Goal: Transaction & Acquisition: Subscribe to service/newsletter

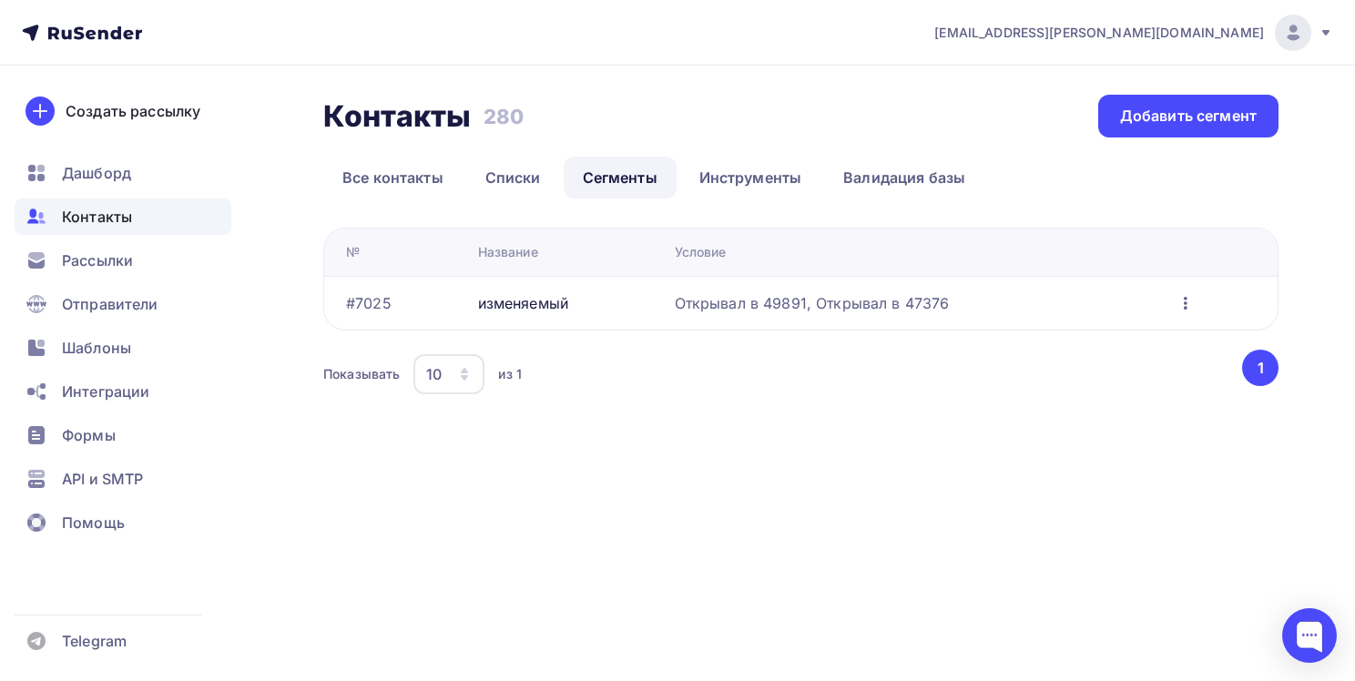
click at [1186, 302] on icon "button" at bounding box center [1186, 303] width 4 height 13
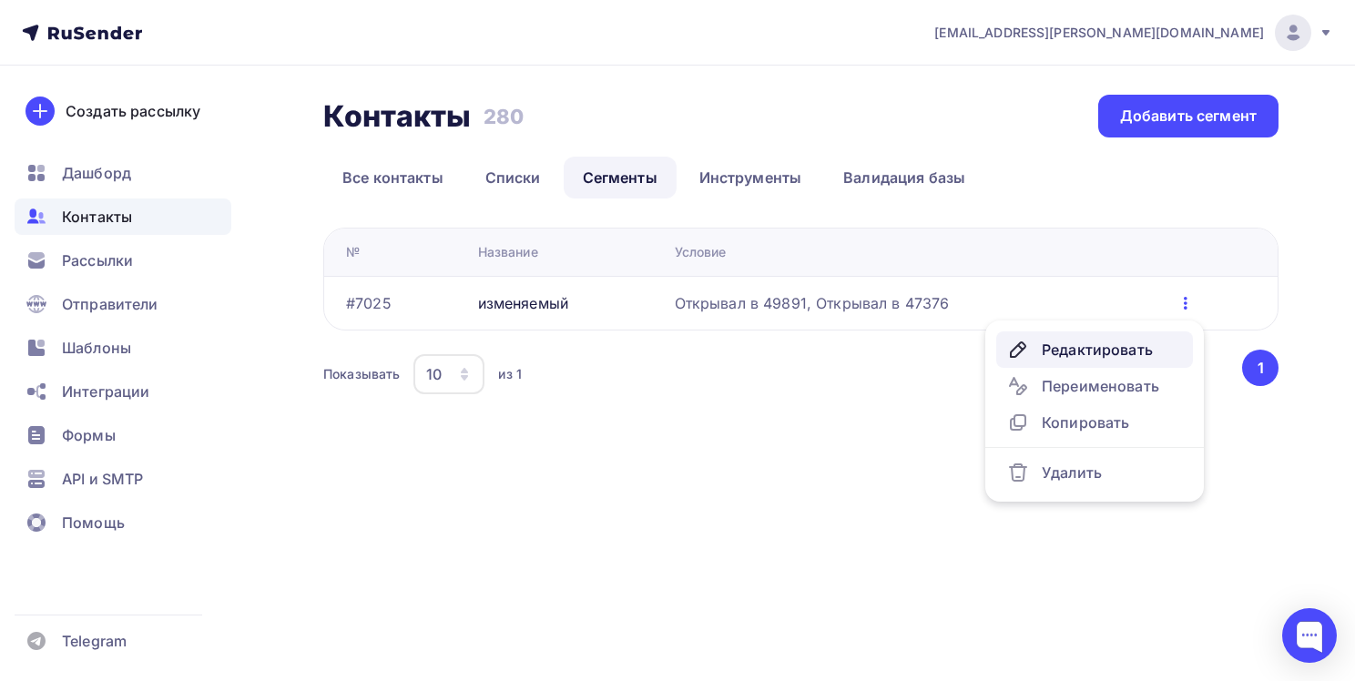
click at [1075, 352] on div "Редактировать" at bounding box center [1094, 350] width 175 height 22
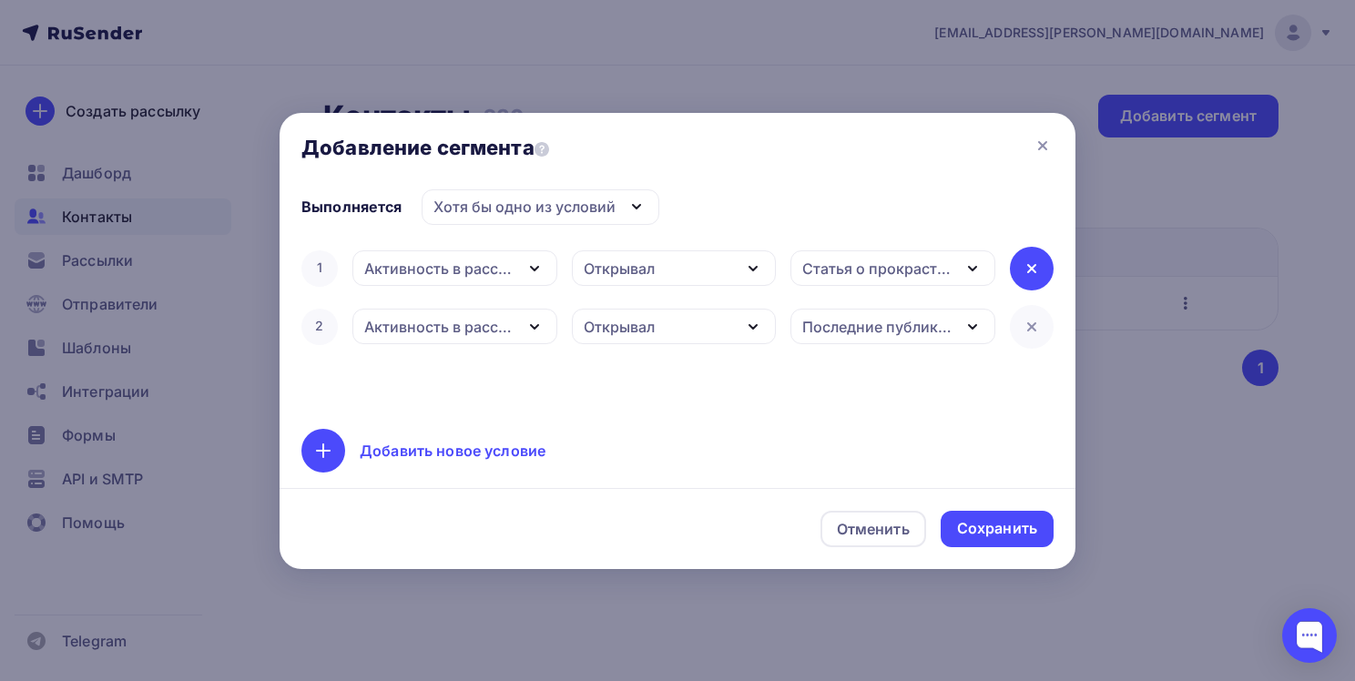
click at [1025, 277] on icon at bounding box center [1032, 269] width 22 height 22
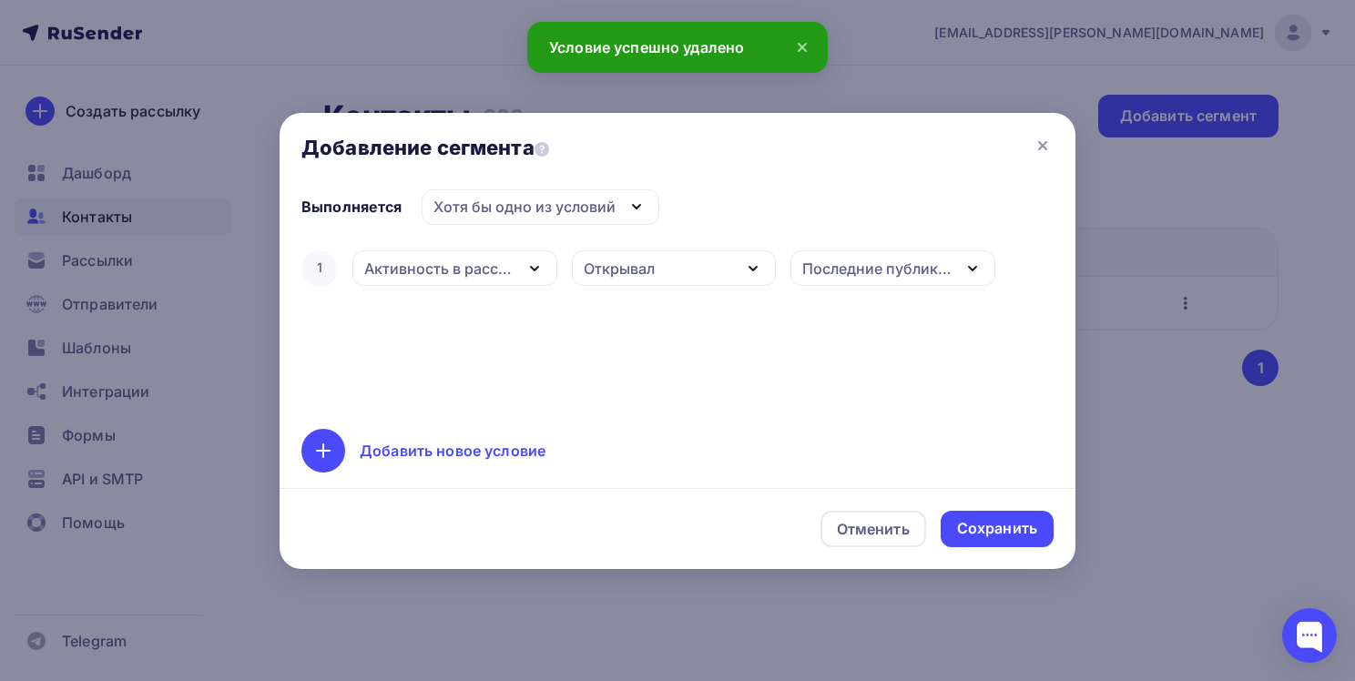
click at [741, 269] on div "Открывал" at bounding box center [674, 268] width 204 height 36
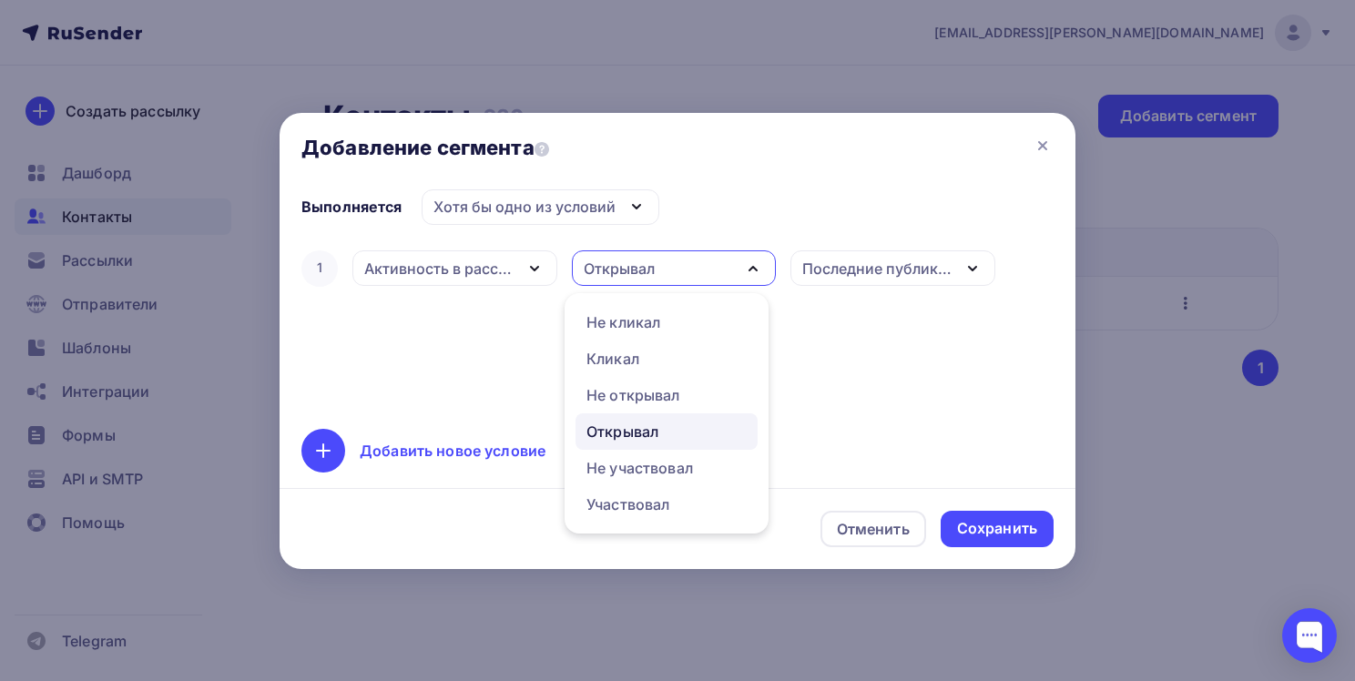
click at [659, 429] on div "Открывал" at bounding box center [623, 432] width 72 height 22
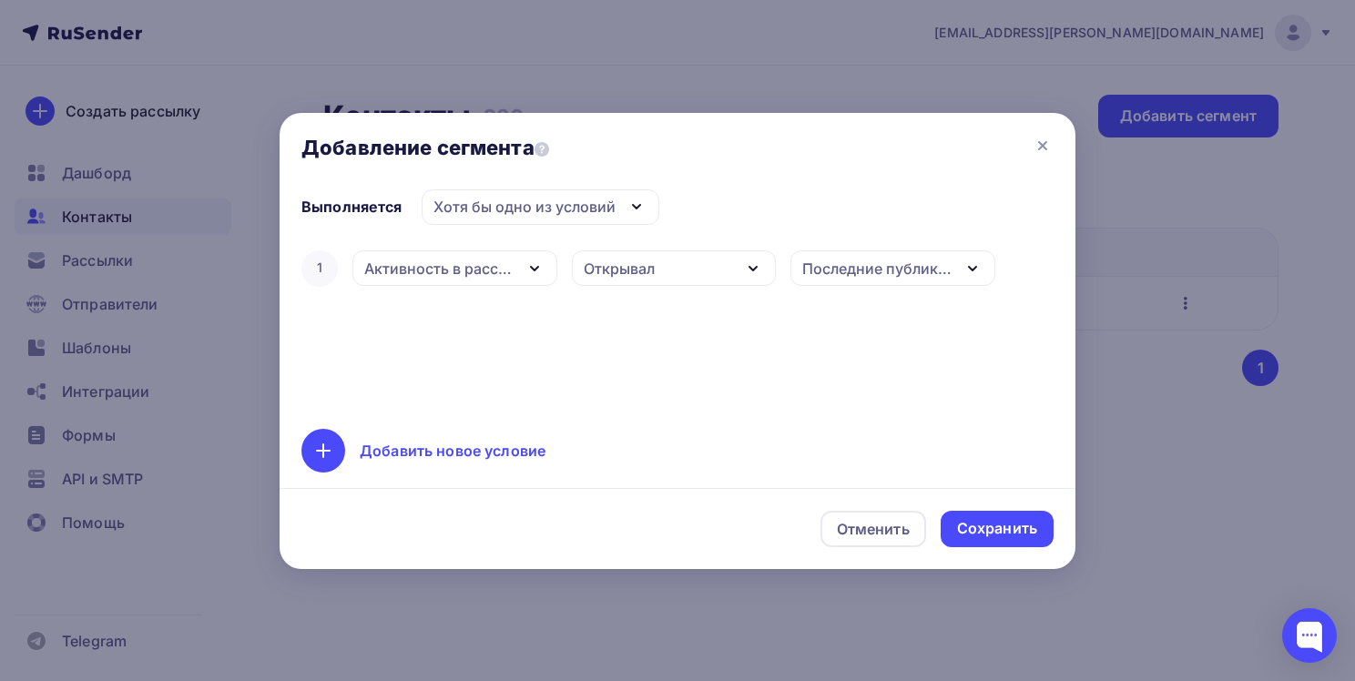
click at [973, 277] on icon "button" at bounding box center [973, 269] width 22 height 22
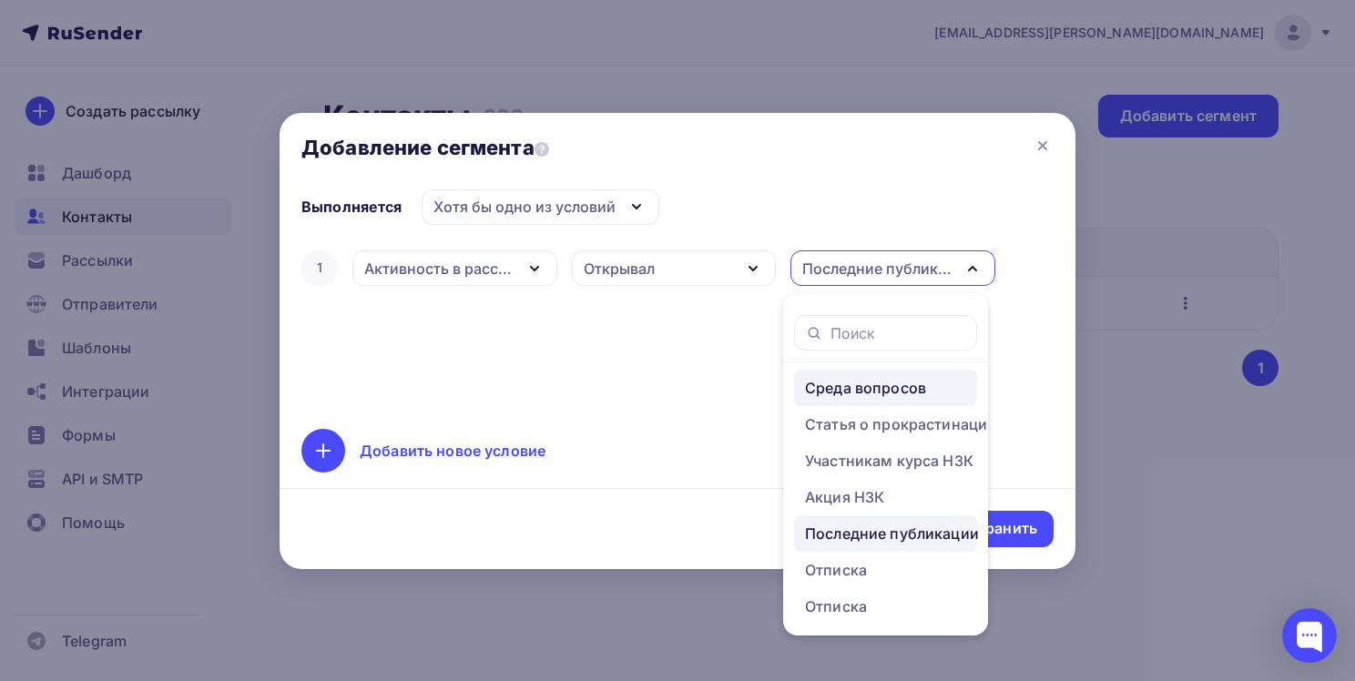
click at [897, 390] on div "Среда вопросов" at bounding box center [865, 388] width 121 height 22
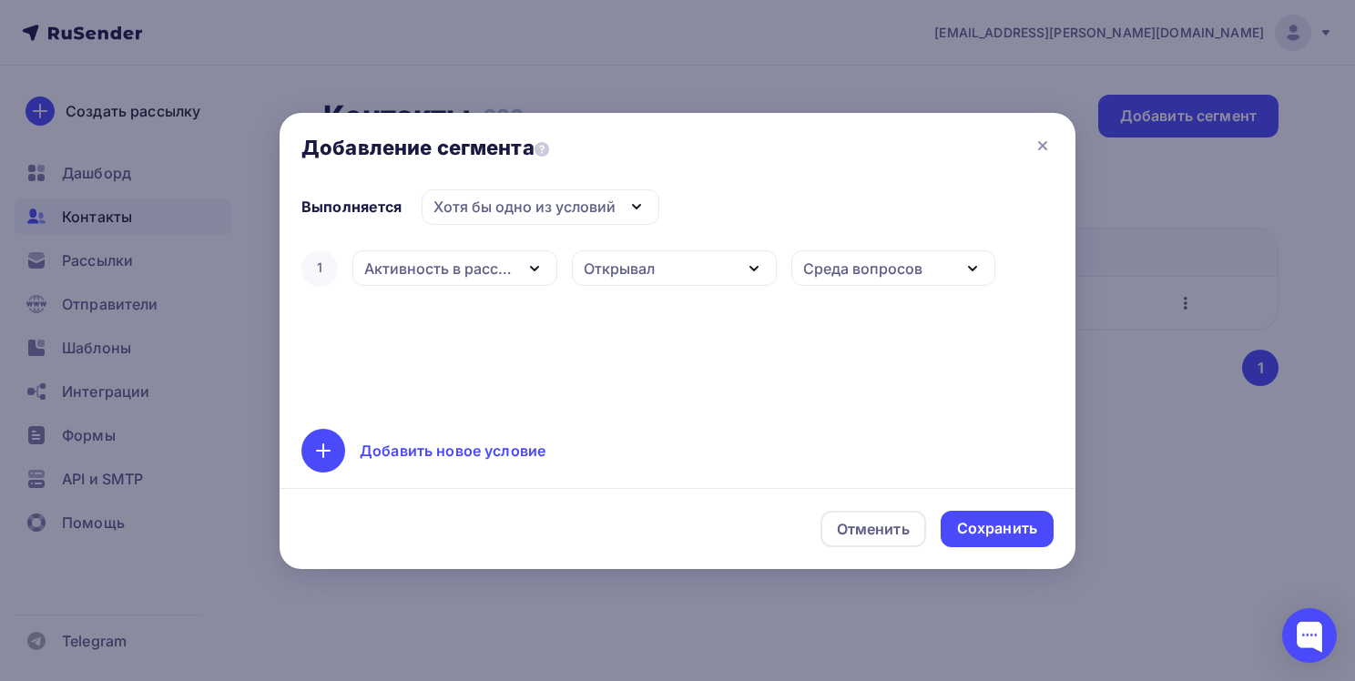
click at [751, 277] on icon "button" at bounding box center [754, 269] width 22 height 22
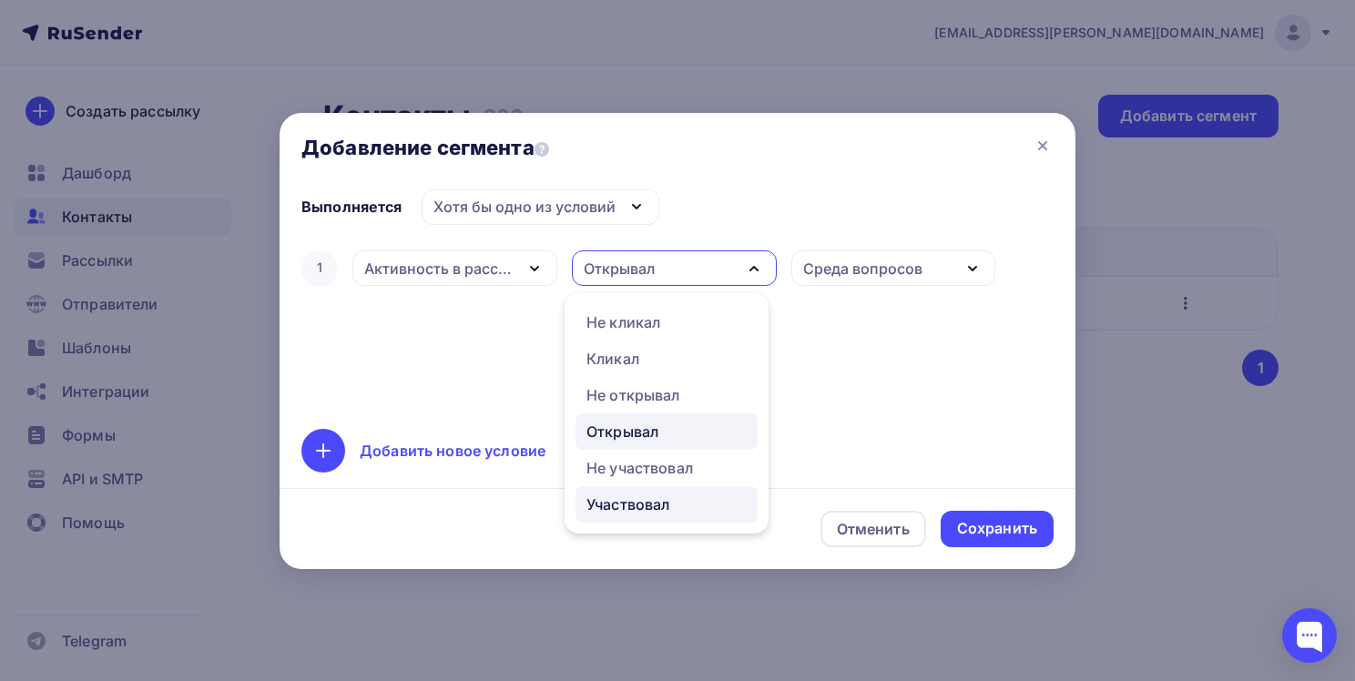
click at [656, 503] on div "Участвовал" at bounding box center [628, 505] width 83 height 22
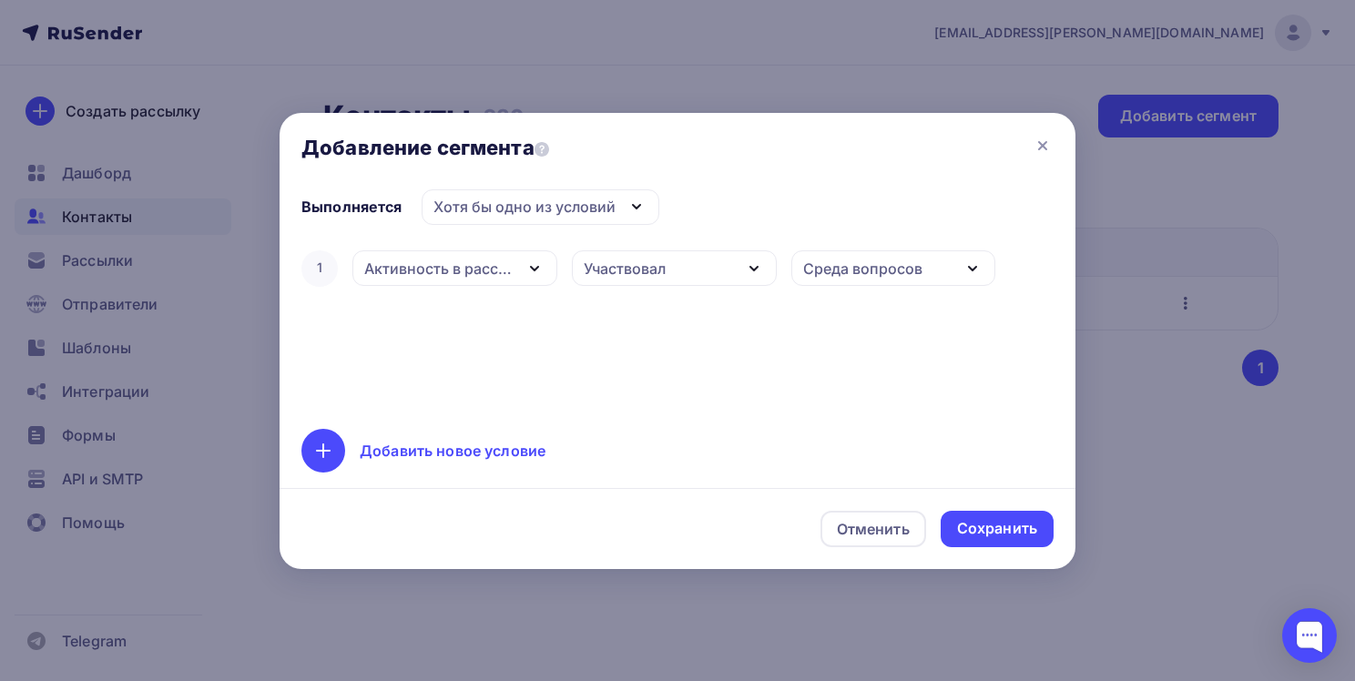
click at [750, 263] on icon "button" at bounding box center [754, 269] width 22 height 22
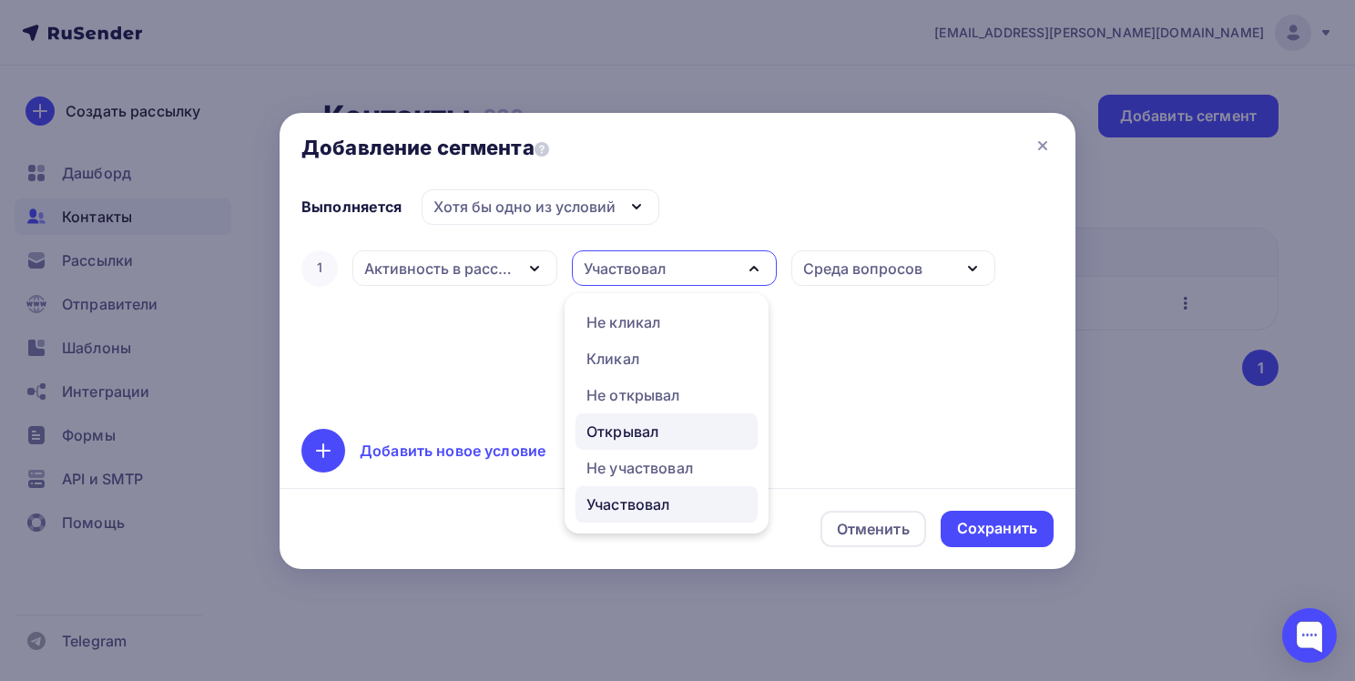
click at [653, 433] on div "Открывал" at bounding box center [623, 432] width 72 height 22
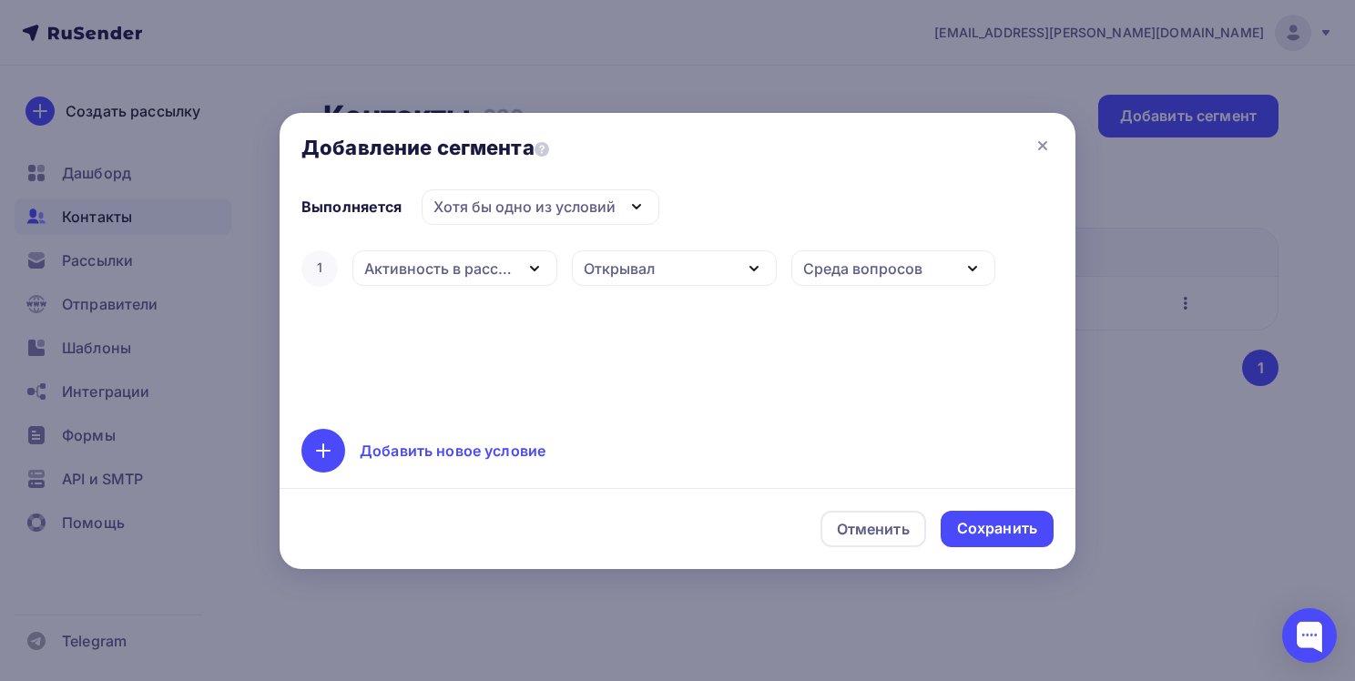
click at [748, 270] on icon "button" at bounding box center [754, 269] width 22 height 22
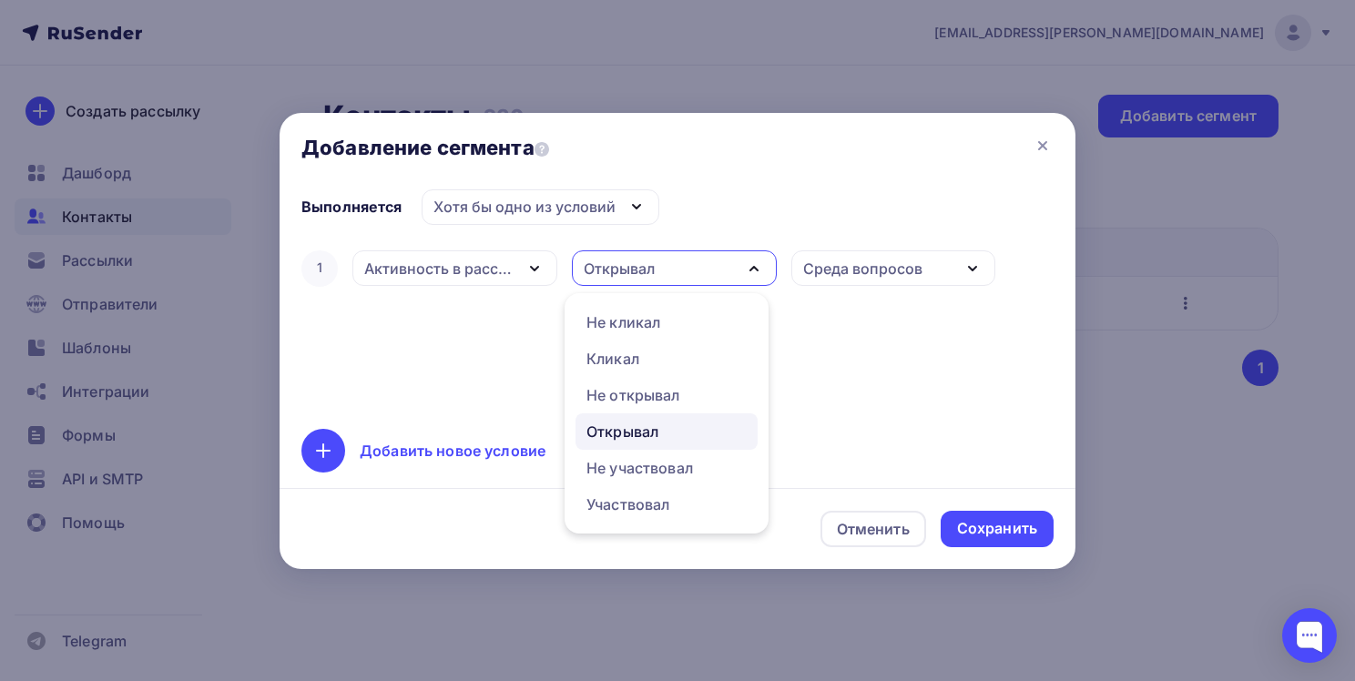
click at [652, 430] on div "Открывал" at bounding box center [623, 432] width 72 height 22
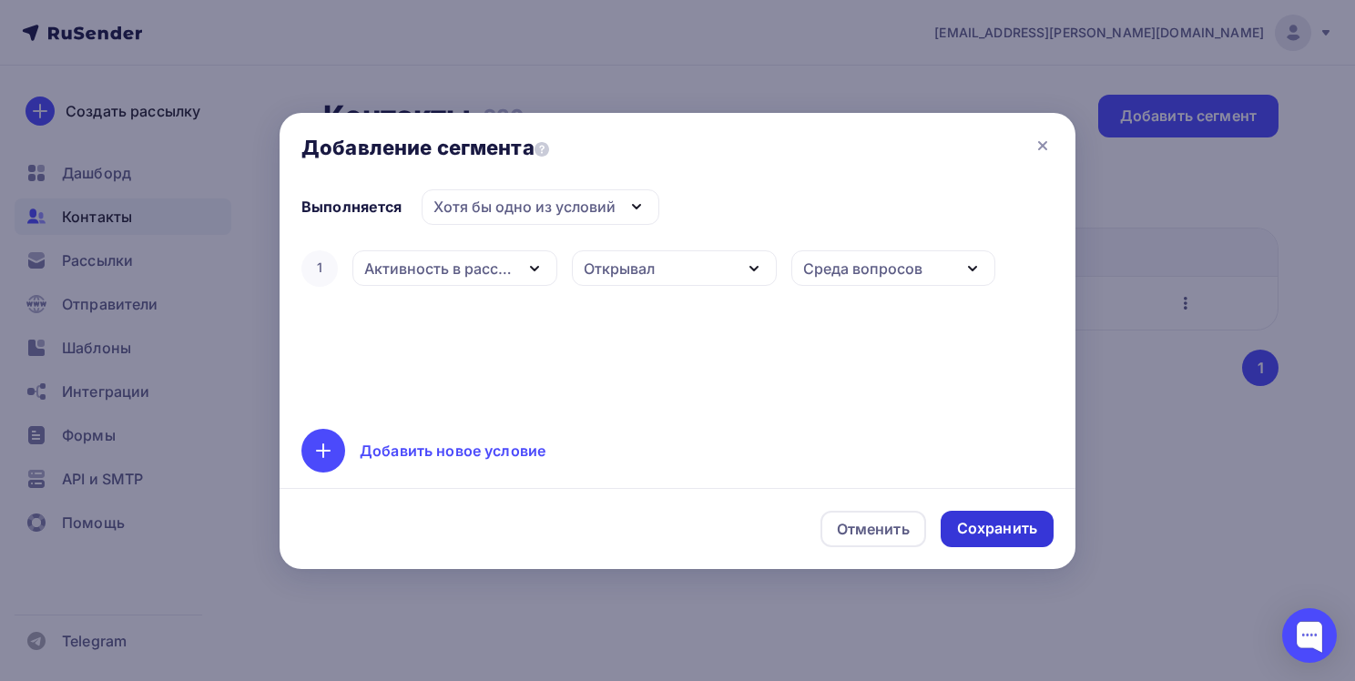
click at [995, 527] on div "Сохранить" at bounding box center [997, 528] width 80 height 21
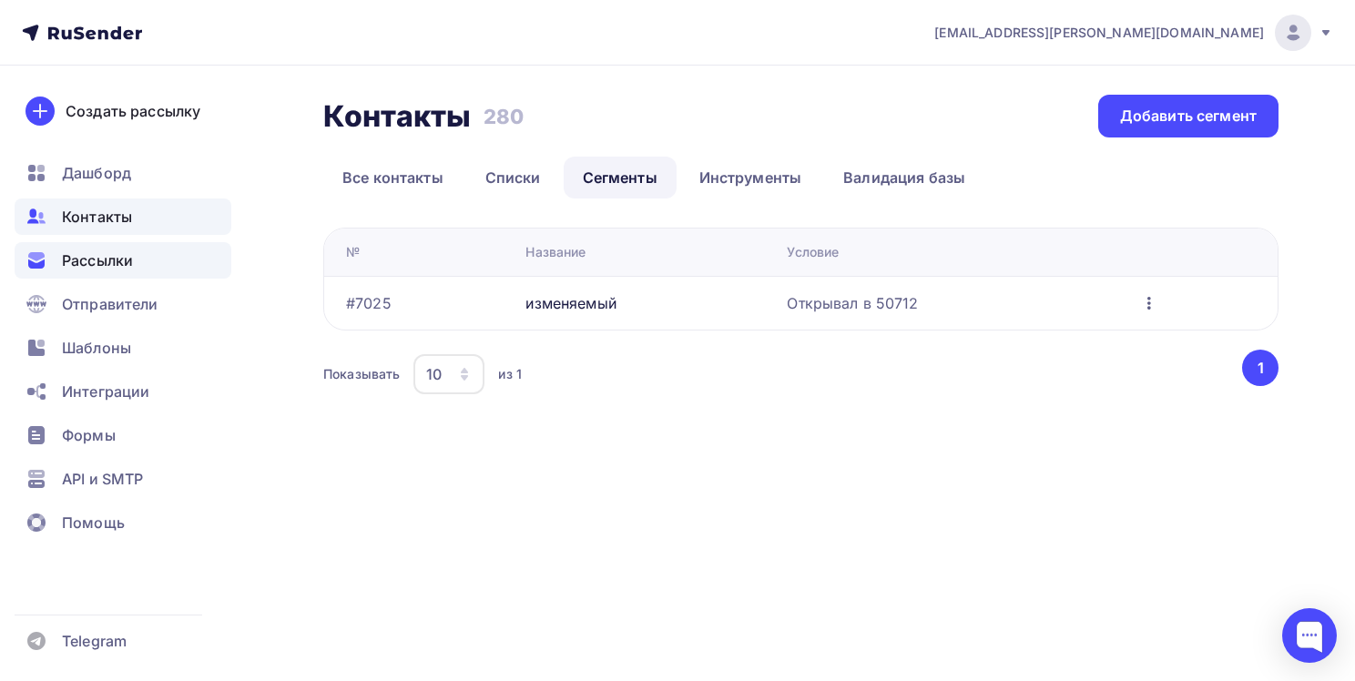
click at [107, 261] on span "Рассылки" at bounding box center [97, 261] width 71 height 22
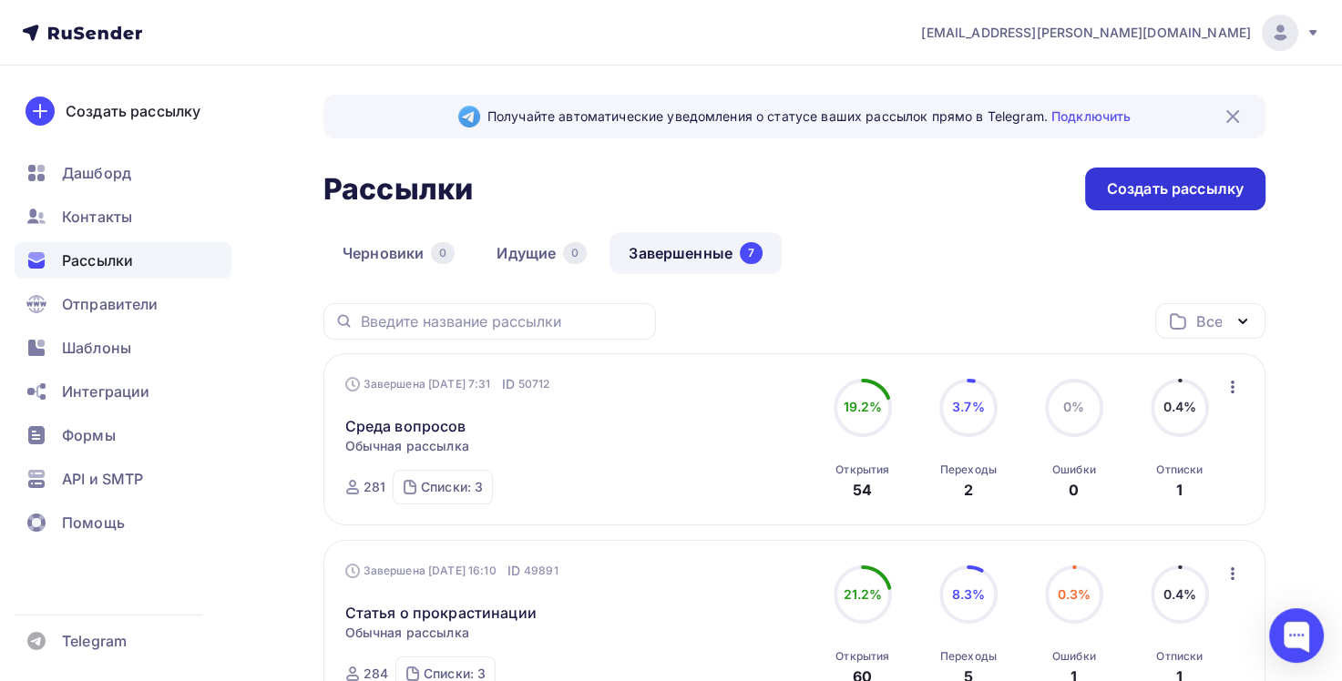
click at [1165, 196] on div "Создать рассылку" at bounding box center [1175, 189] width 137 height 21
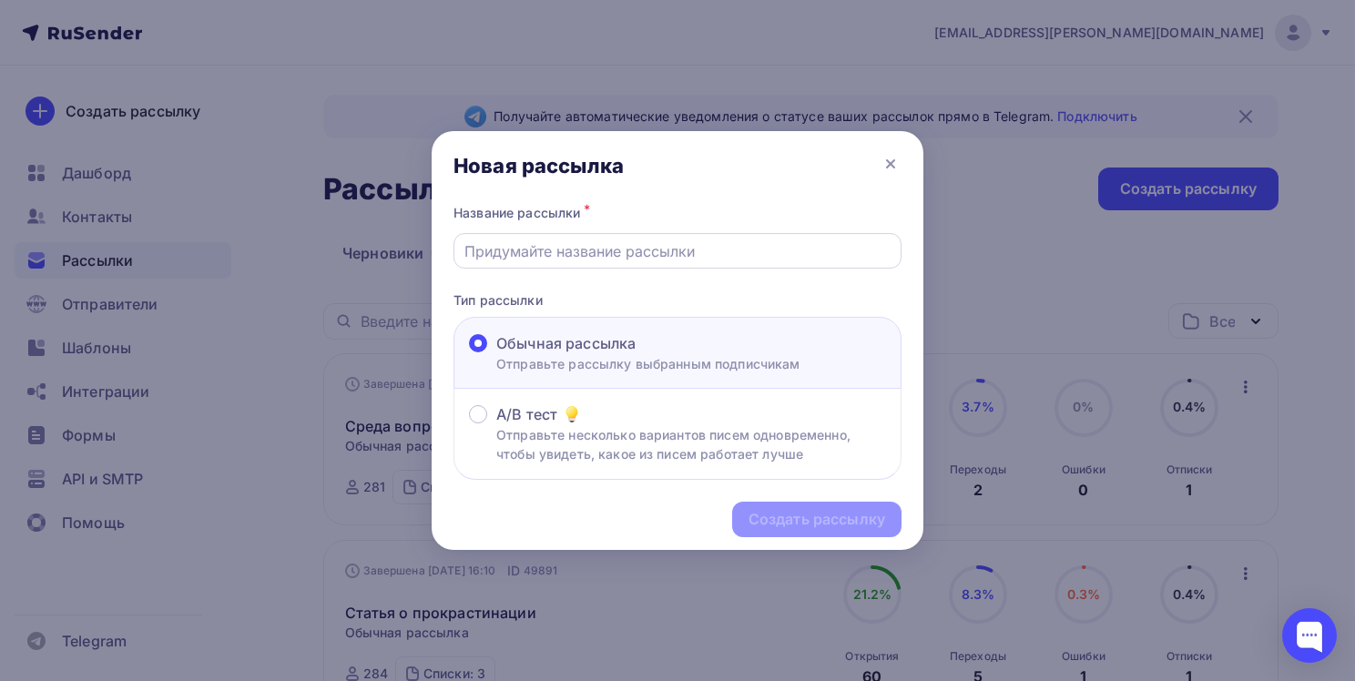
click at [532, 251] on input "text" at bounding box center [678, 251] width 427 height 22
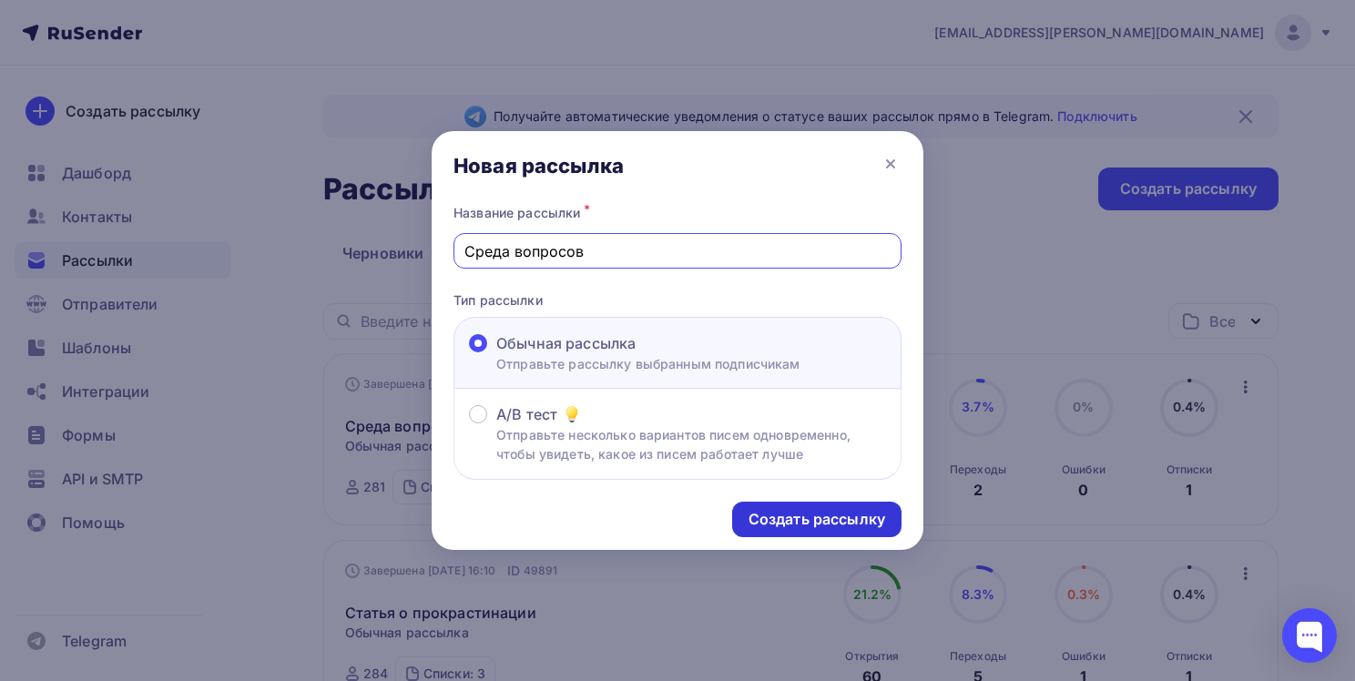
type input "Среда вопросов"
click at [798, 511] on div "Создать рассылку" at bounding box center [817, 519] width 137 height 21
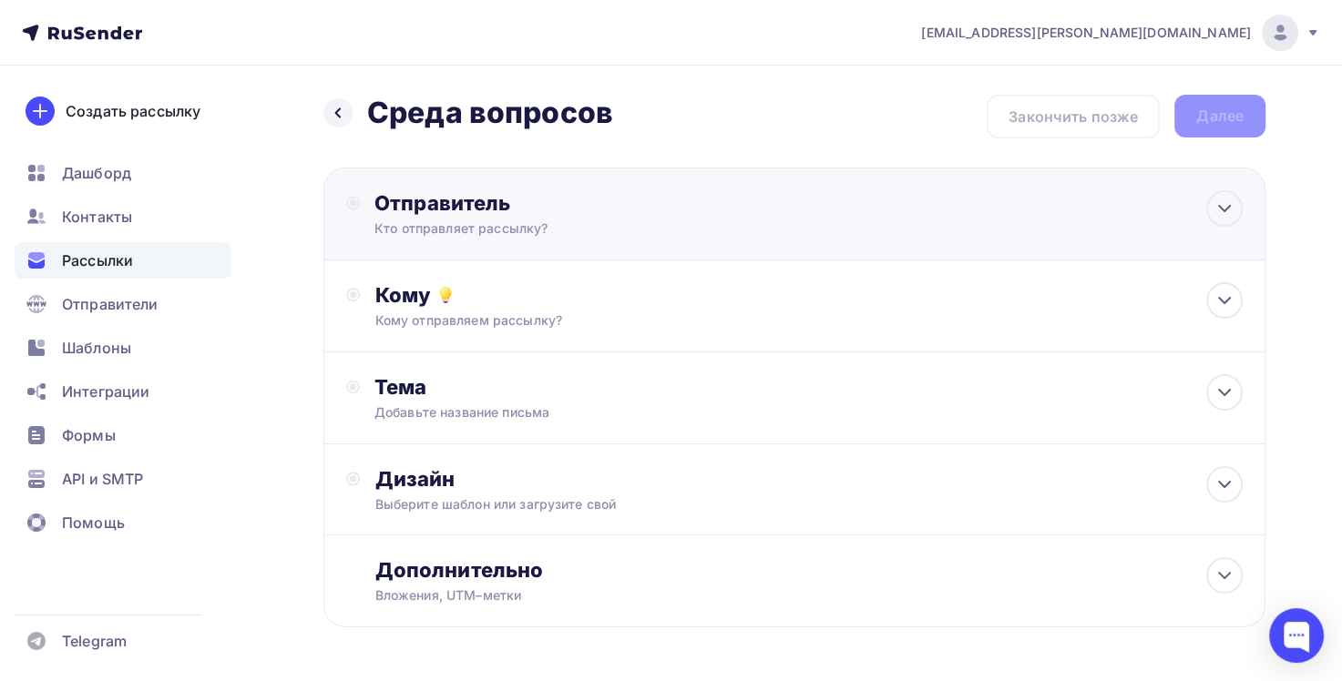
click at [576, 226] on div "Кто отправляет рассылку?" at bounding box center [551, 229] width 355 height 18
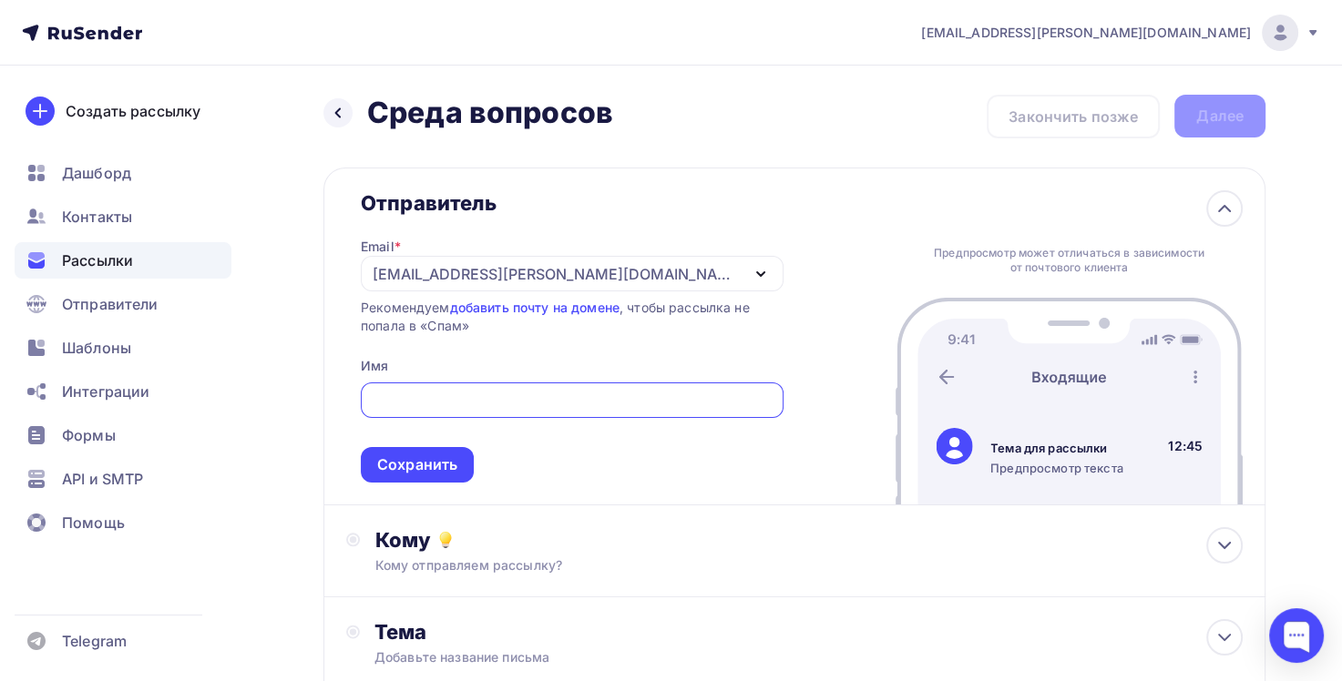
type input "[EMAIL_ADDRESS][PERSON_NAME][DOMAIN_NAME]"
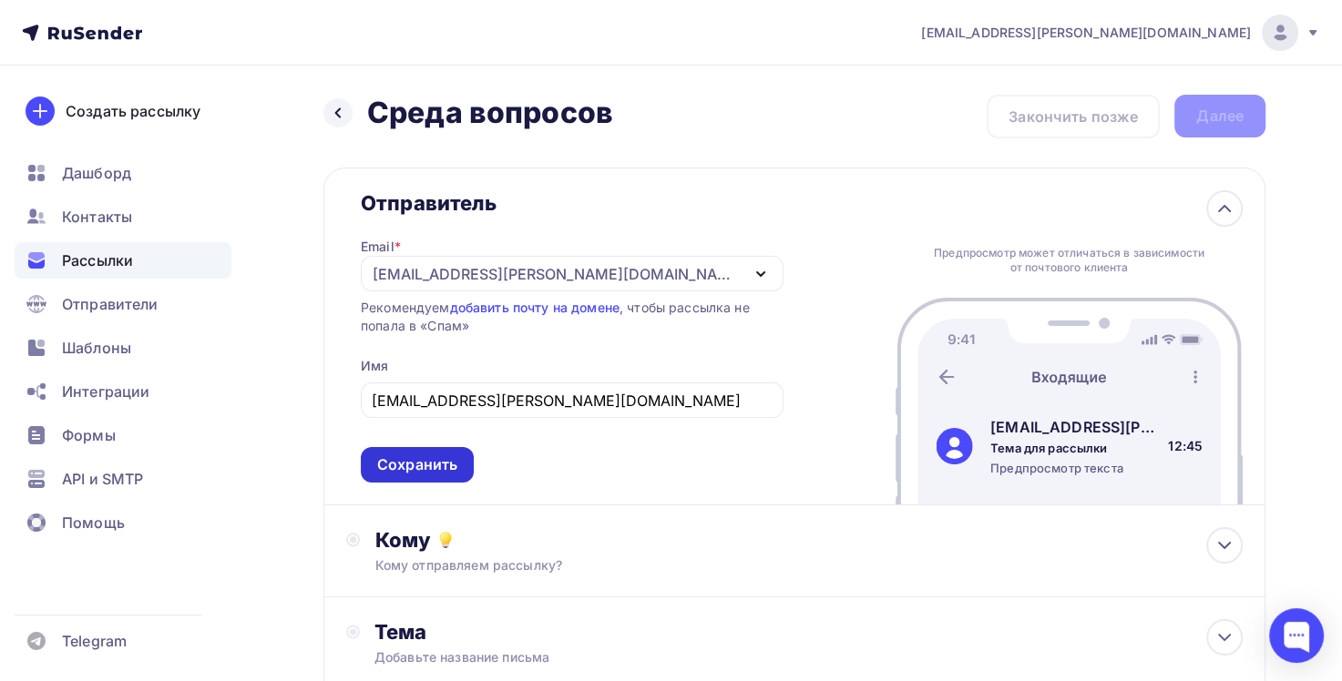
click at [452, 473] on div "Сохранить" at bounding box center [417, 465] width 80 height 21
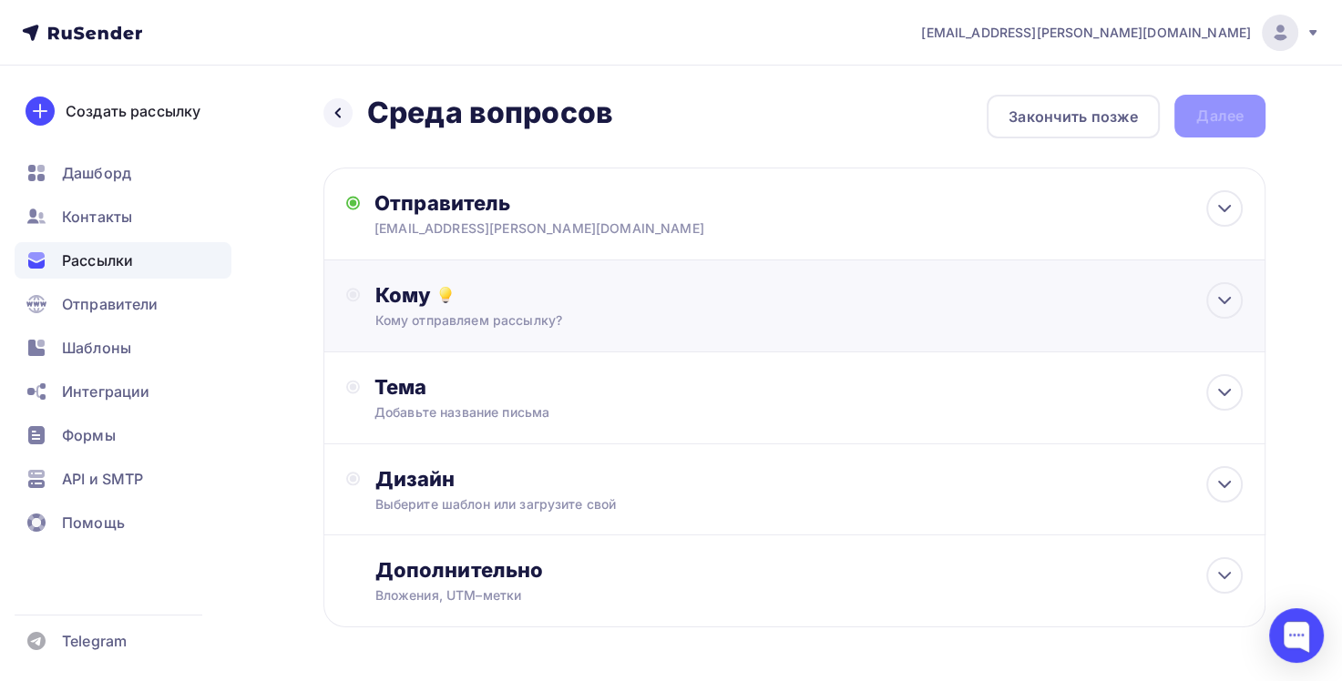
click at [521, 322] on div "Кому отправляем рассылку?" at bounding box center [764, 321] width 781 height 18
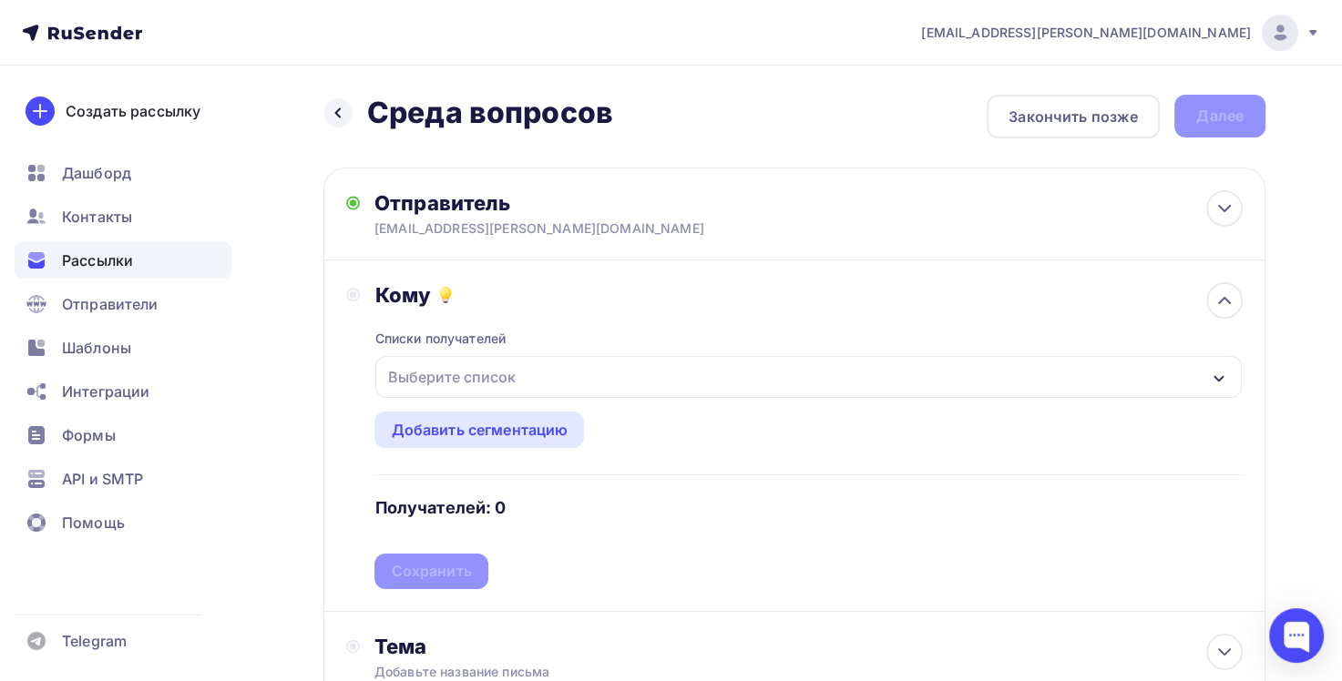
click at [631, 379] on div "Выберите список" at bounding box center [808, 377] width 866 height 42
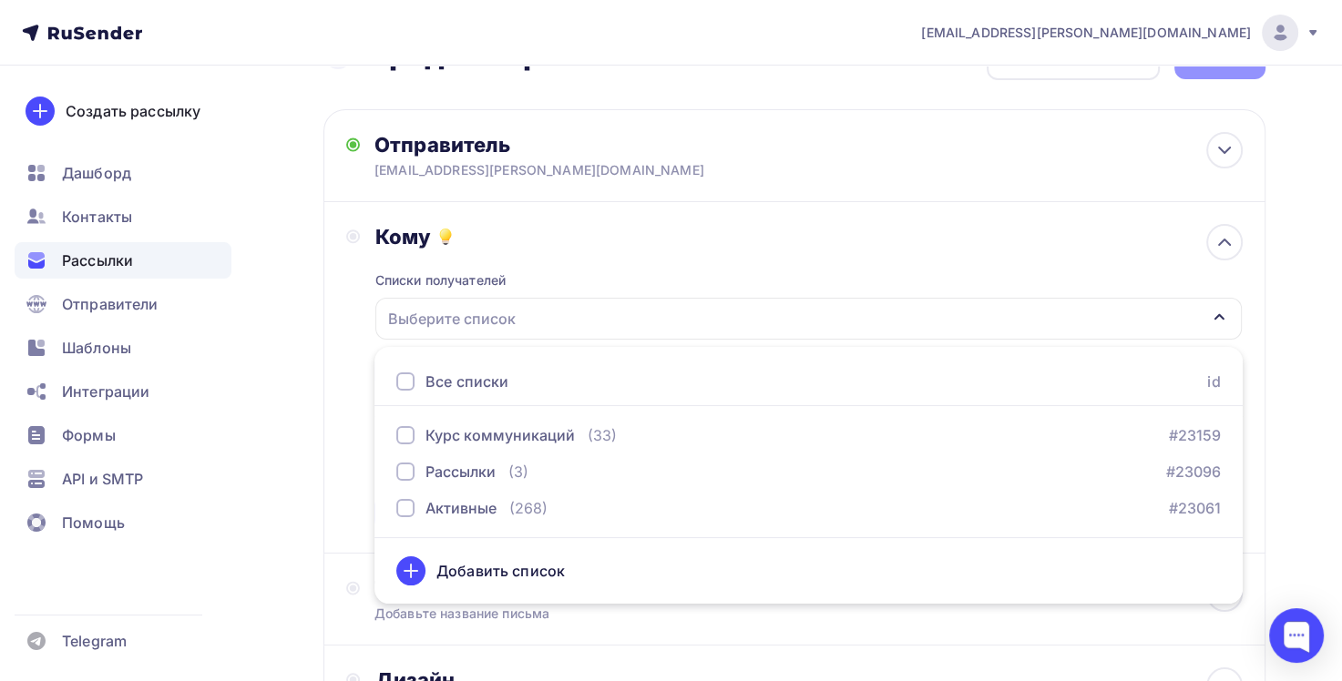
scroll to position [91, 0]
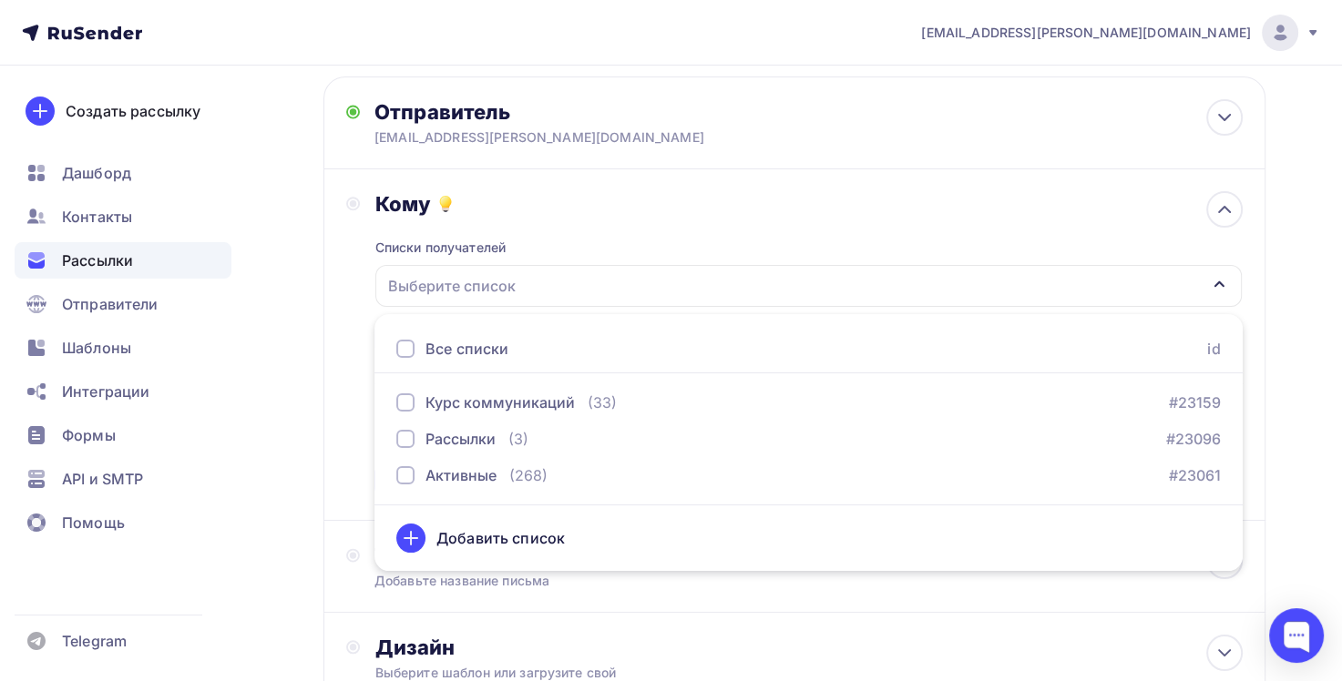
click at [365, 317] on div "Кому Списки получателей Выберите список Все списки id Курс коммуникаций (33) #2…" at bounding box center [794, 344] width 896 height 307
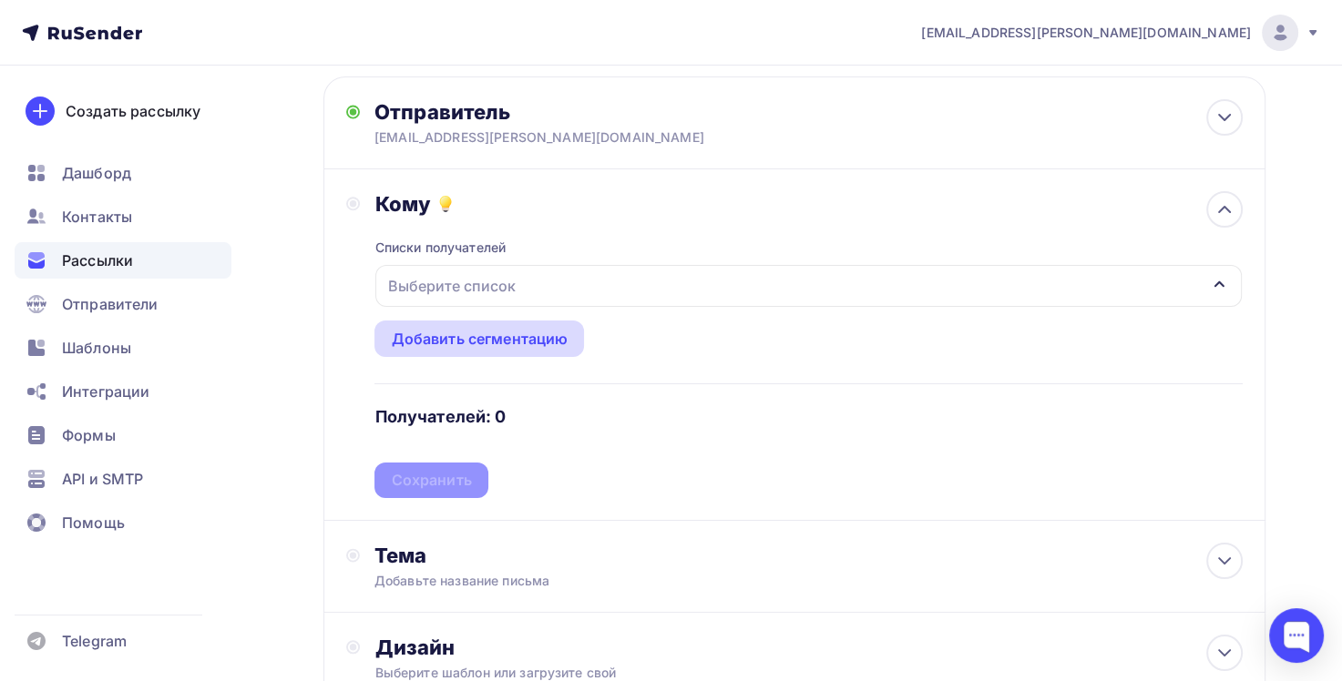
click at [495, 346] on div "Добавить сегментацию" at bounding box center [479, 339] width 177 height 22
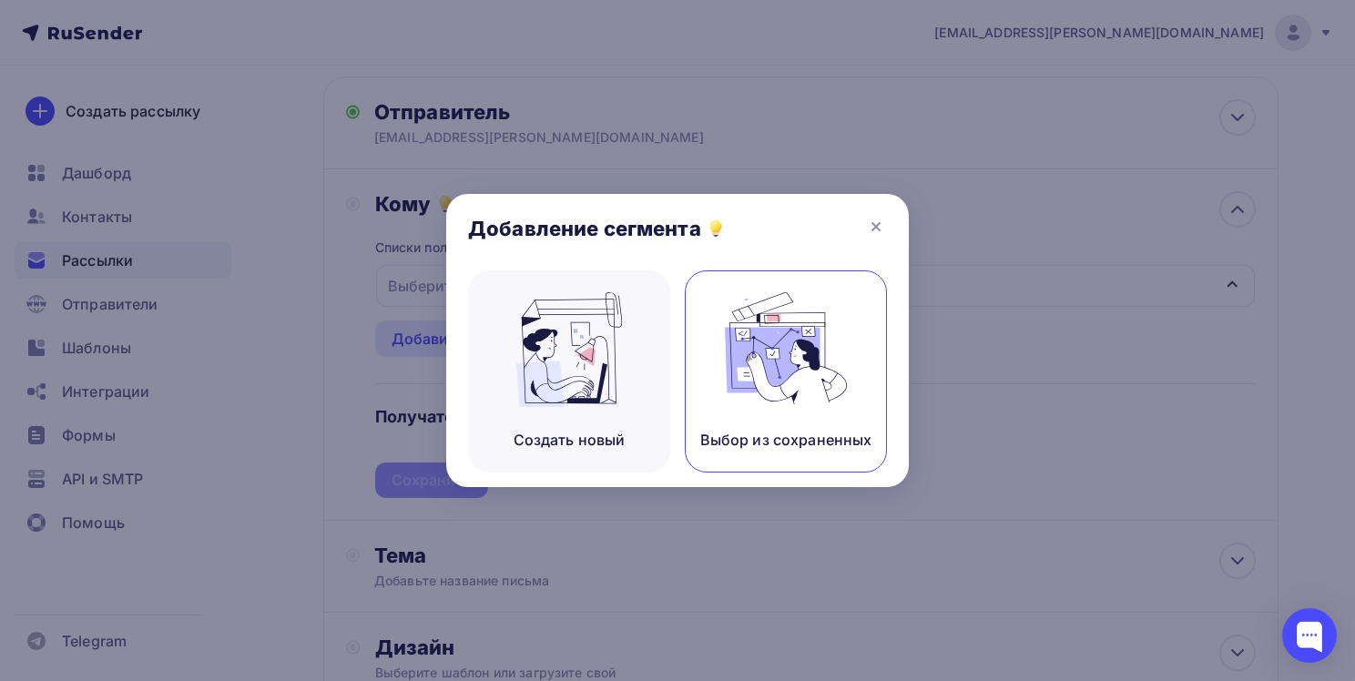
click at [772, 350] on img at bounding box center [786, 349] width 122 height 115
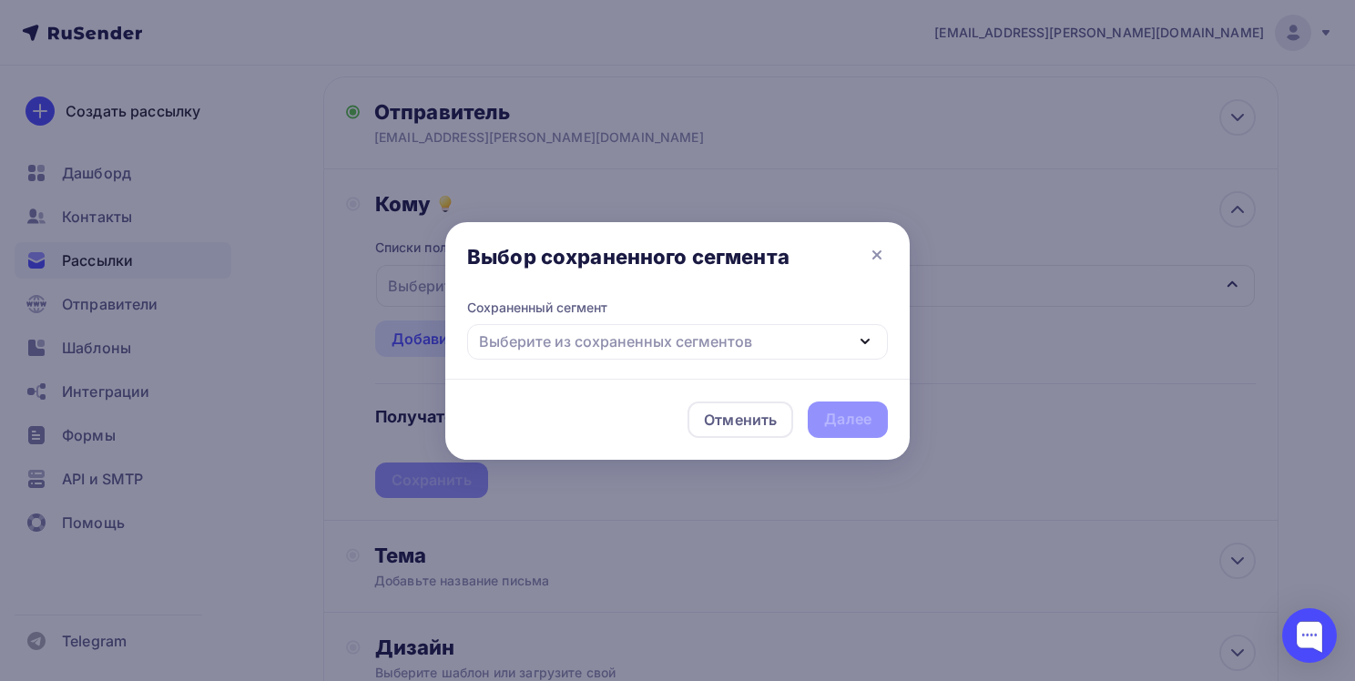
click at [802, 345] on div "Выберите из сохраненных сегментов" at bounding box center [677, 342] width 421 height 36
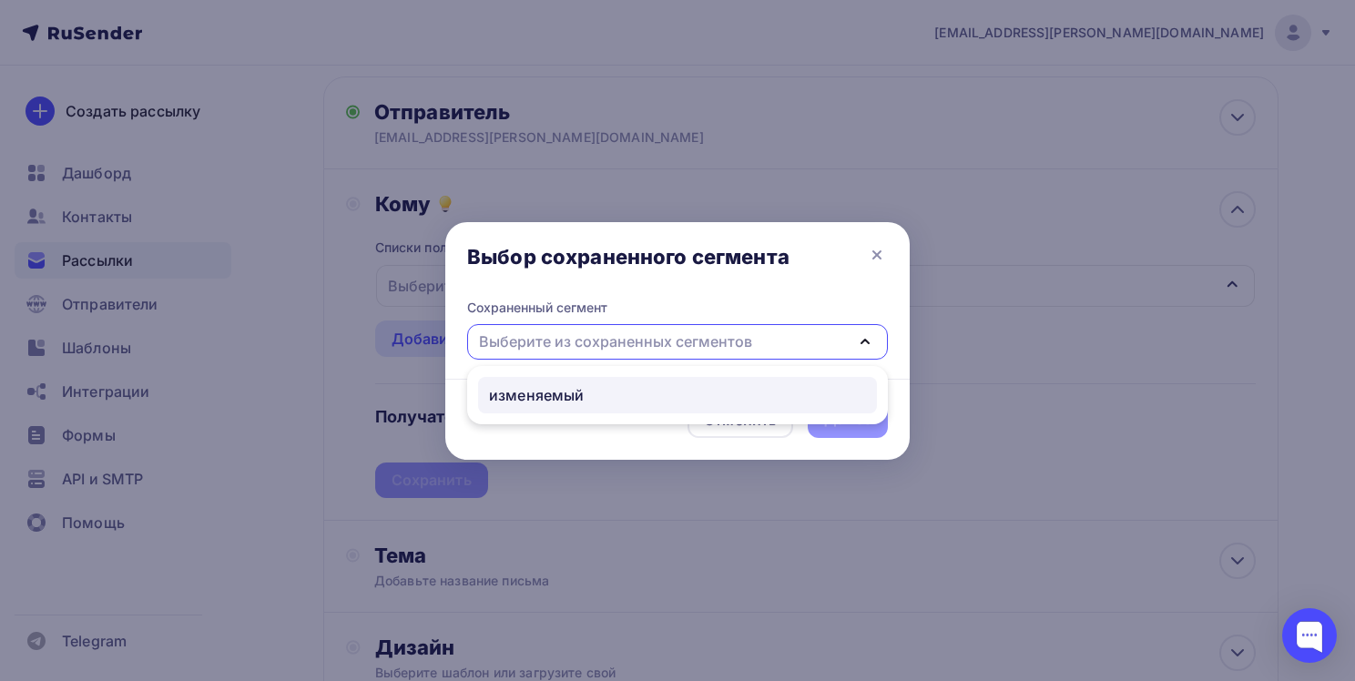
click at [579, 396] on div "изменяемый" at bounding box center [536, 395] width 95 height 22
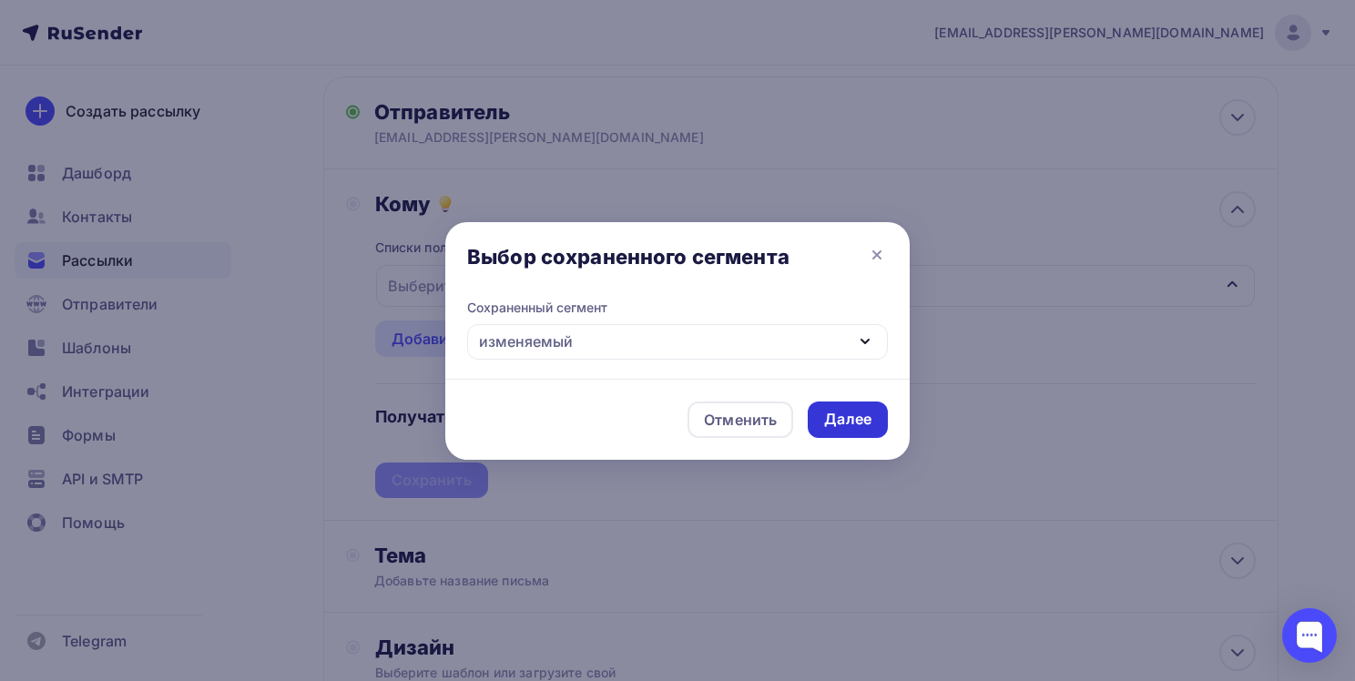
click at [862, 415] on div "Далее" at bounding box center [847, 419] width 47 height 21
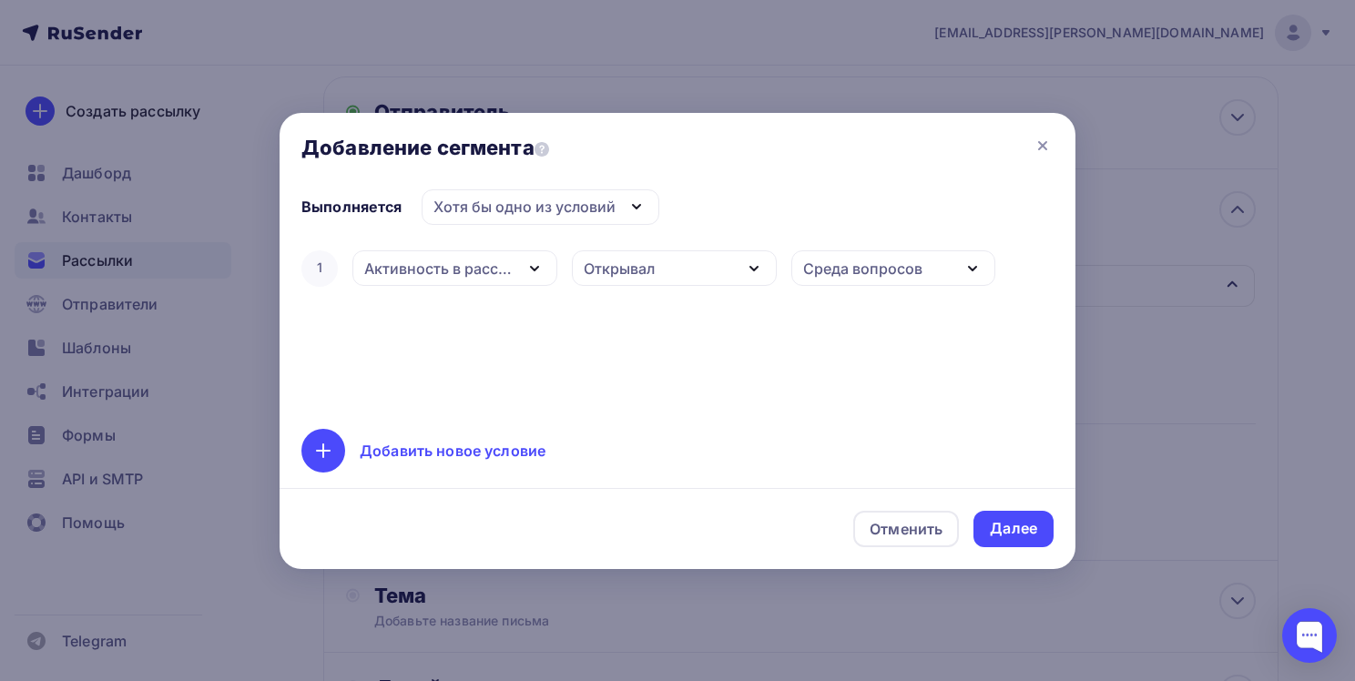
click at [532, 270] on icon "button" at bounding box center [535, 269] width 22 height 22
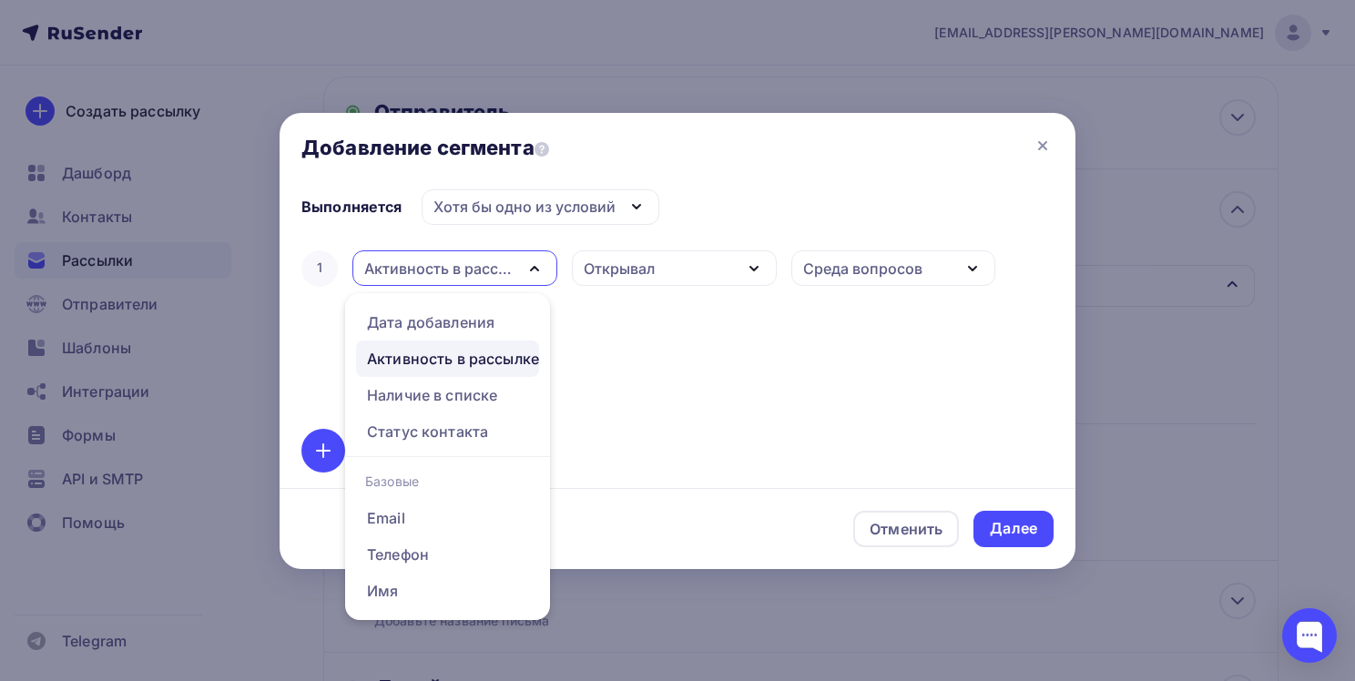
click at [532, 270] on icon "button" at bounding box center [534, 269] width 7 height 4
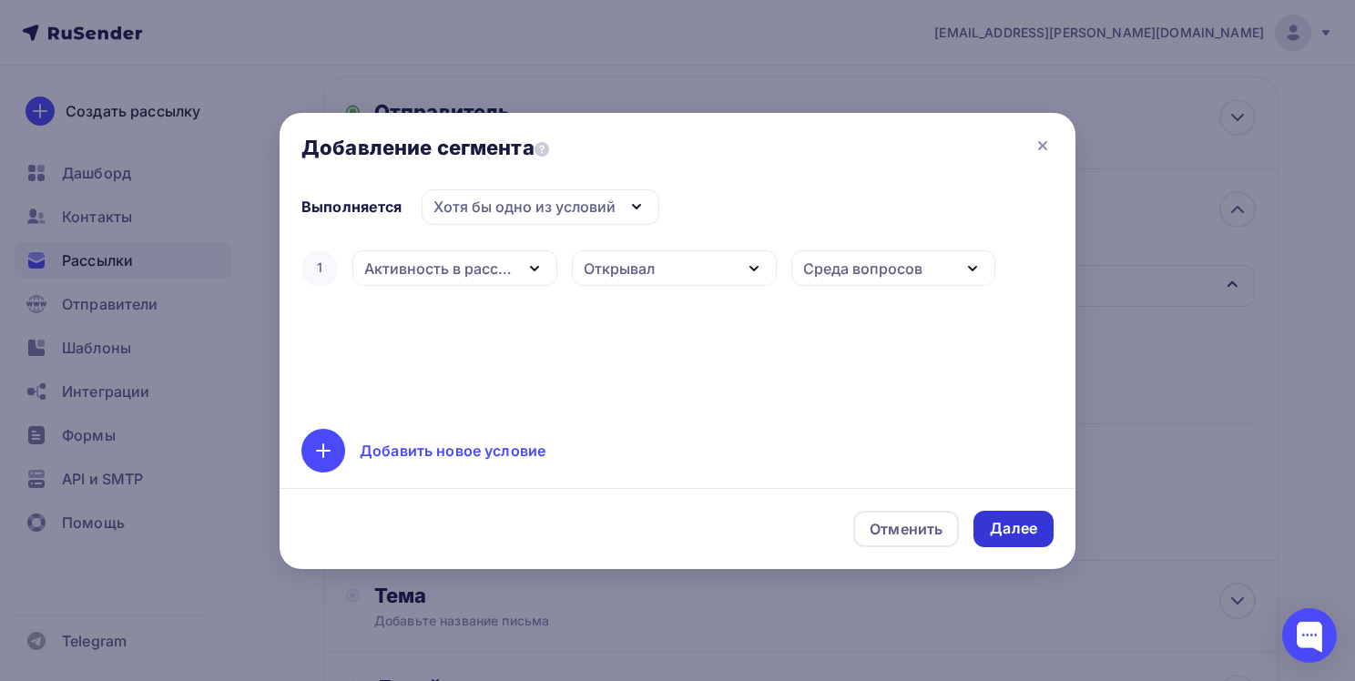
click at [1027, 528] on div "Далее" at bounding box center [1013, 528] width 47 height 21
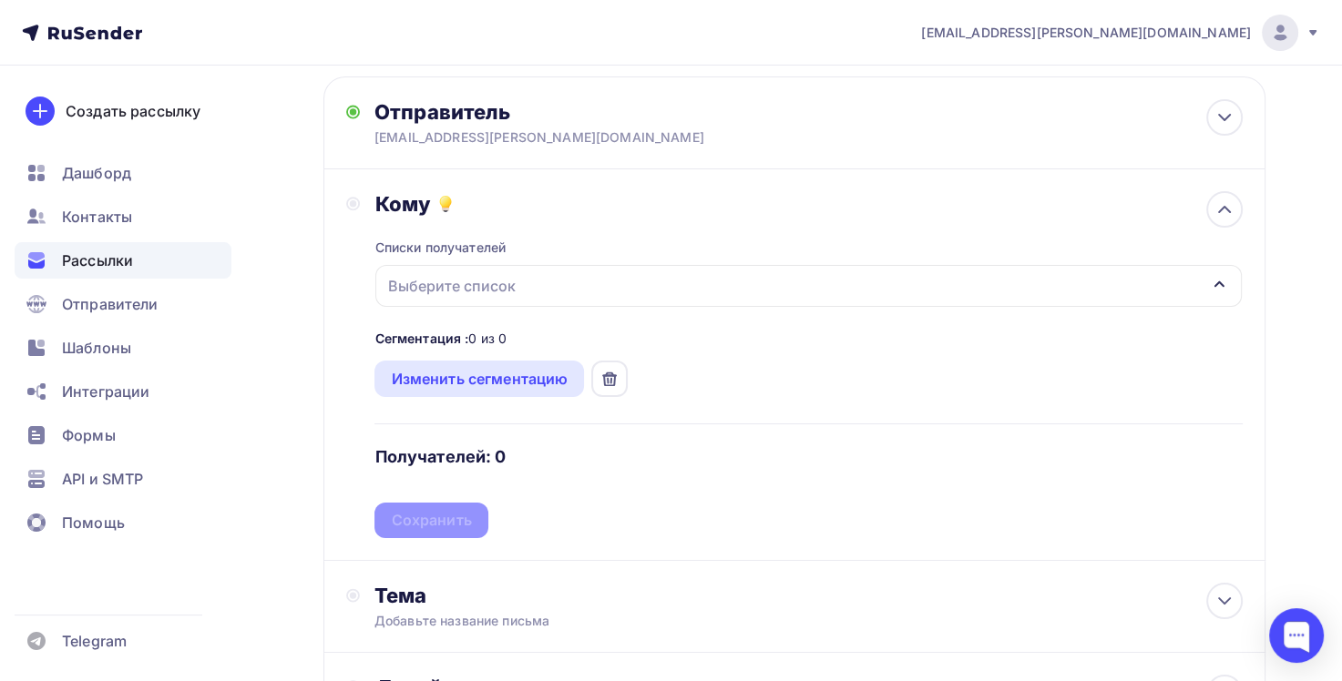
click at [1083, 281] on div "Выберите список" at bounding box center [808, 286] width 866 height 42
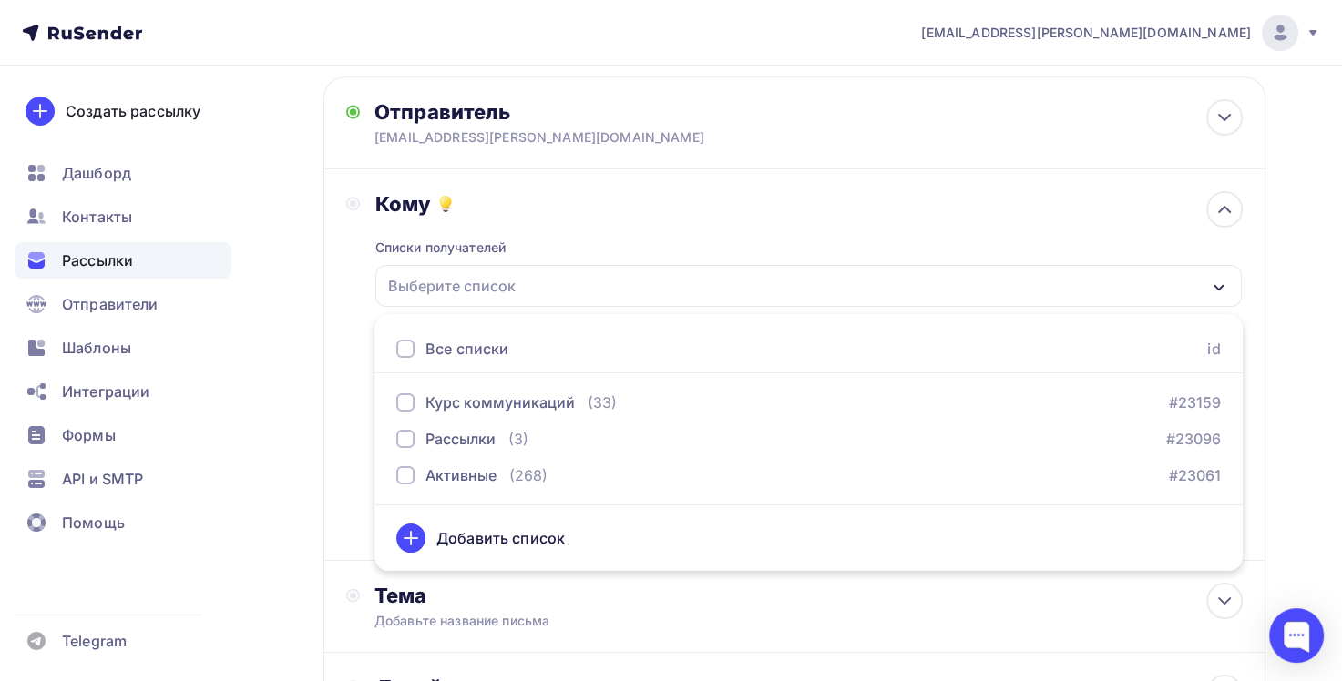
click at [408, 352] on div at bounding box center [405, 349] width 18 height 18
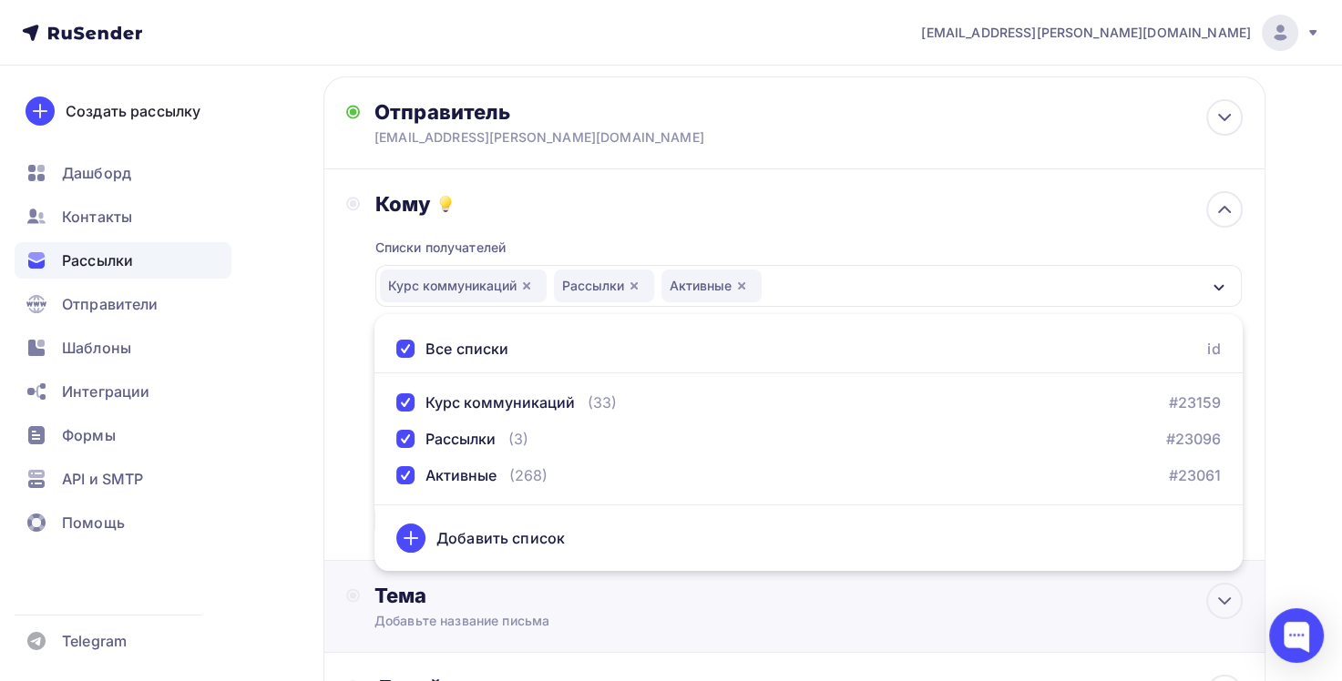
click at [582, 583] on div "Тема" at bounding box center [554, 596] width 360 height 26
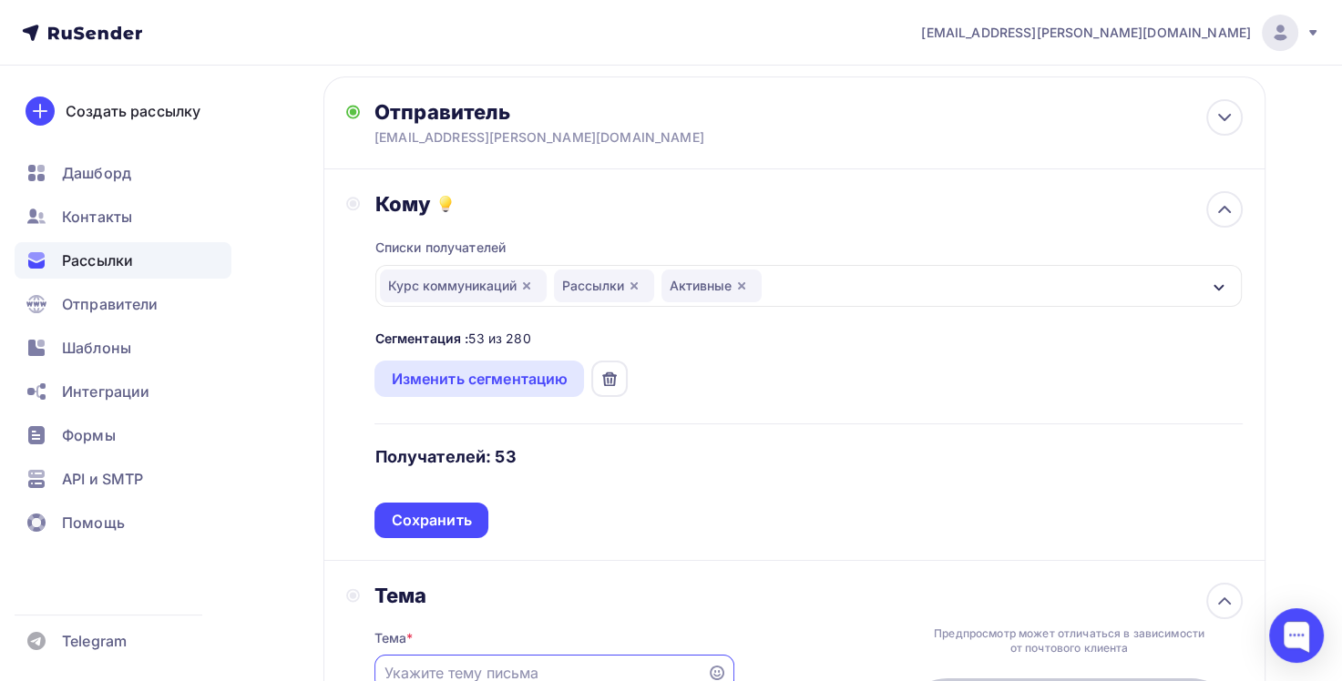
scroll to position [0, 0]
click at [440, 514] on div "Сохранить" at bounding box center [431, 520] width 80 height 21
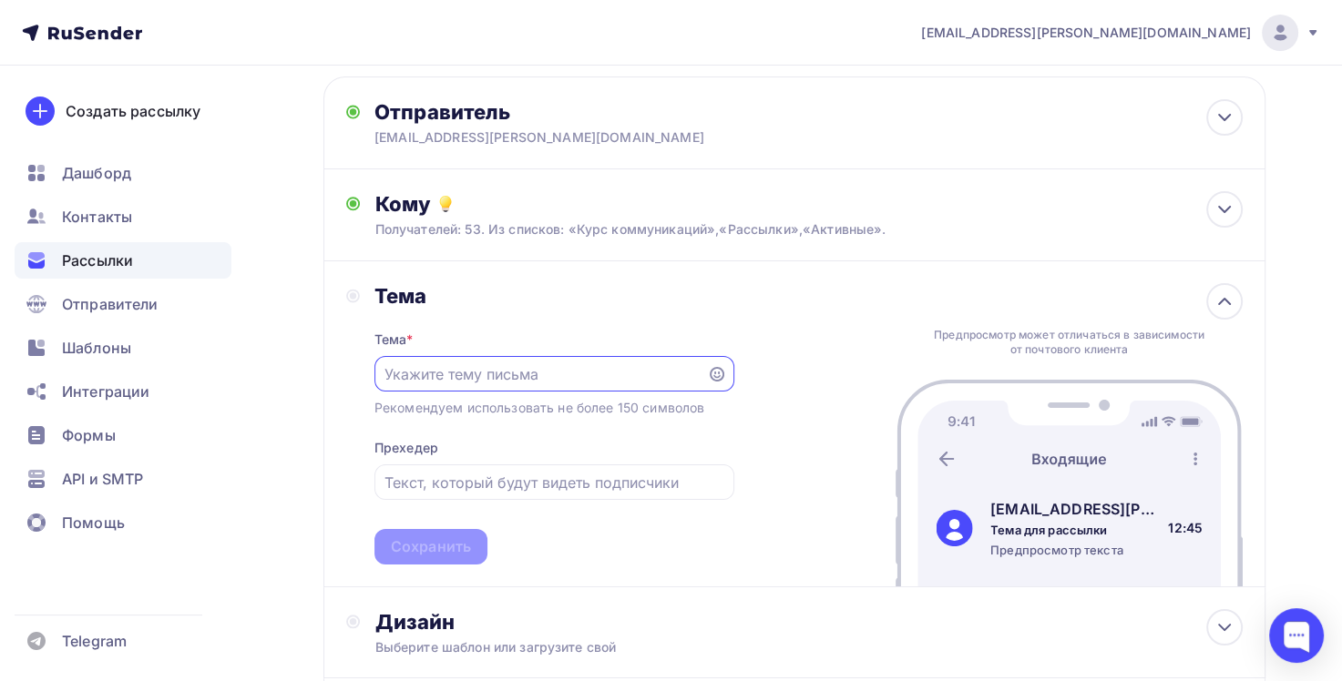
click at [526, 382] on input "text" at bounding box center [540, 374] width 312 height 22
type input "Среда вопросов"
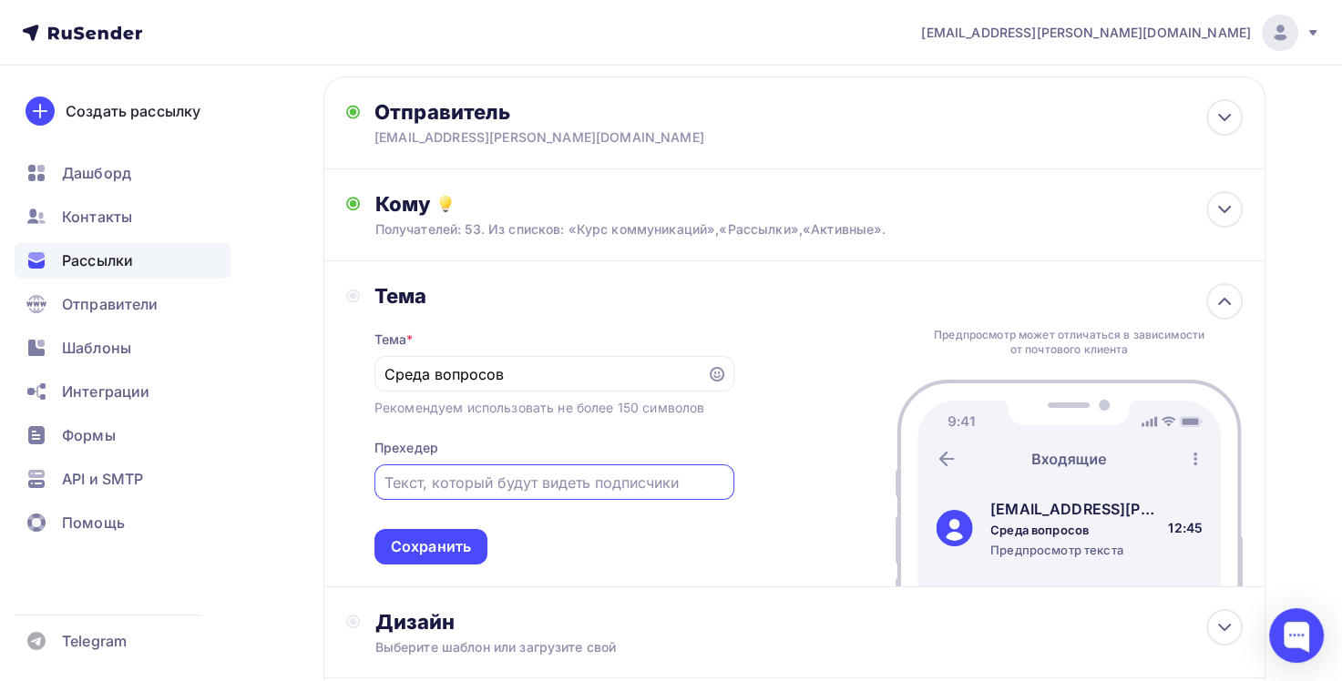
click at [480, 481] on input "text" at bounding box center [553, 483] width 339 height 22
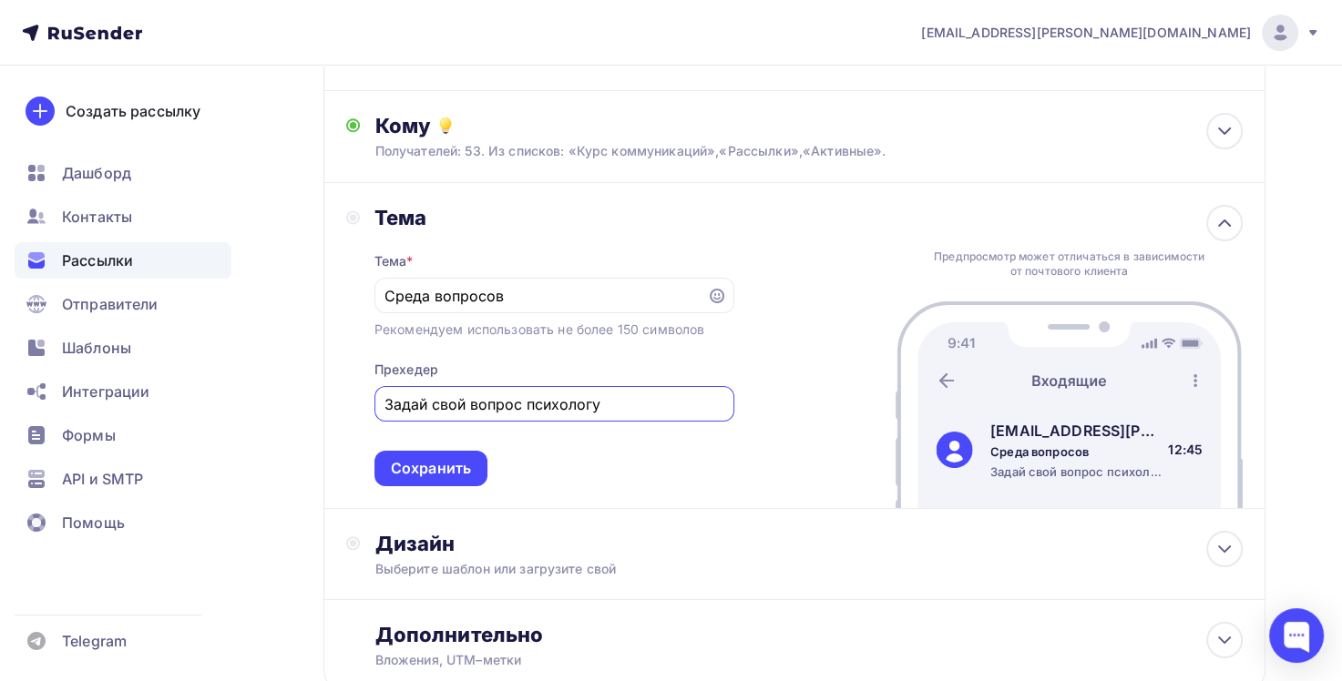
scroll to position [295, 0]
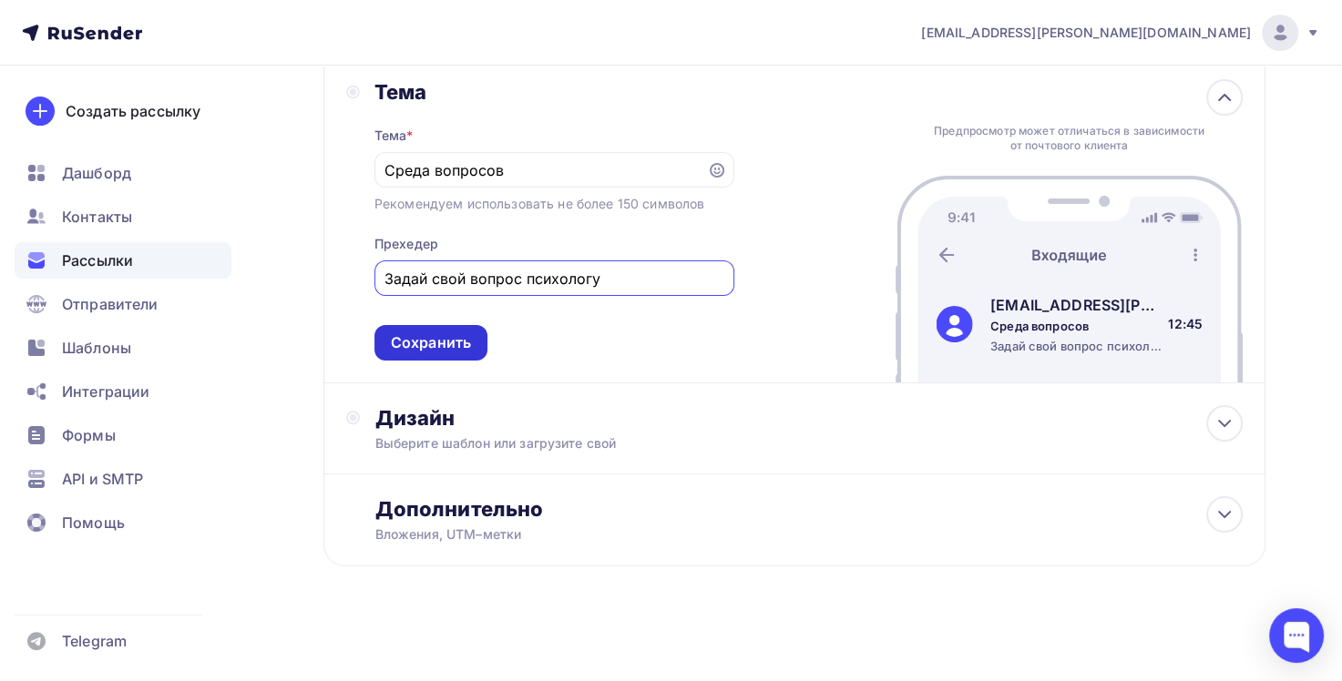
type input "Задай свой вопрос психологу"
click at [426, 346] on div "Сохранить" at bounding box center [431, 342] width 80 height 21
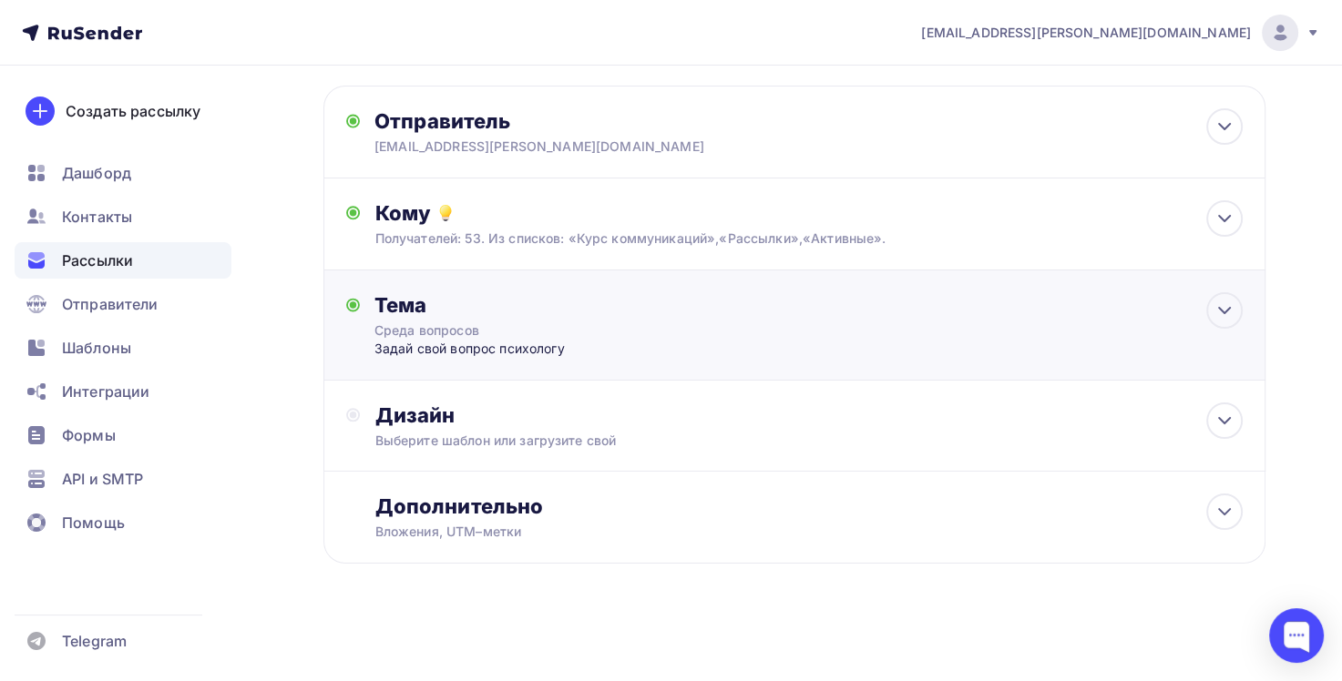
scroll to position [80, 0]
click at [568, 442] on div "Выберите шаблон или загрузите свой" at bounding box center [764, 443] width 781 height 18
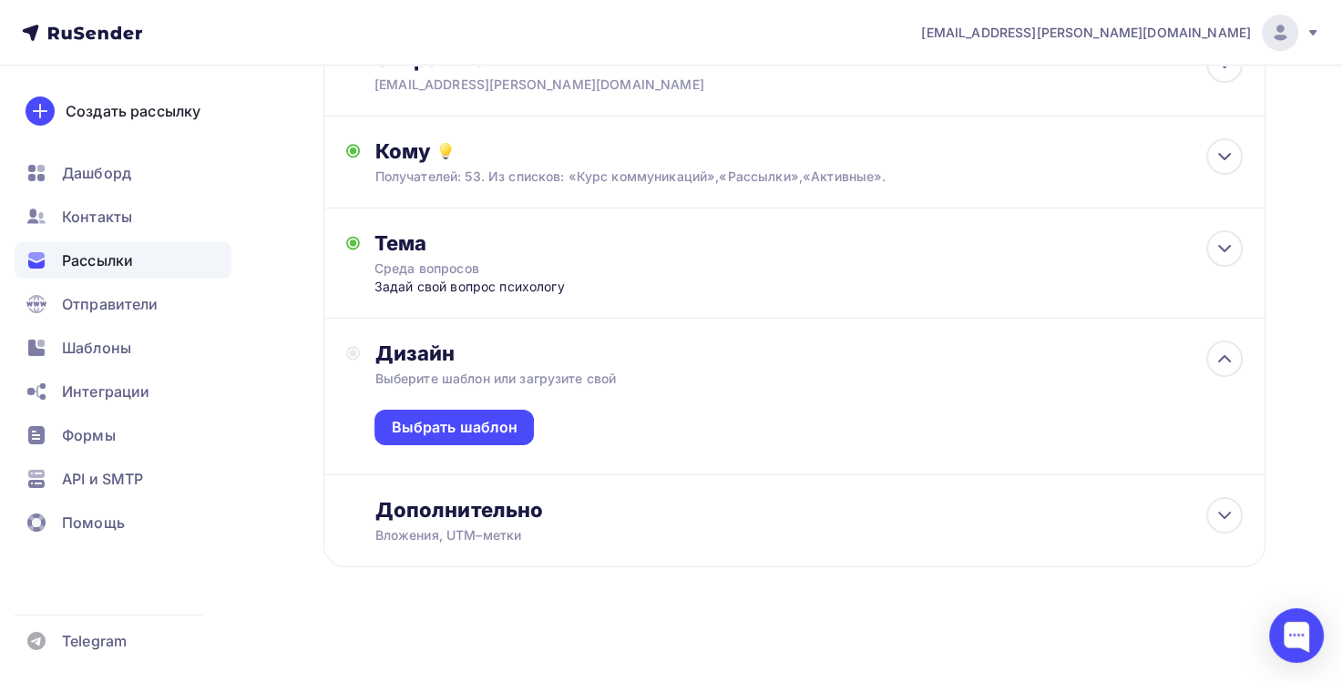
scroll to position [146, 0]
click at [474, 420] on div "Выбрать шаблон" at bounding box center [454, 425] width 127 height 21
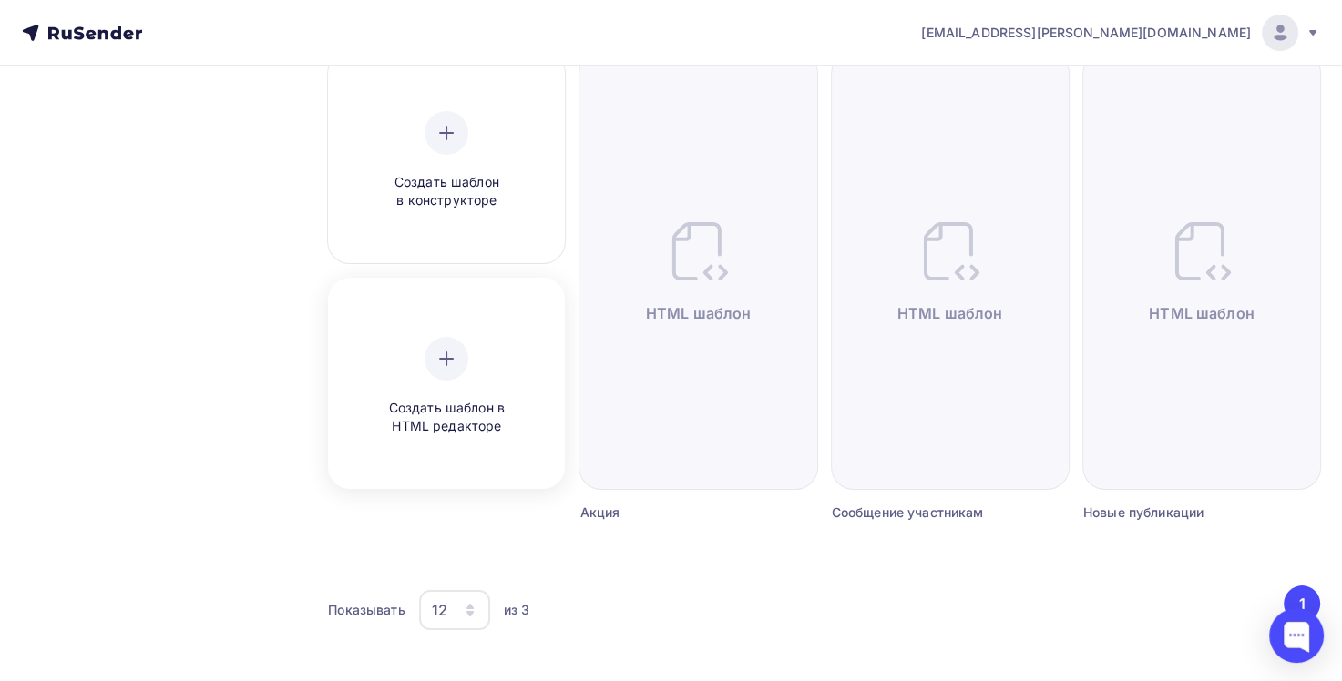
scroll to position [189, 0]
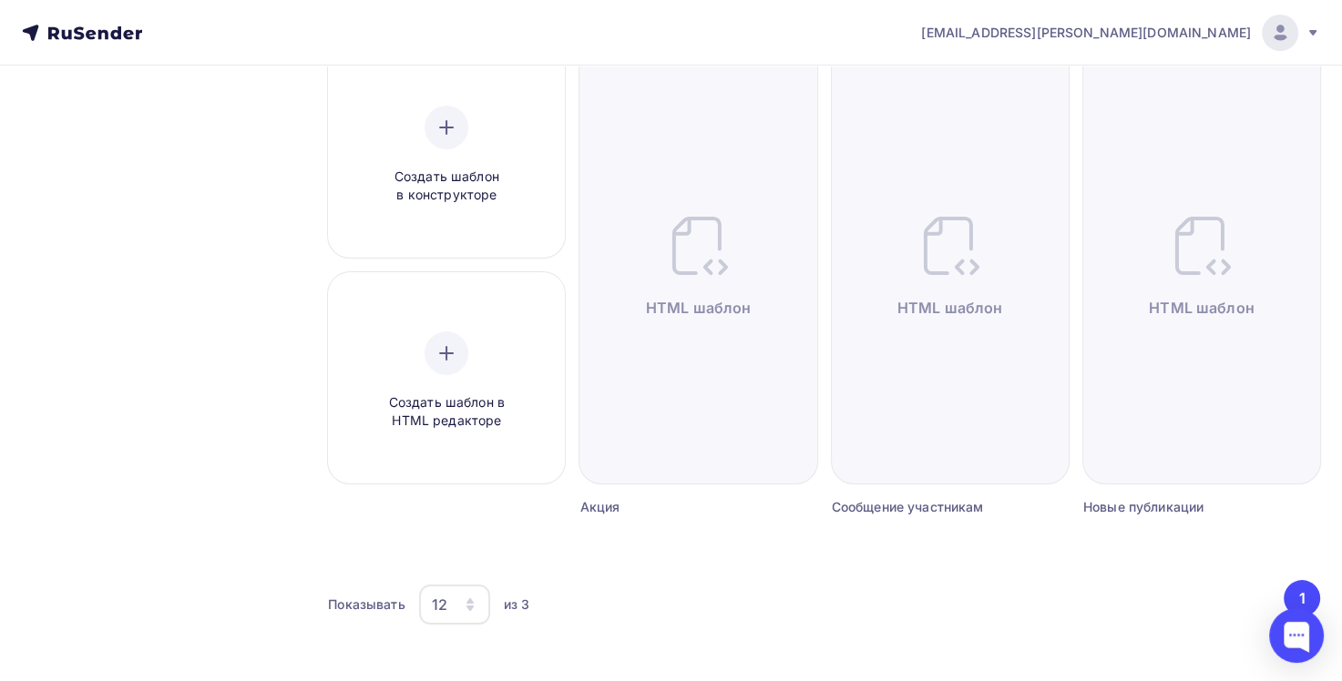
click at [473, 609] on icon "button" at bounding box center [470, 605] width 15 height 15
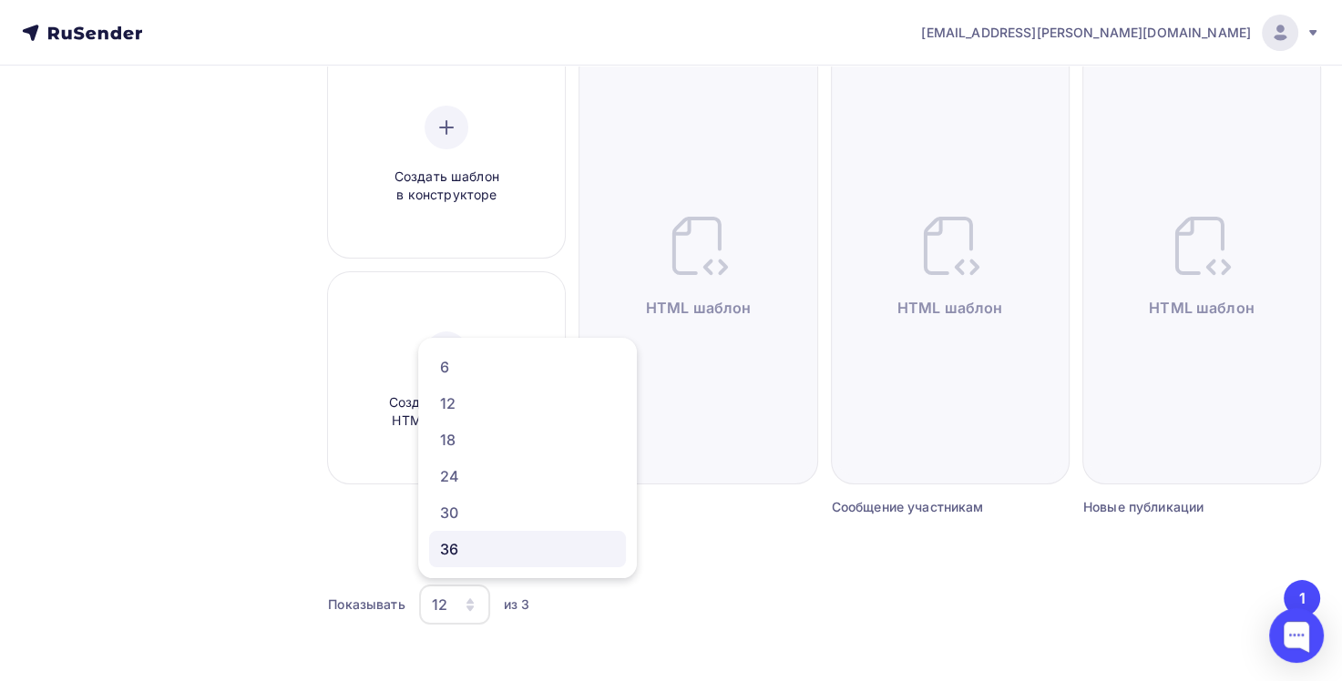
click at [455, 544] on div "36" at bounding box center [527, 549] width 175 height 22
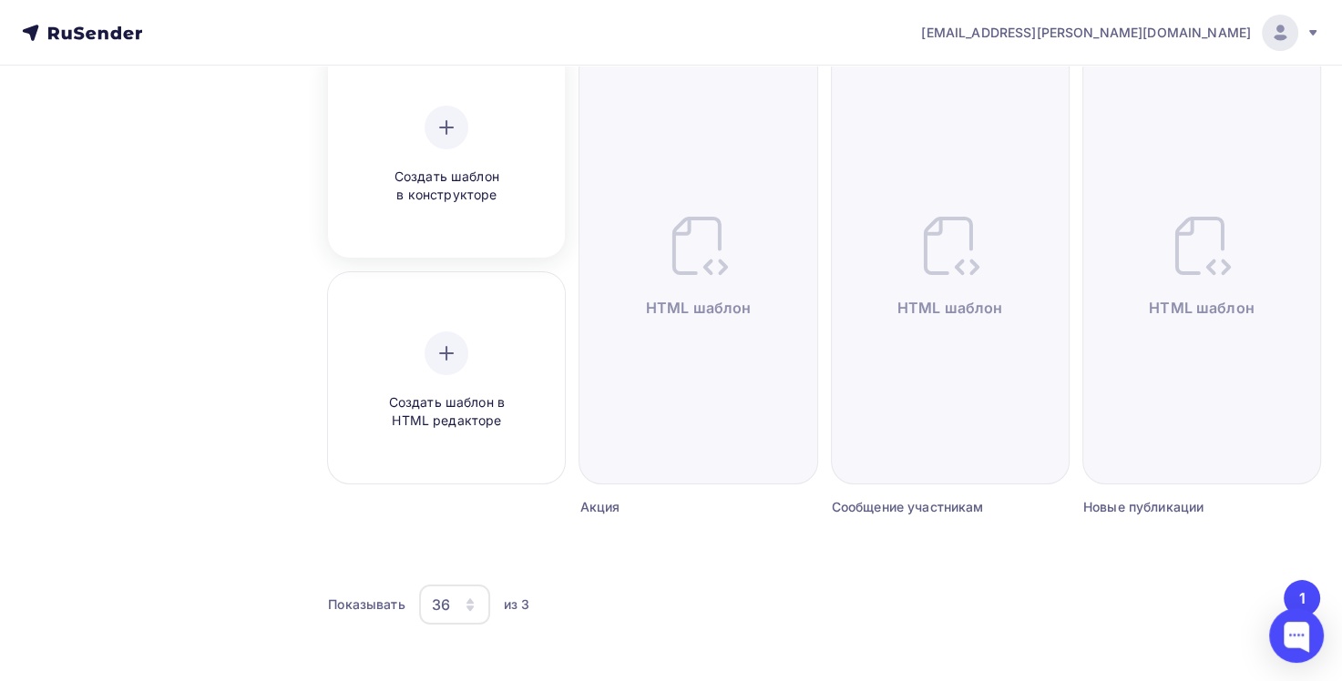
click at [454, 211] on div "Создать шаблон в конструкторе" at bounding box center [446, 155] width 224 height 204
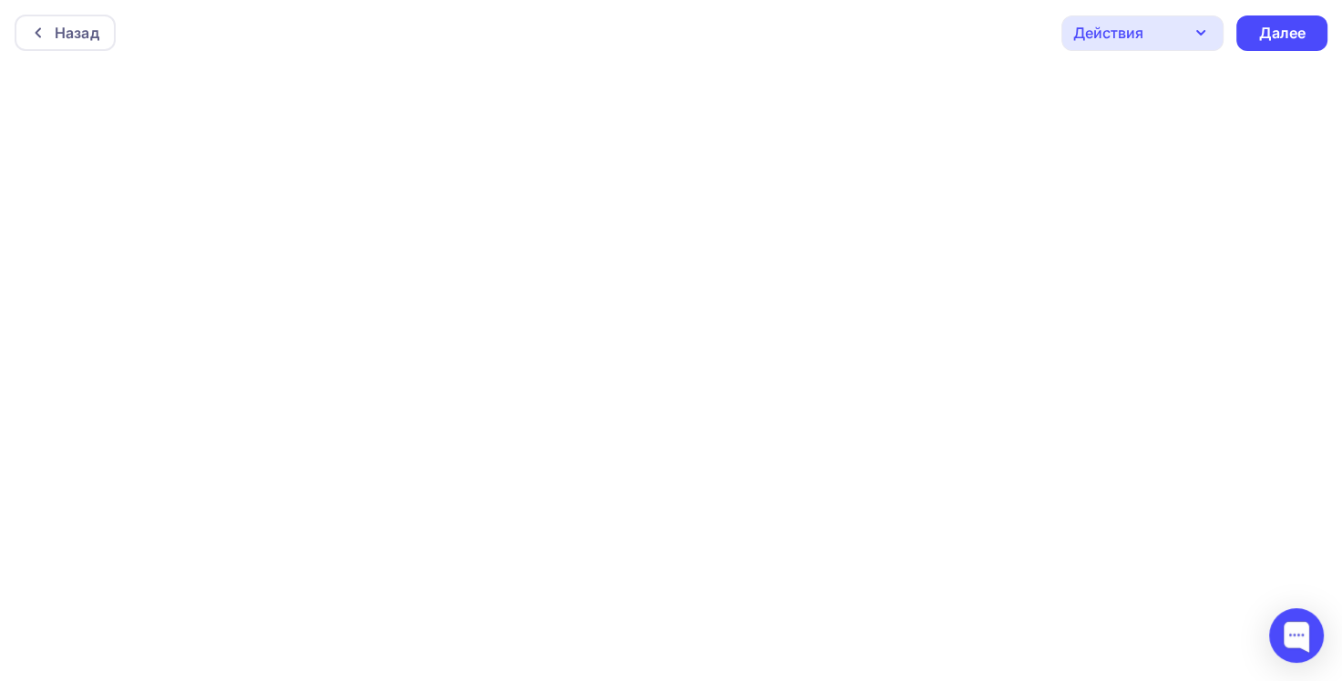
click at [1194, 30] on icon "button" at bounding box center [1201, 33] width 22 height 22
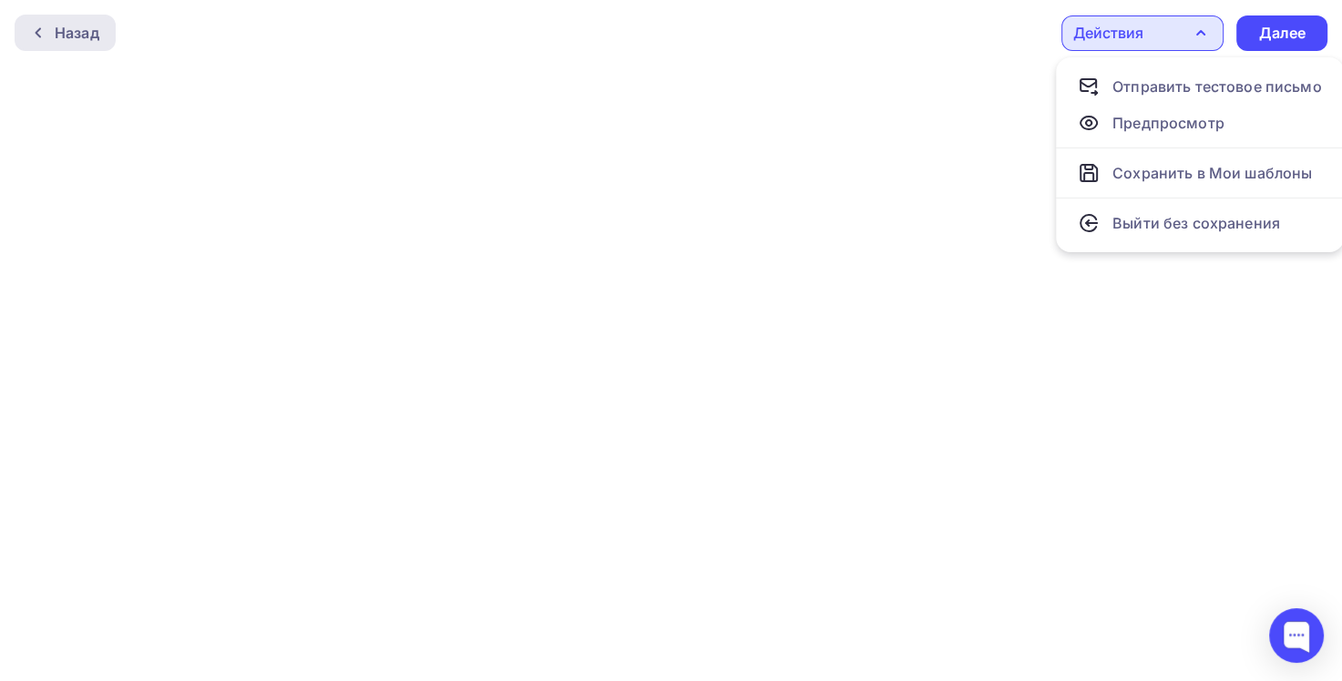
click at [55, 36] on div "Назад" at bounding box center [77, 33] width 45 height 22
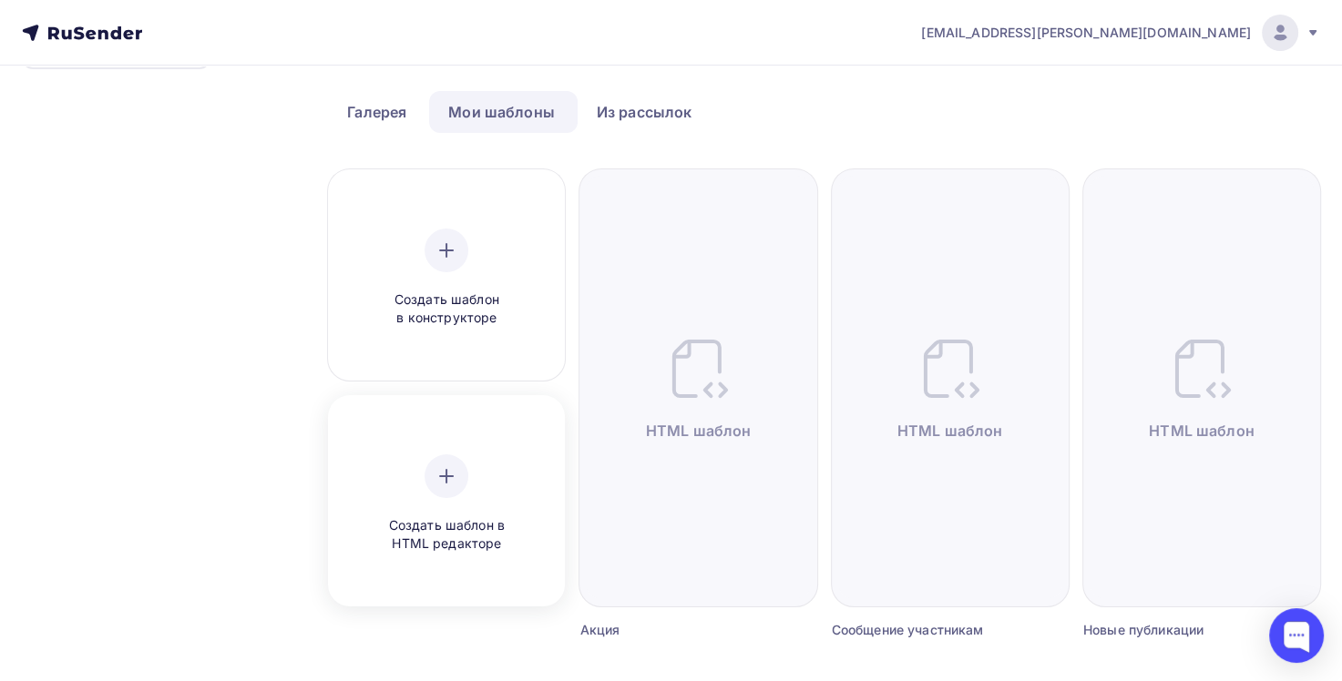
scroll to position [97, 0]
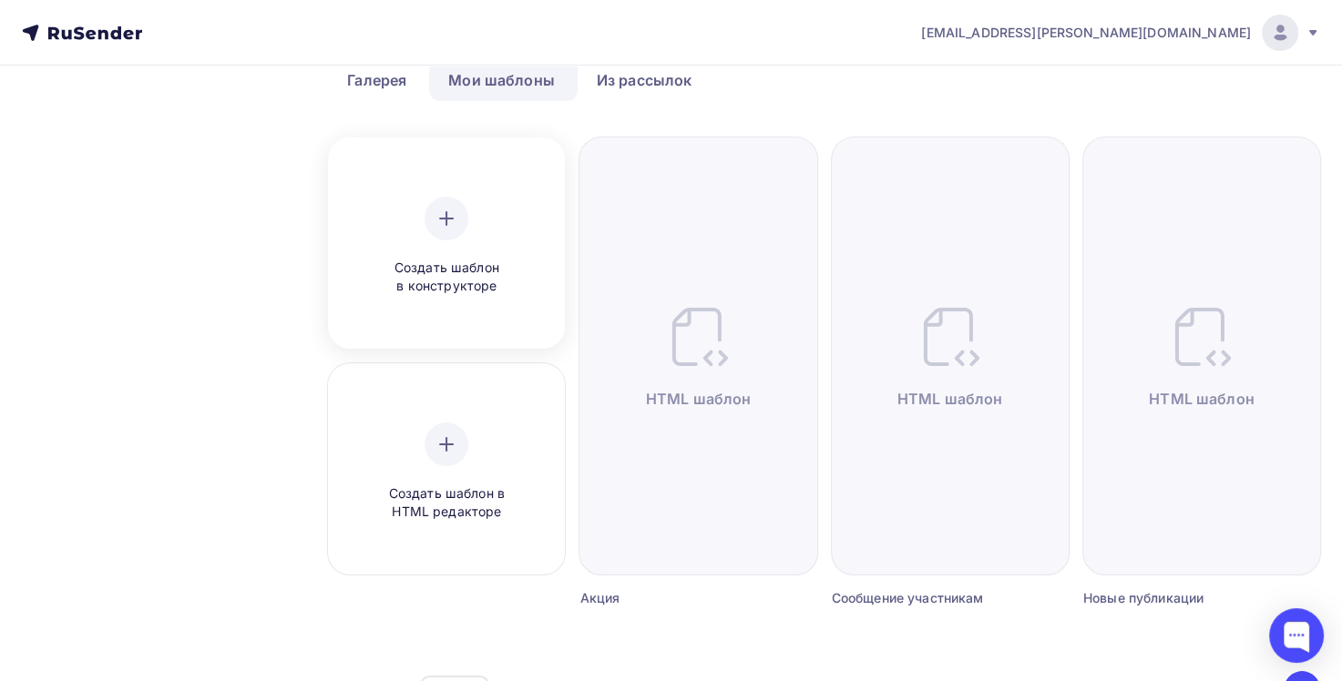
click at [455, 268] on span "Создать шаблон в конструкторе" at bounding box center [446, 277] width 173 height 37
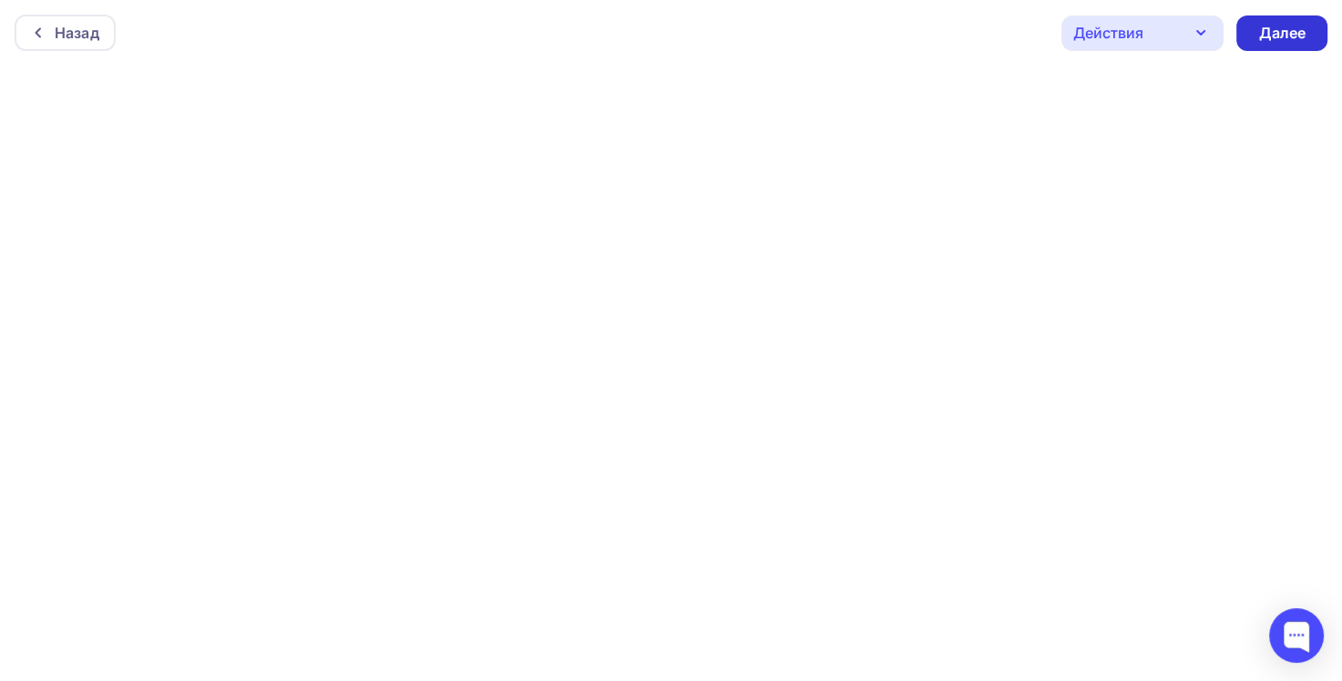
click at [1286, 30] on div "Далее" at bounding box center [1281, 33] width 47 height 21
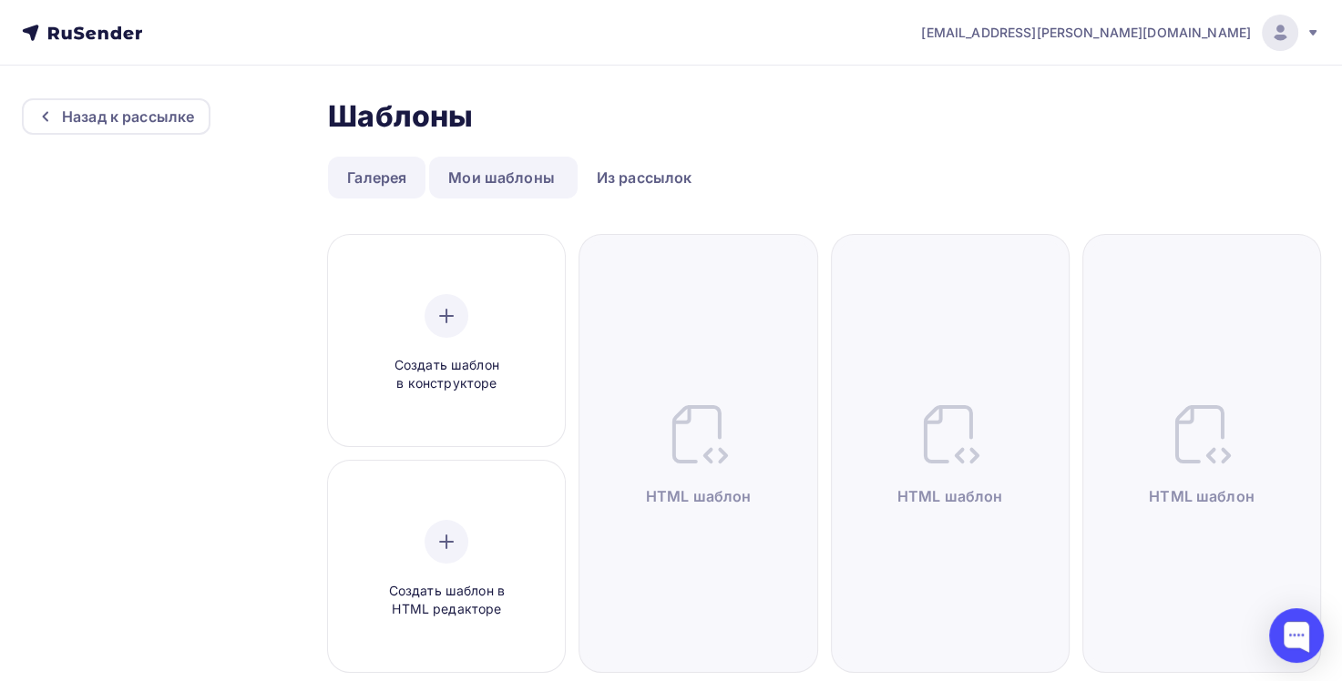
click at [378, 178] on link "Галерея" at bounding box center [376, 178] width 97 height 42
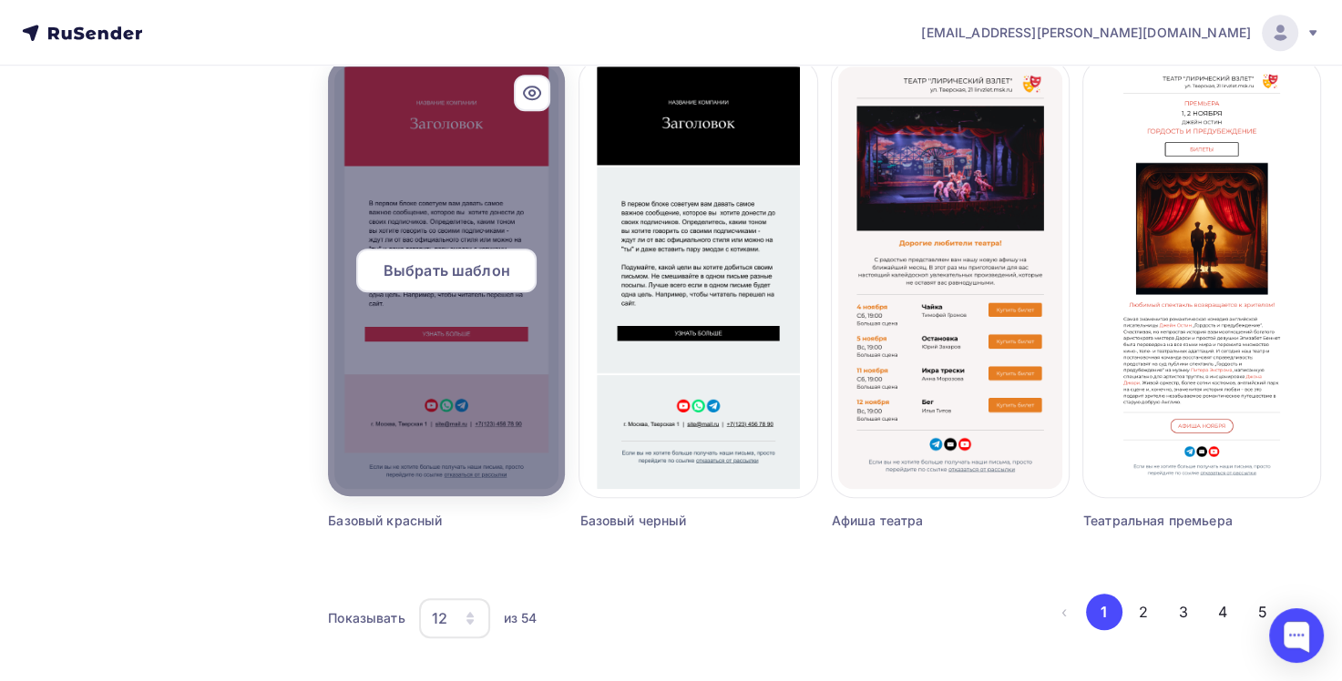
scroll to position [1187, 0]
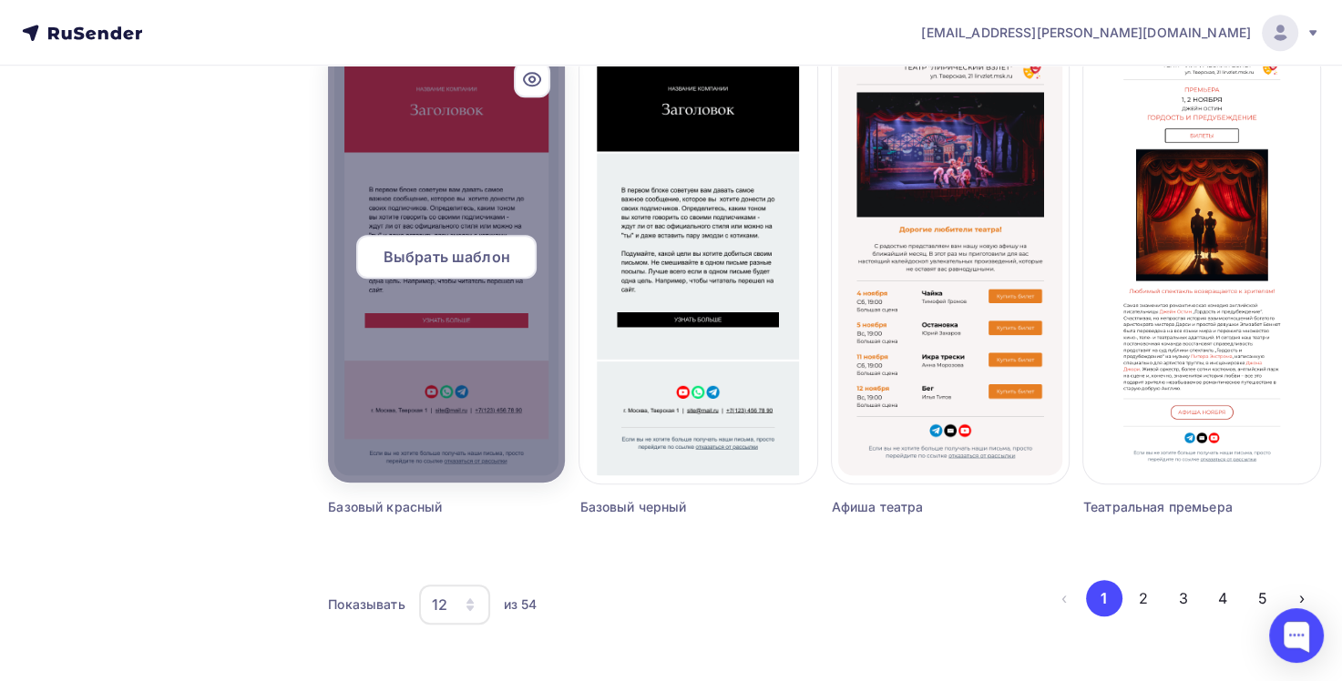
click at [434, 260] on span "Выбрать шаблон" at bounding box center [446, 257] width 127 height 22
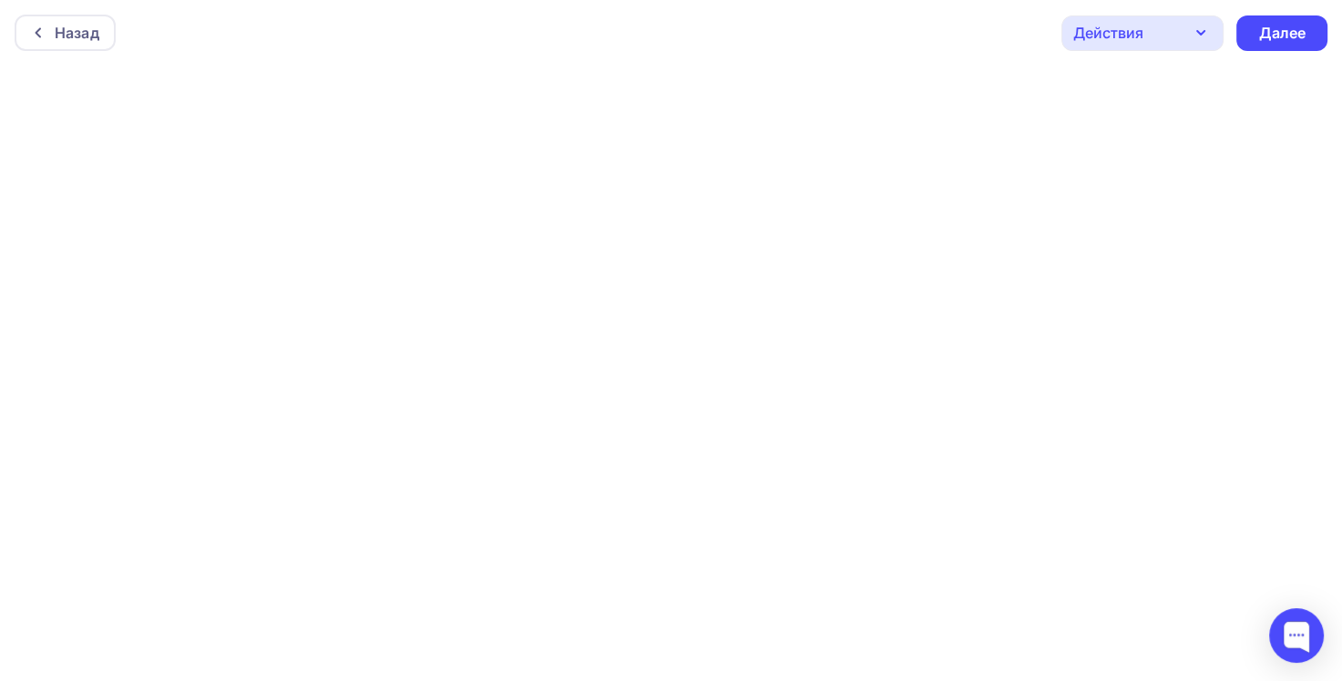
click at [1208, 34] on icon "button" at bounding box center [1201, 33] width 22 height 22
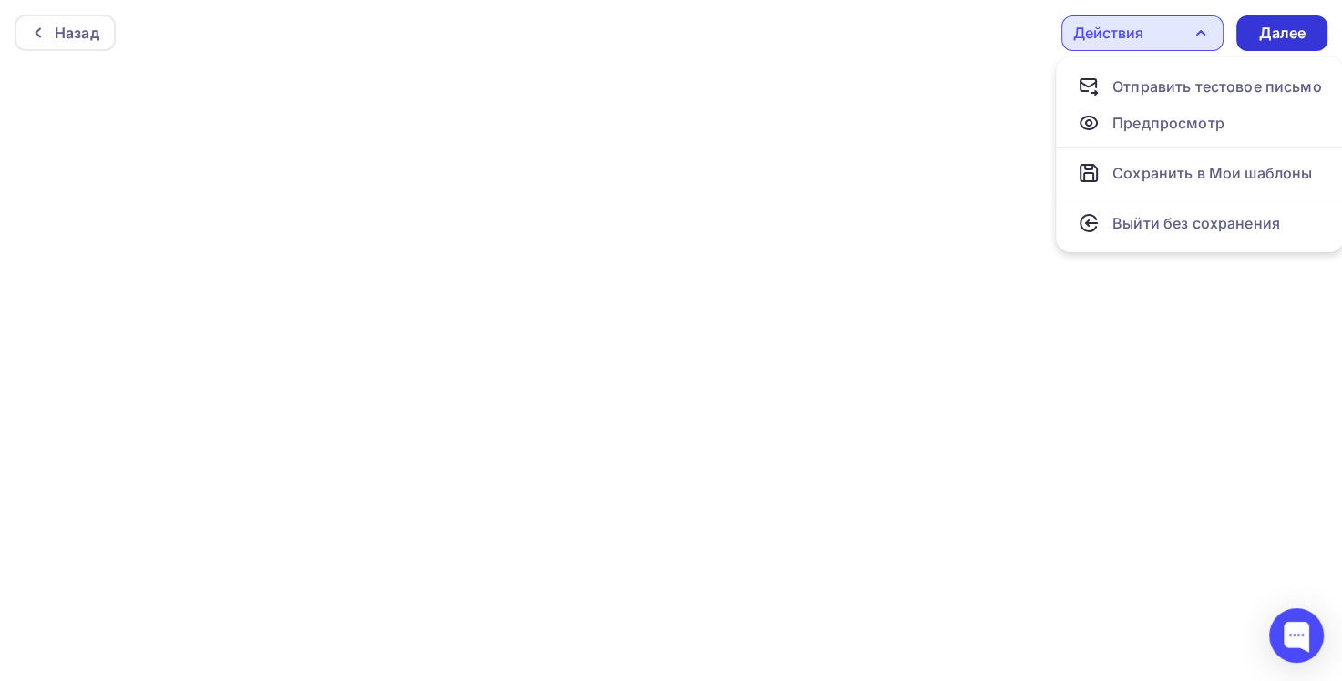
click at [1282, 39] on div "Далее" at bounding box center [1281, 33] width 47 height 21
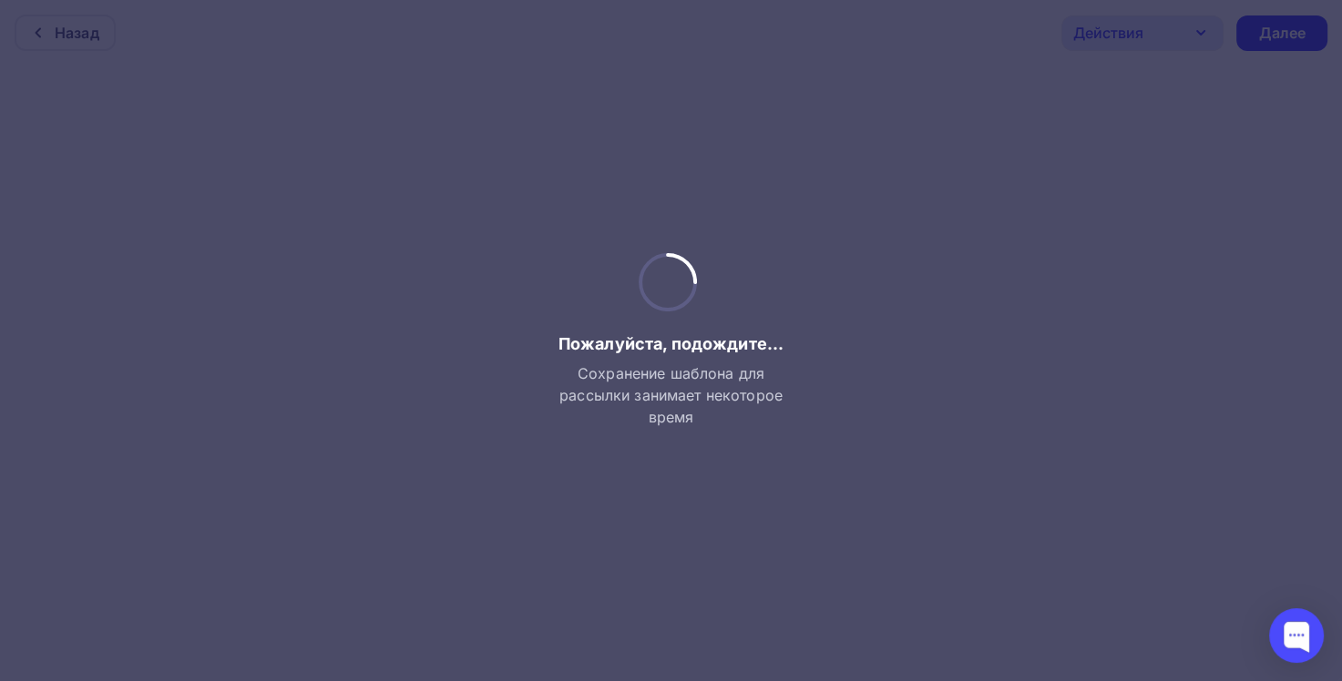
click at [40, 40] on div at bounding box center [671, 340] width 1342 height 681
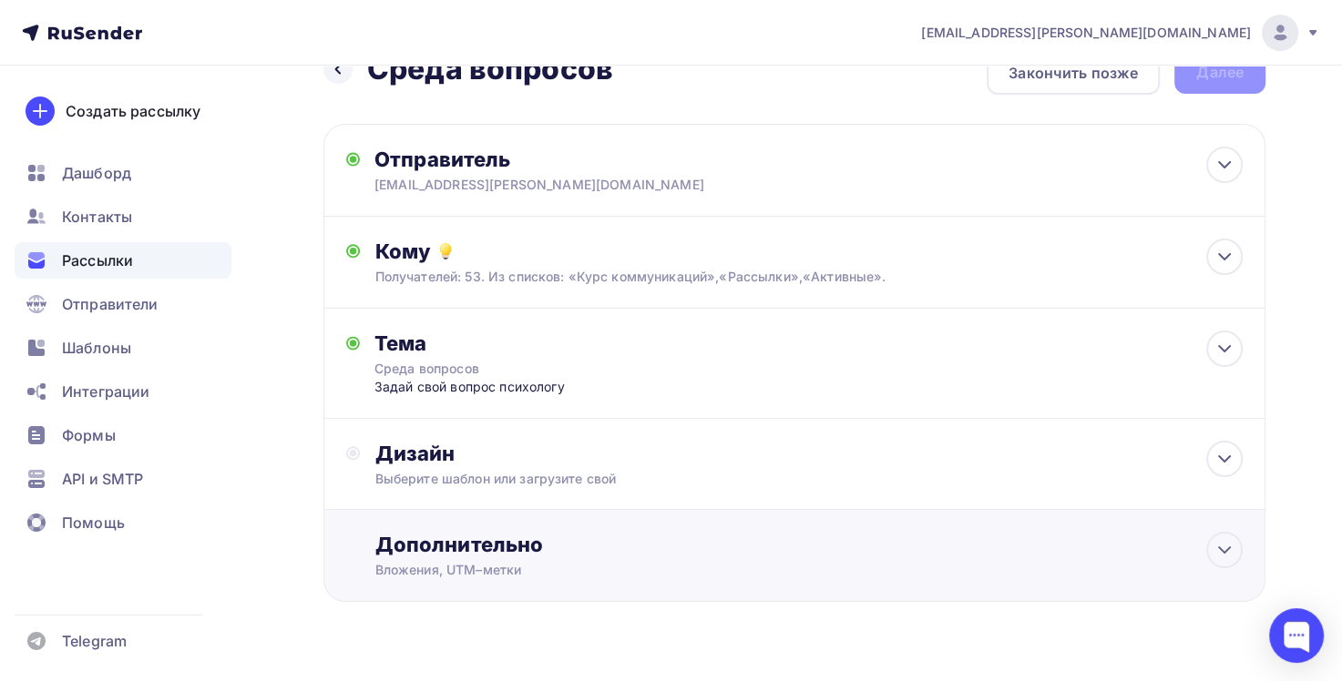
scroll to position [80, 0]
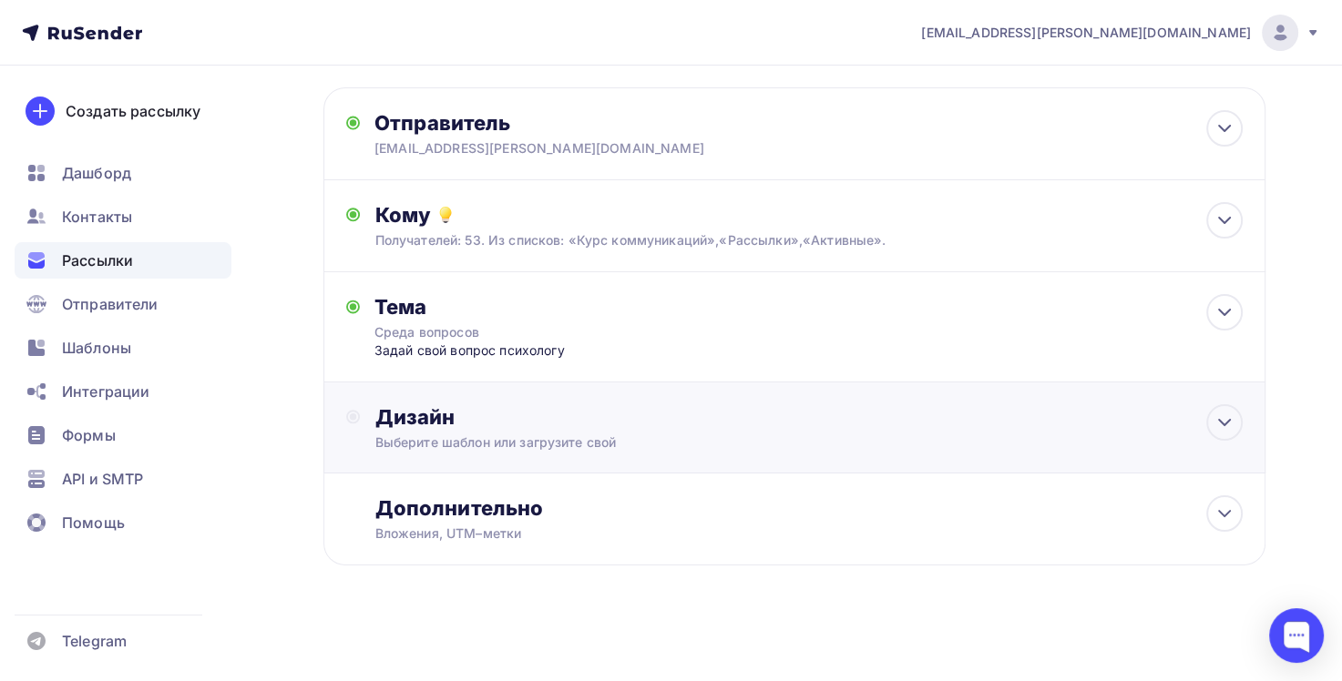
click at [458, 434] on div "Выберите шаблон или загрузите свой" at bounding box center [764, 443] width 781 height 18
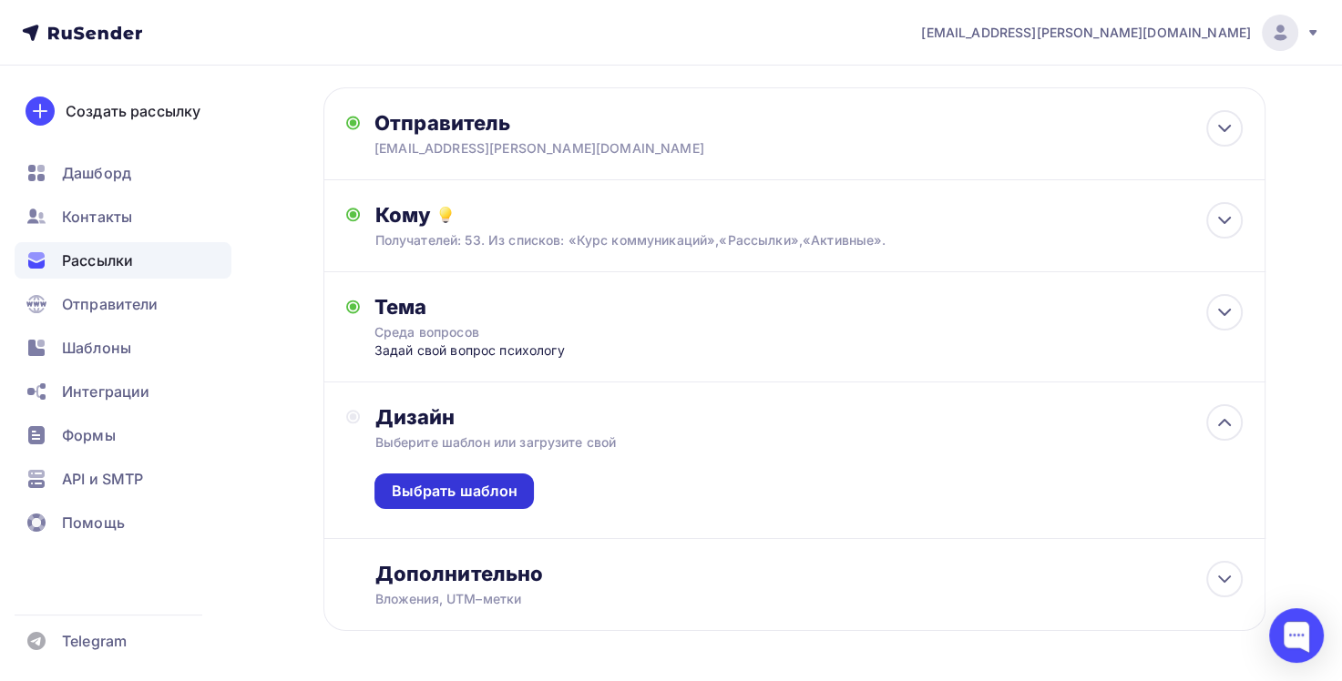
click at [466, 485] on div "Выбрать шаблон" at bounding box center [454, 491] width 127 height 21
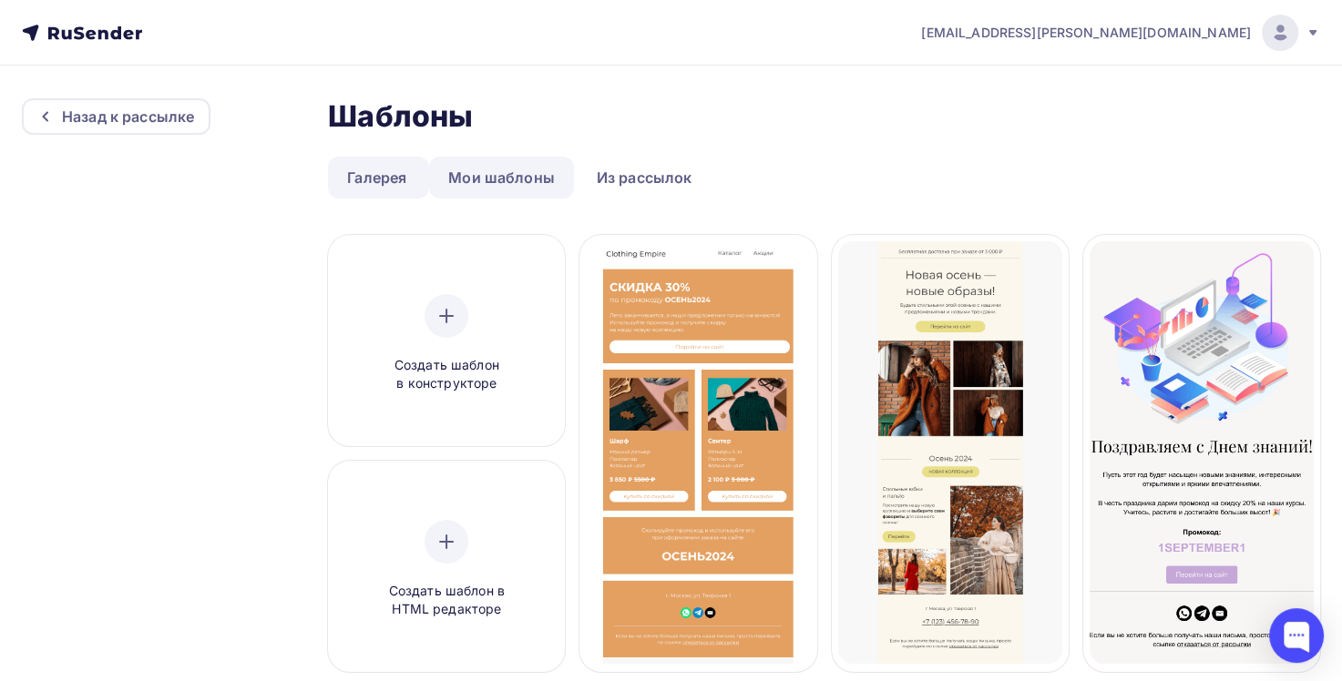
click at [486, 175] on link "Мои шаблоны" at bounding box center [501, 178] width 145 height 42
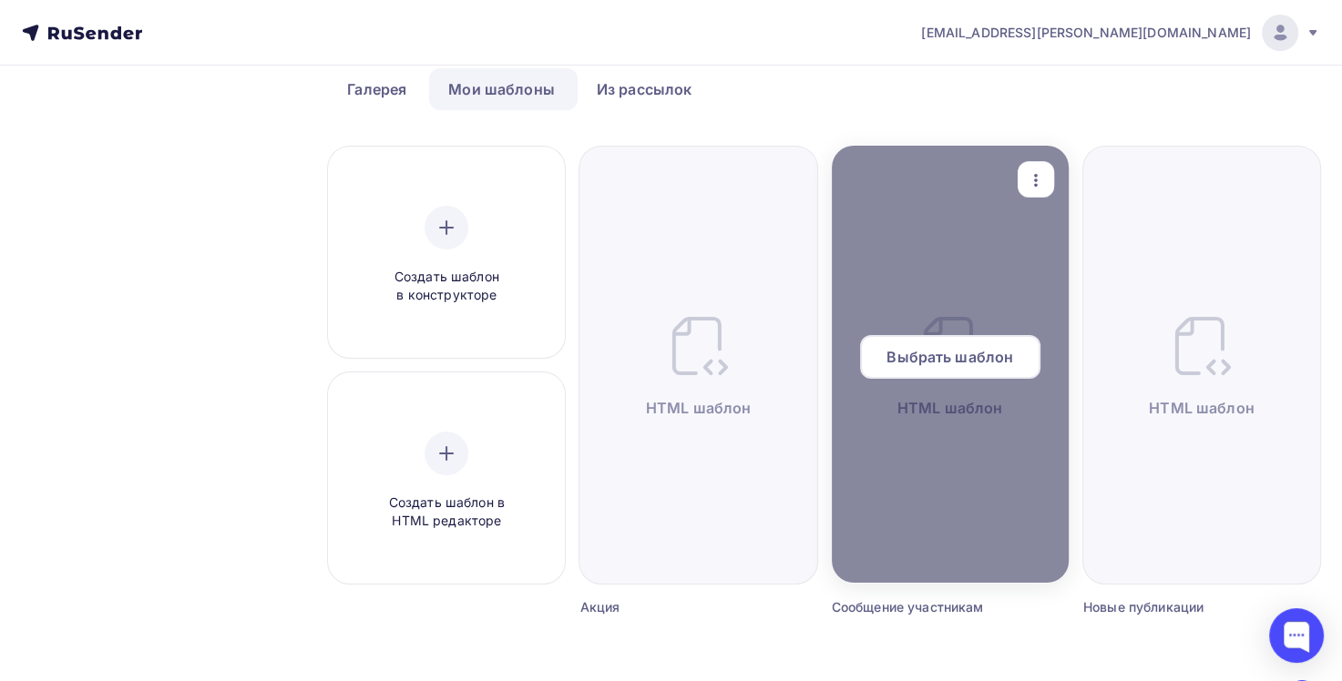
scroll to position [182, 0]
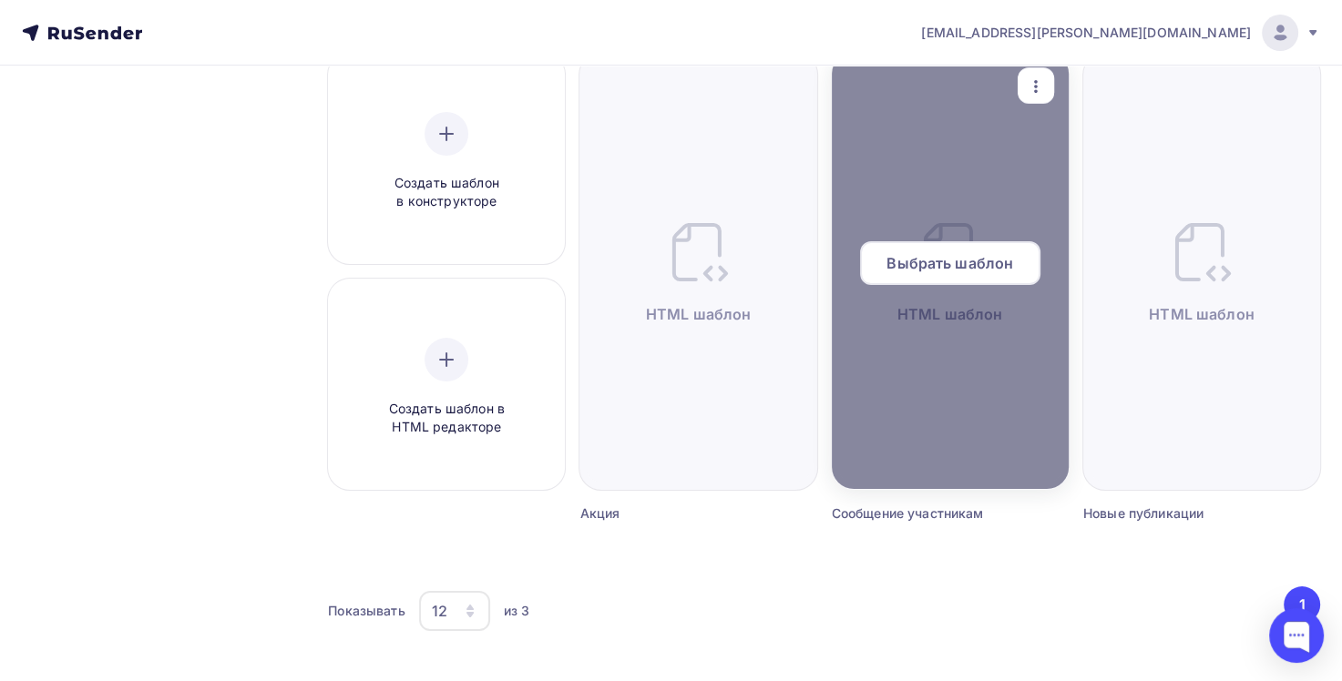
click at [954, 273] on span "Выбрать шаблон" at bounding box center [949, 263] width 127 height 22
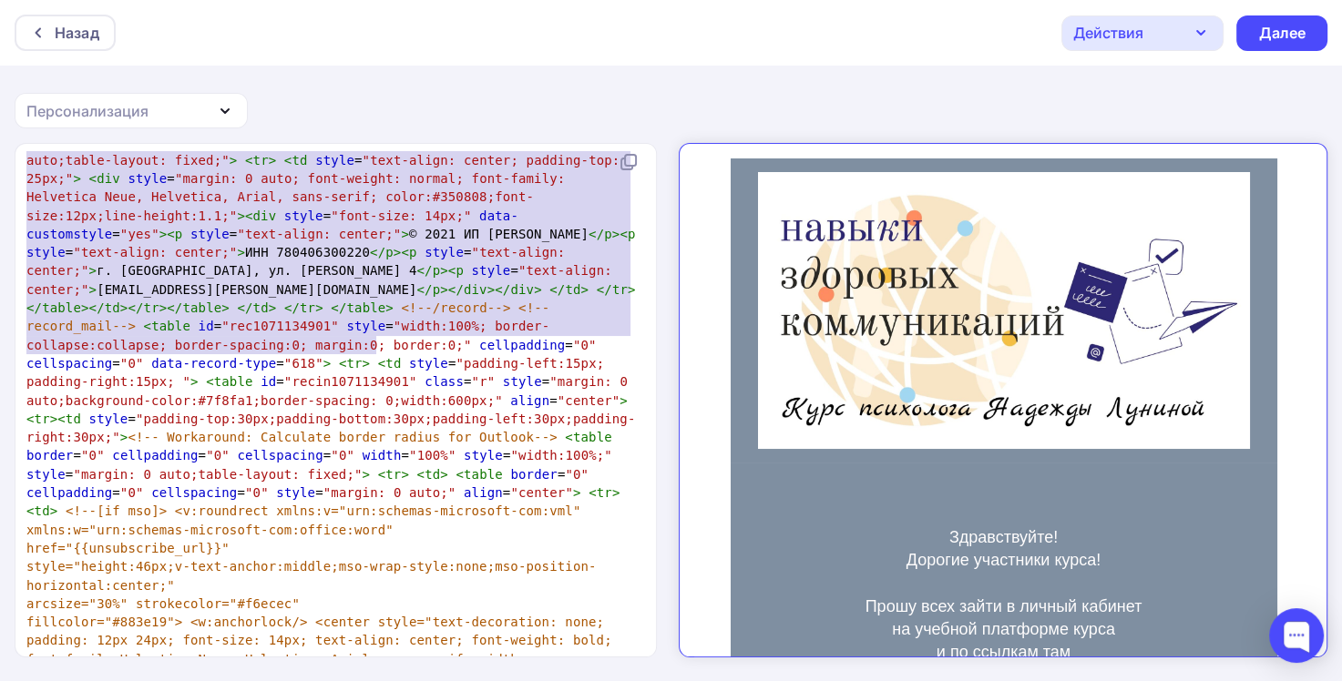
type textarea "<!DOCTYPE html> <html> <head> <meta charset="utf-8" /> <meta http-equiv="Conten…"
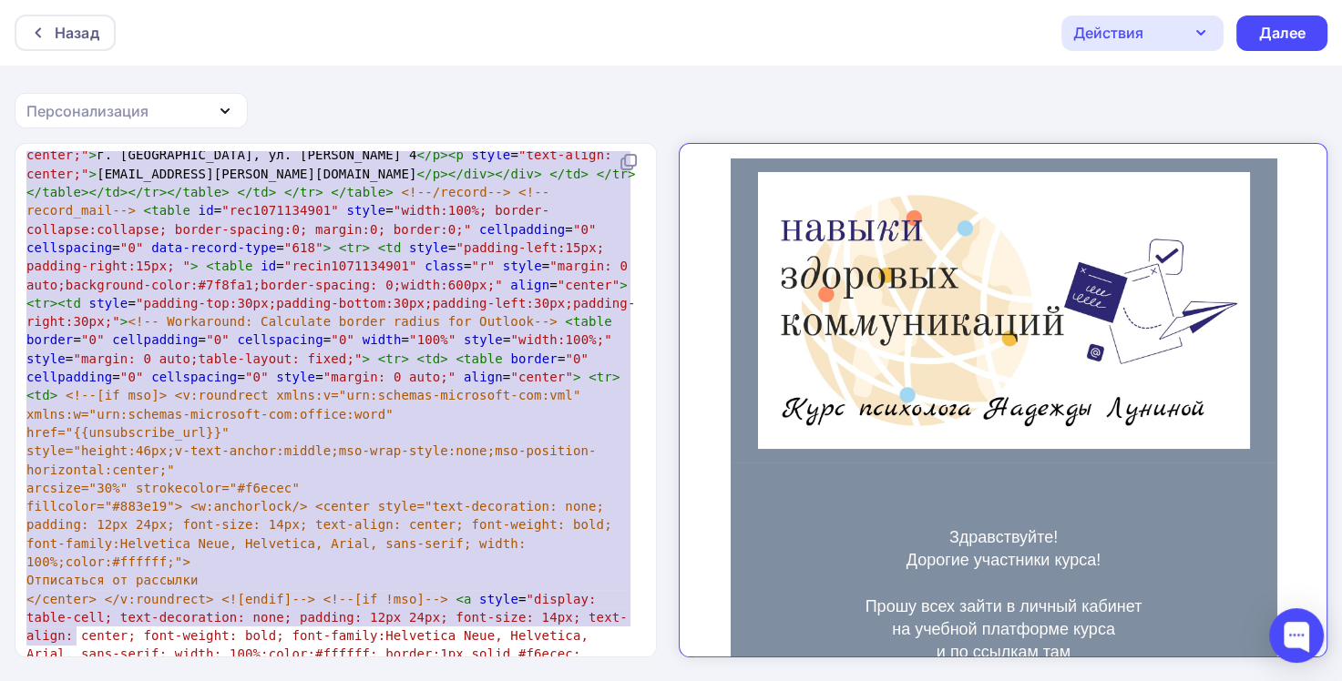
drag, startPoint x: 26, startPoint y: 160, endPoint x: 369, endPoint y: 640, distance: 590.2
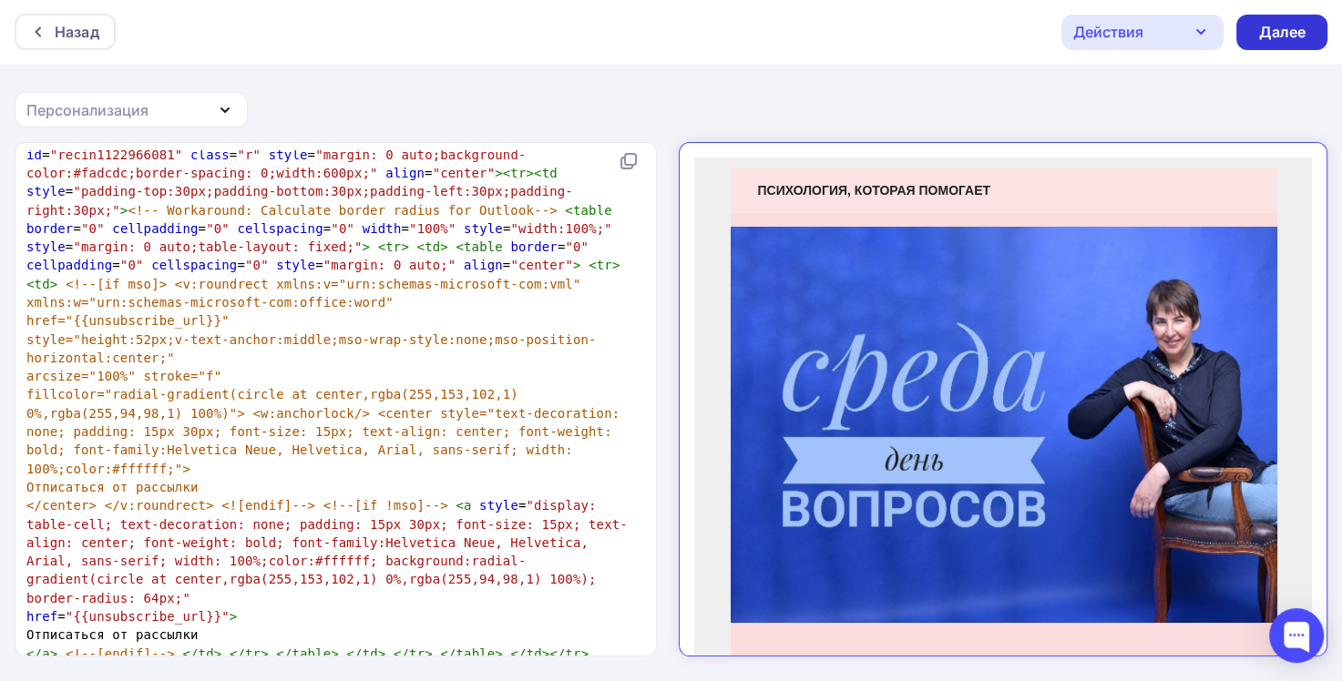
click at [1279, 32] on div "Далее" at bounding box center [1281, 32] width 47 height 21
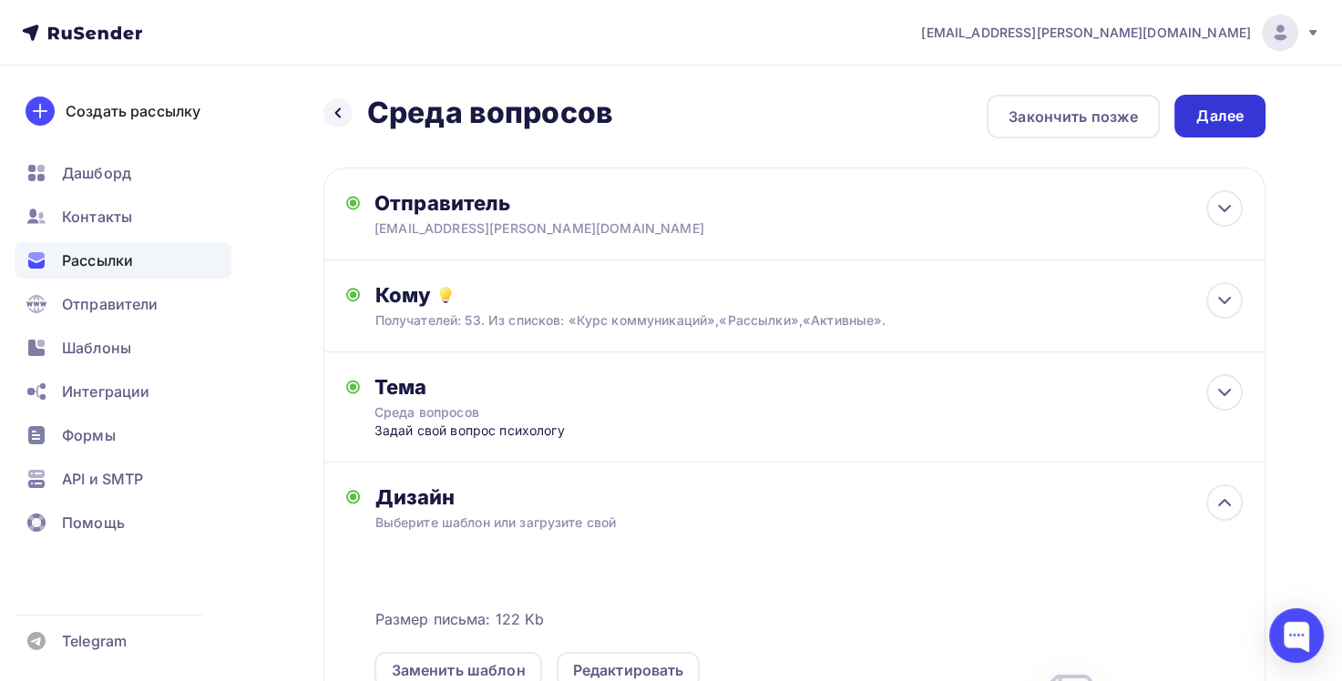
click at [1232, 112] on div "Далее" at bounding box center [1219, 116] width 47 height 21
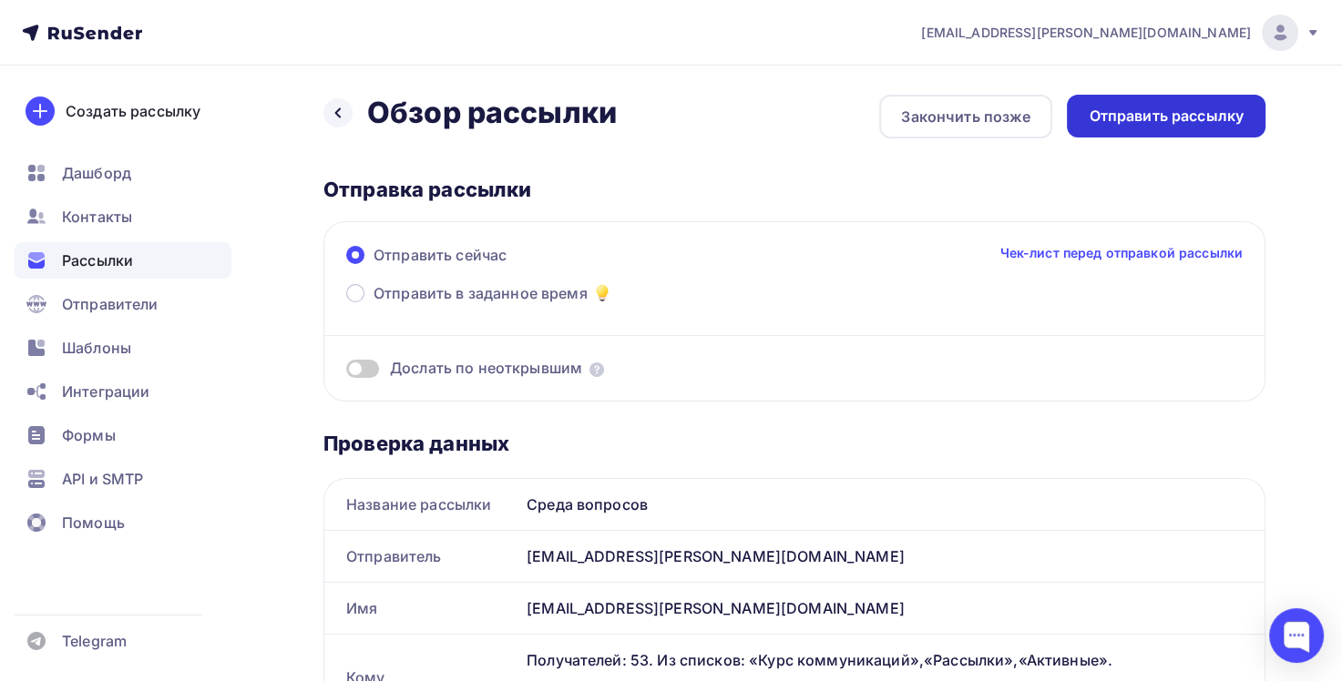
click at [1161, 119] on div "Отправить рассылку" at bounding box center [1165, 116] width 155 height 21
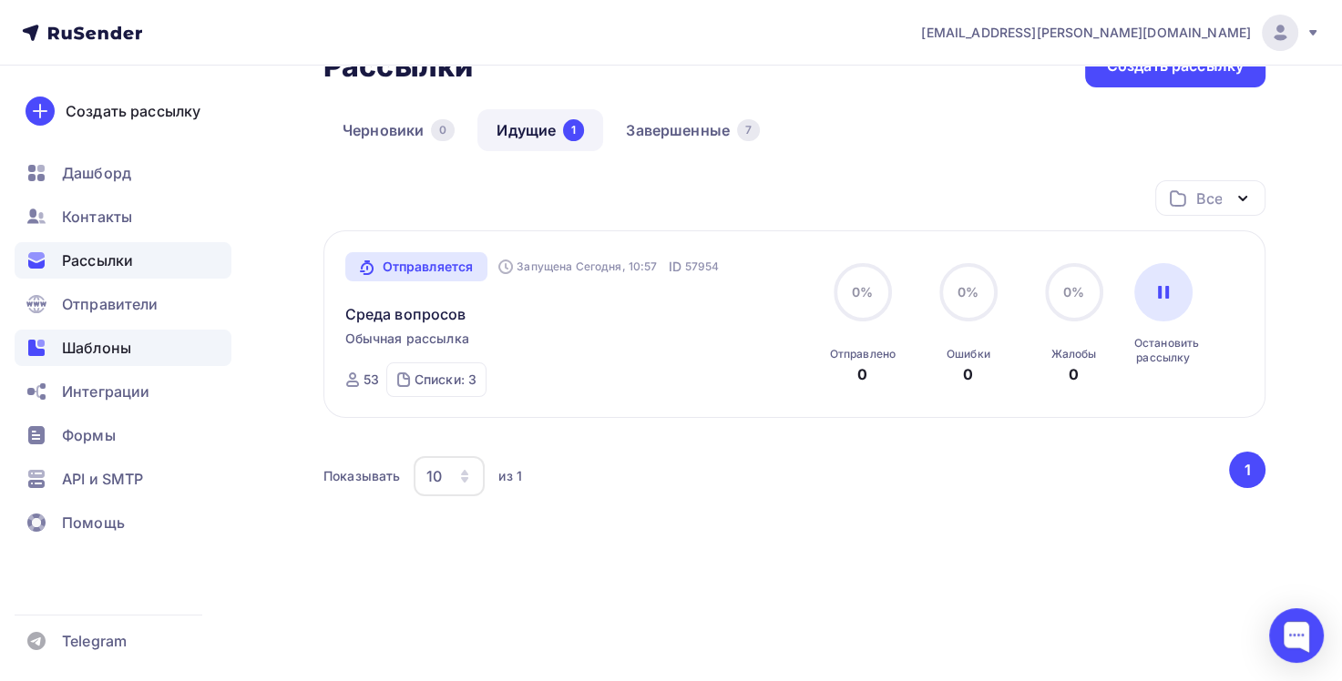
scroll to position [32, 0]
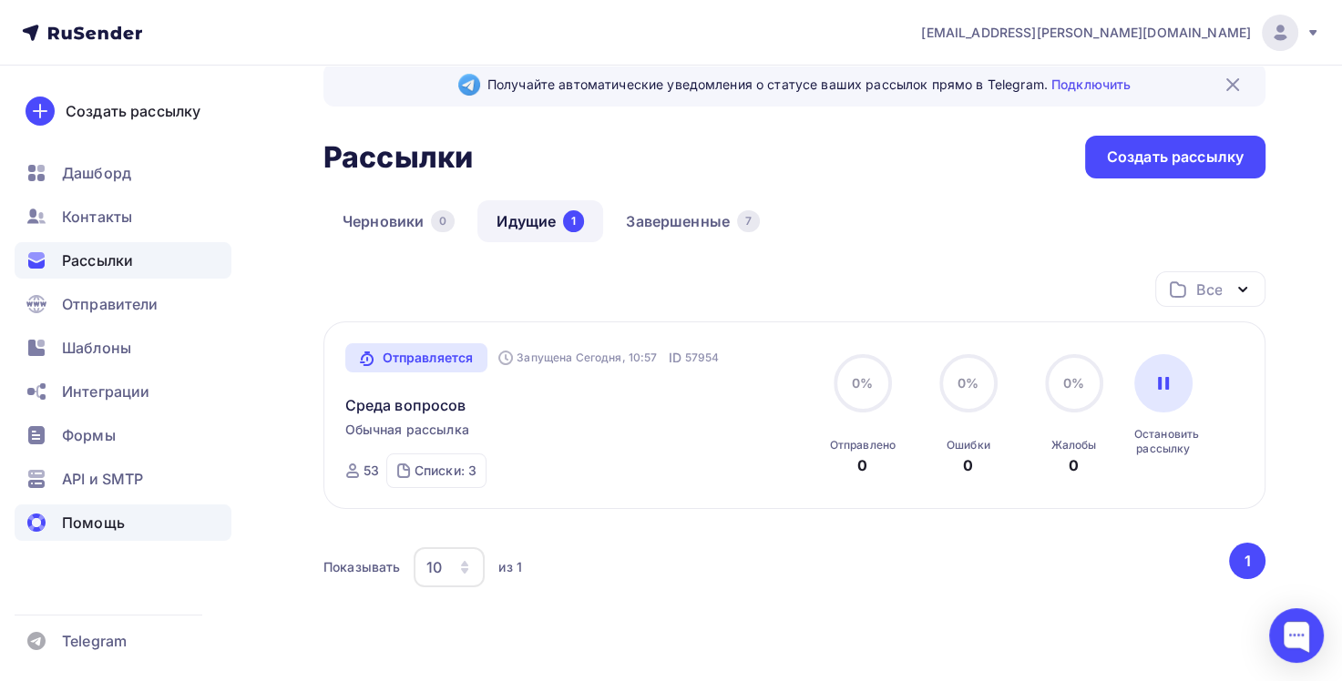
click at [88, 524] on span "Помощь" at bounding box center [93, 523] width 63 height 22
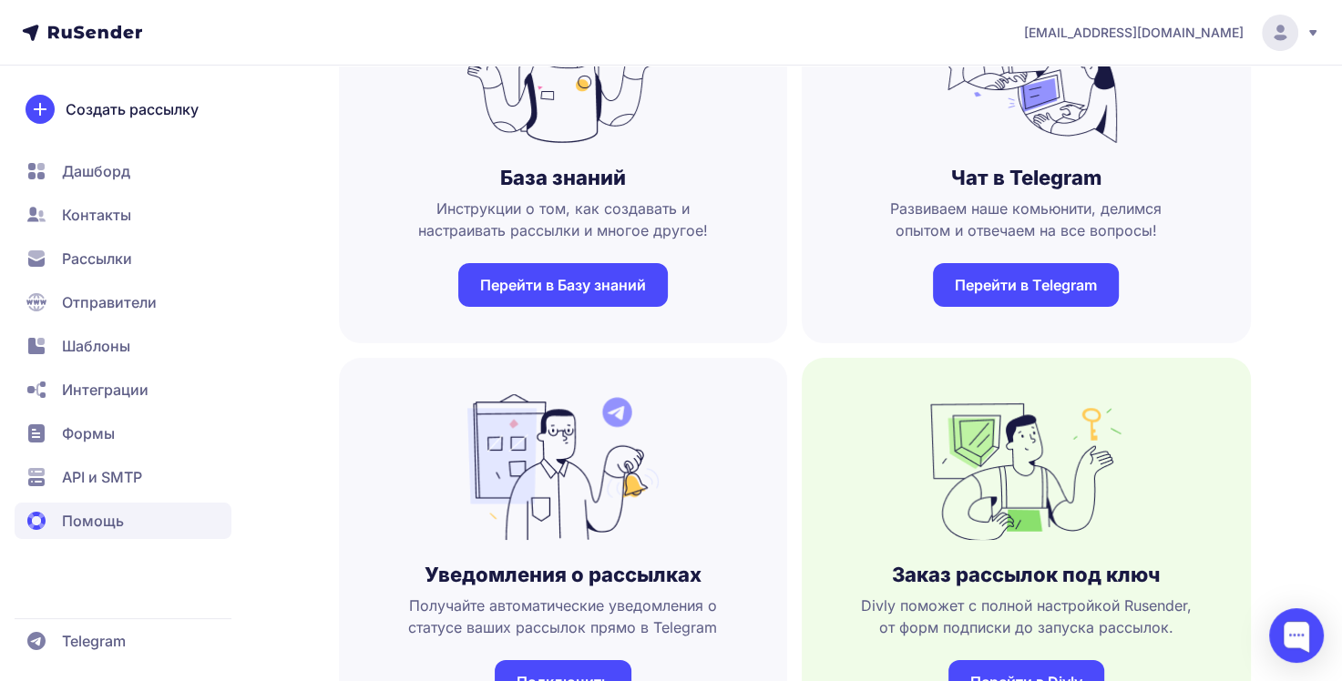
scroll to position [273, 0]
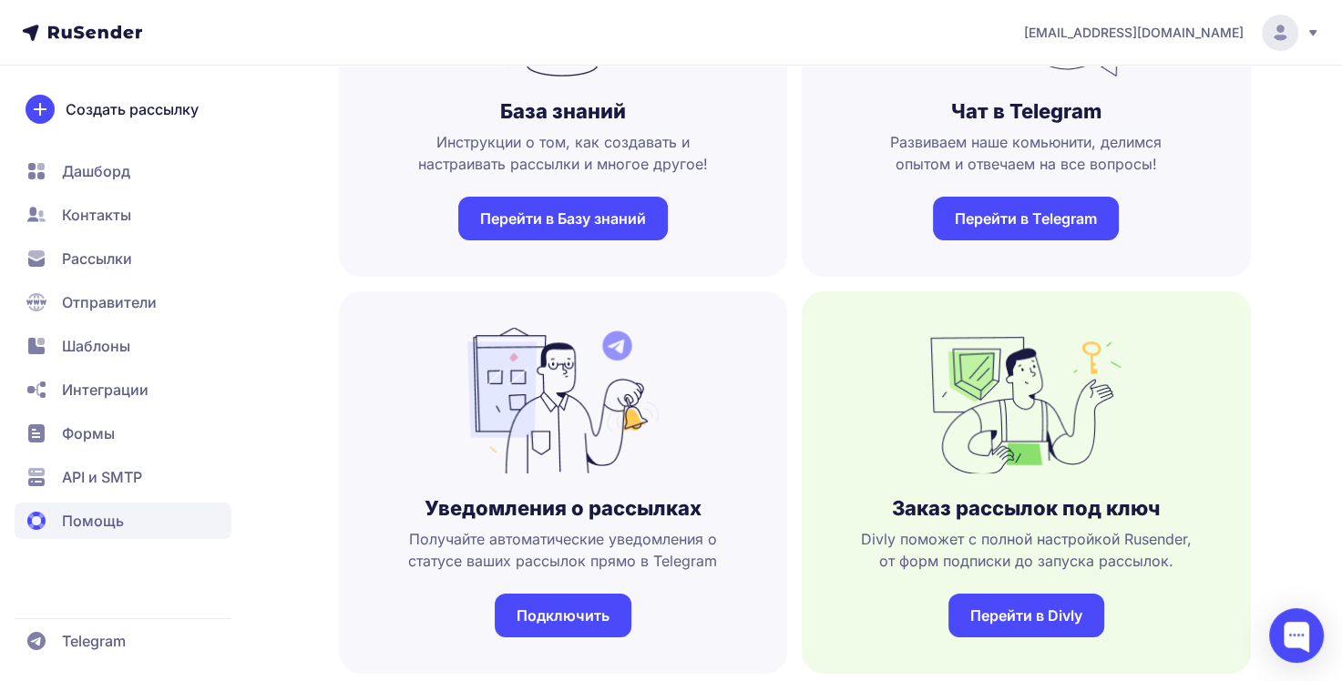
click at [590, 229] on link "Перейти в Базу знаний" at bounding box center [562, 219] width 209 height 44
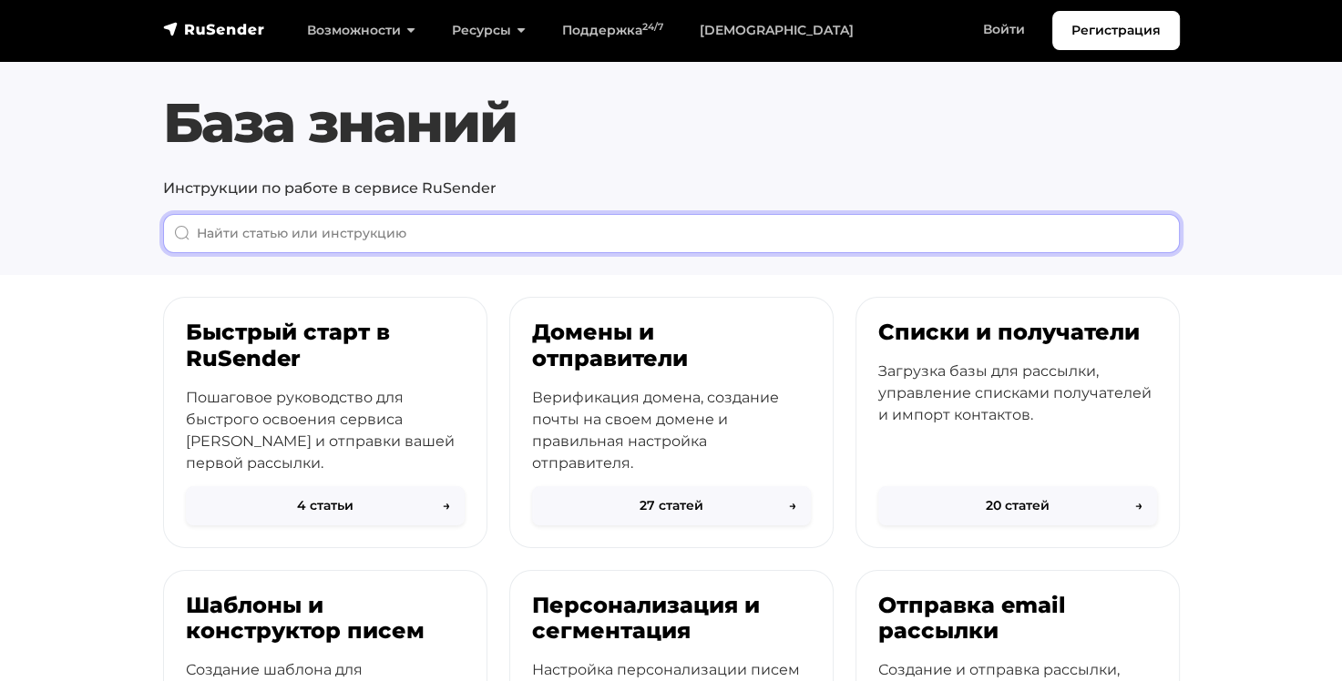
click at [499, 243] on input "When autocomplete results are available use up and down arrows to review and en…" at bounding box center [671, 233] width 1016 height 39
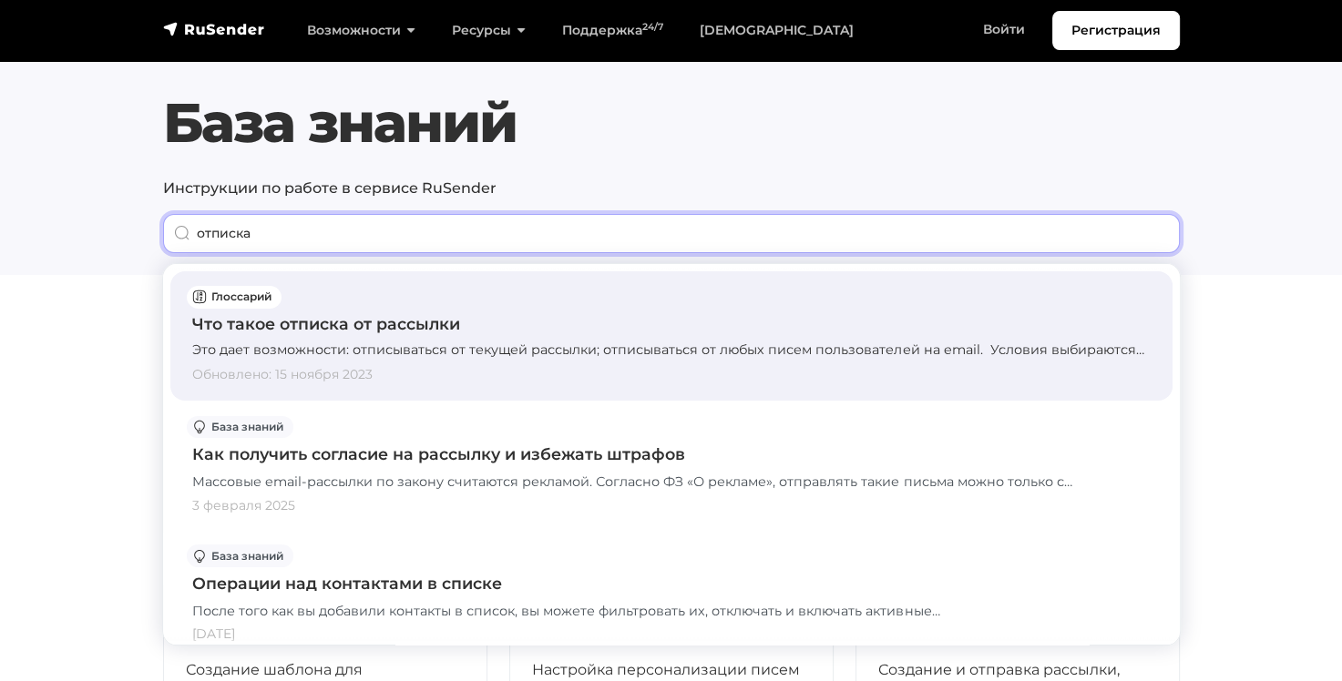
type input "отписка"
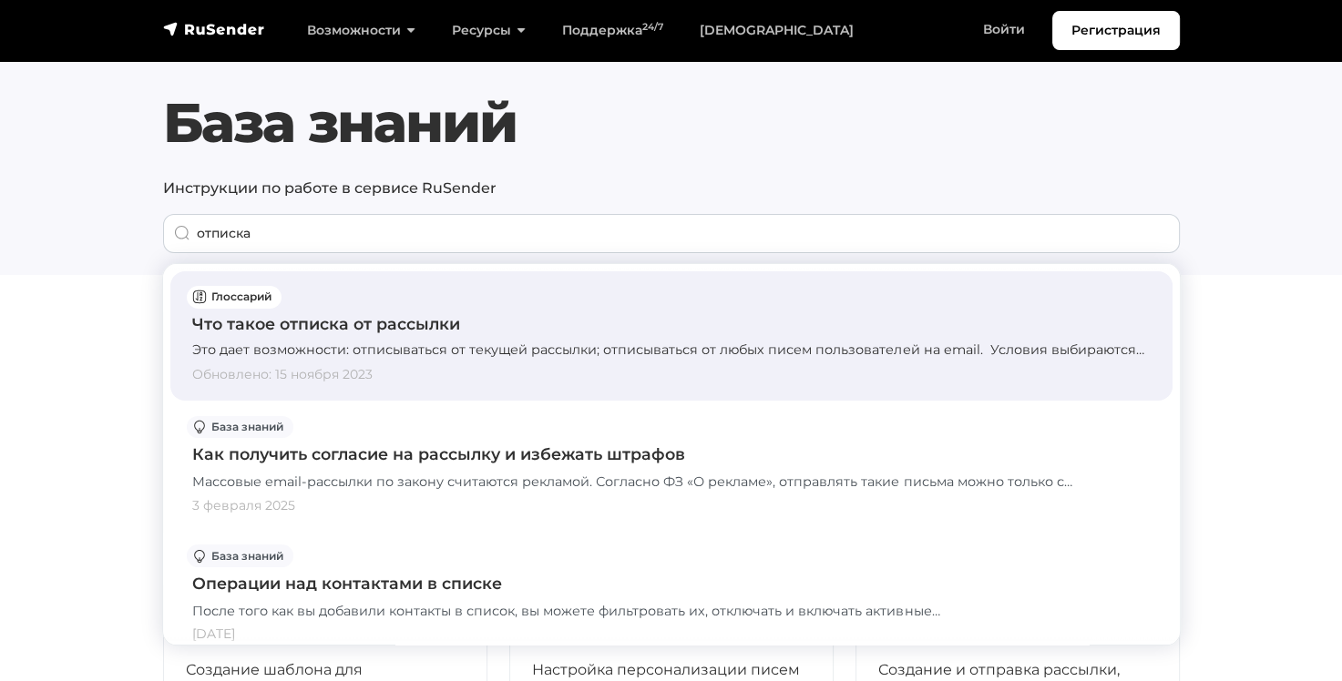
click at [423, 324] on div "Что такое отписка от рассылки" at bounding box center [671, 324] width 958 height 24
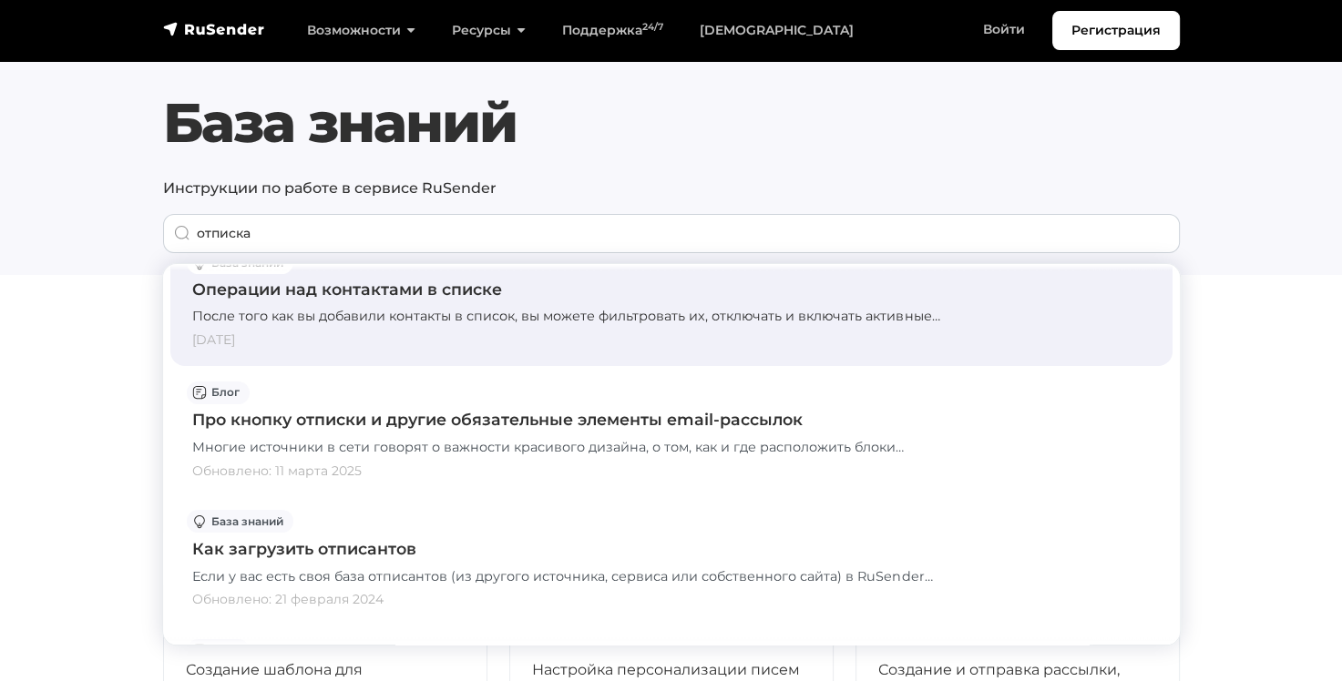
scroll to position [364, 0]
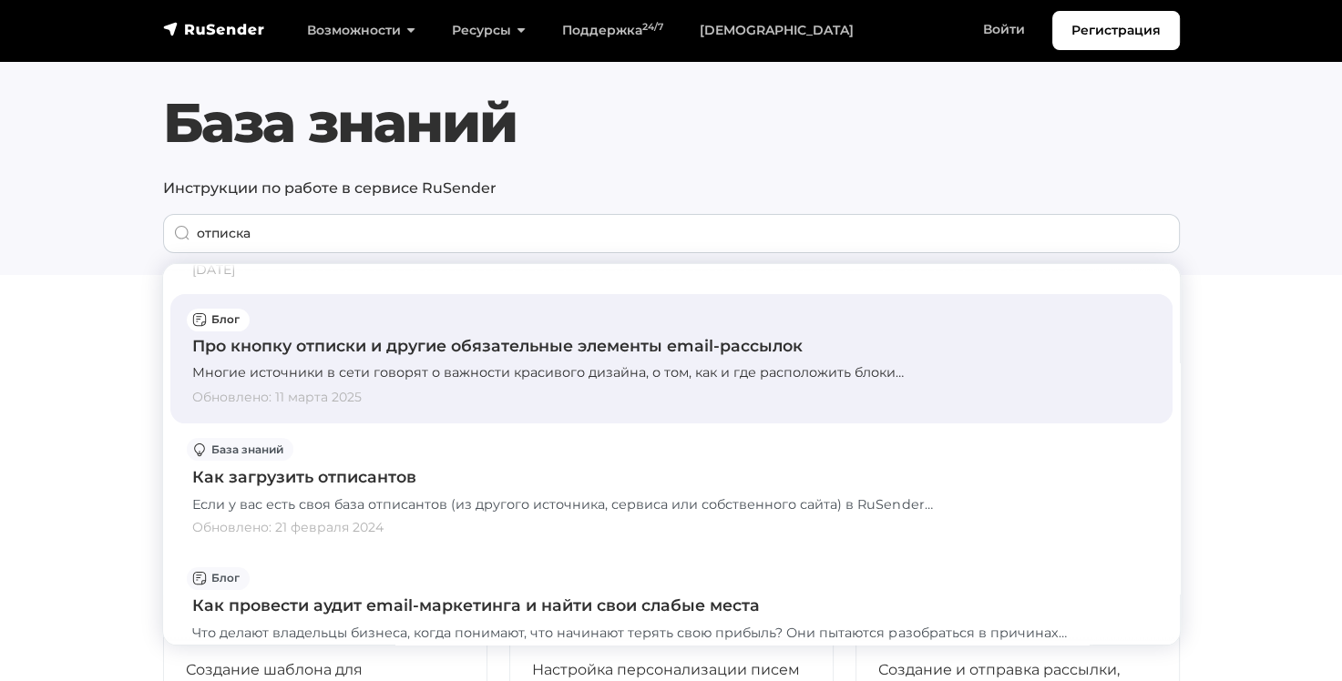
click at [537, 358] on div "Про кнопку отписки и другие обязательные элементы email-рассылок" at bounding box center [671, 346] width 958 height 24
click at [495, 358] on div "Про кнопку отписки и другие обязательные элементы email-рассылок" at bounding box center [671, 346] width 958 height 24
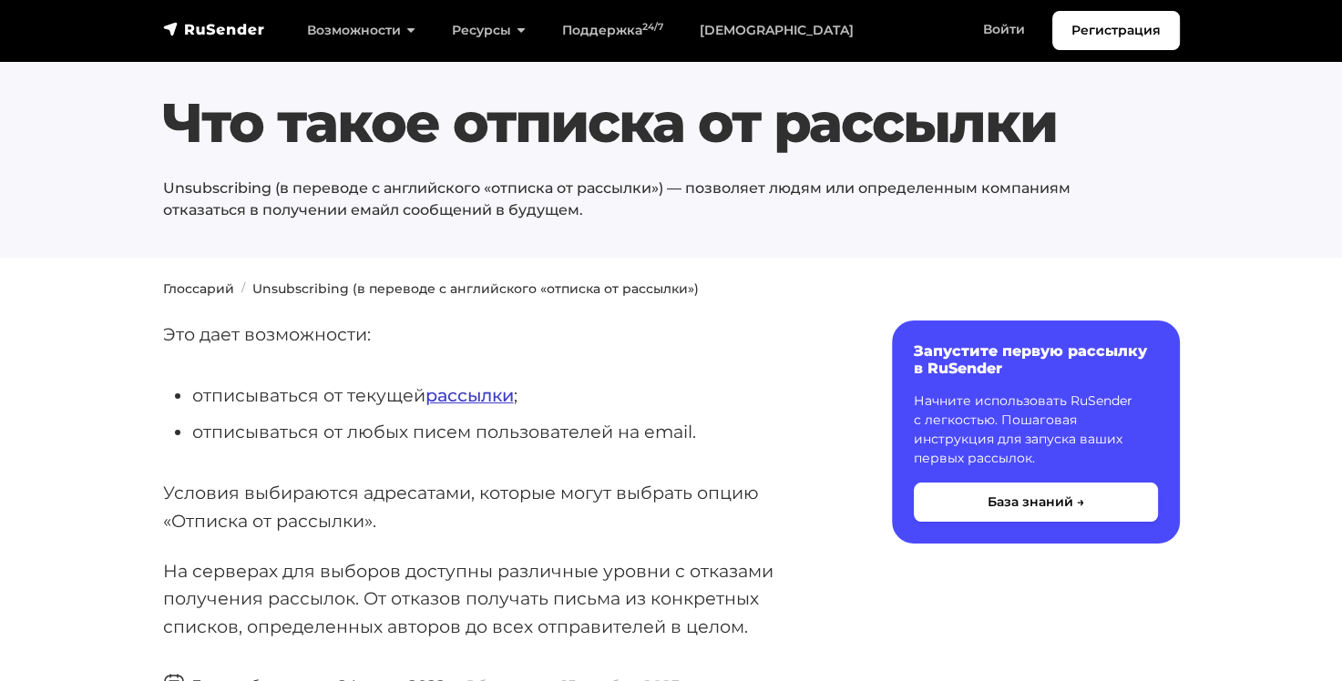
click at [482, 393] on link "рассылки" at bounding box center [469, 395] width 88 height 22
click at [484, 398] on link "рассылки" at bounding box center [469, 395] width 88 height 22
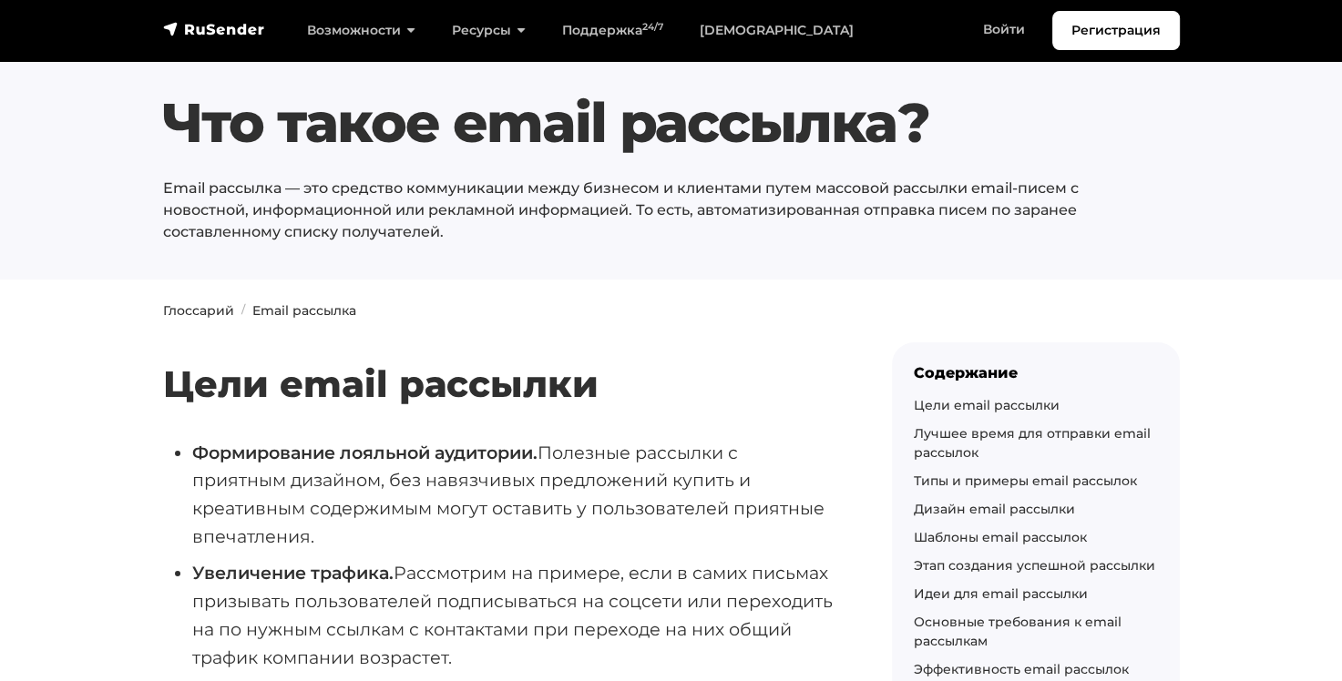
click at [482, 395] on h2 "Цели email рассылки" at bounding box center [498, 357] width 670 height 97
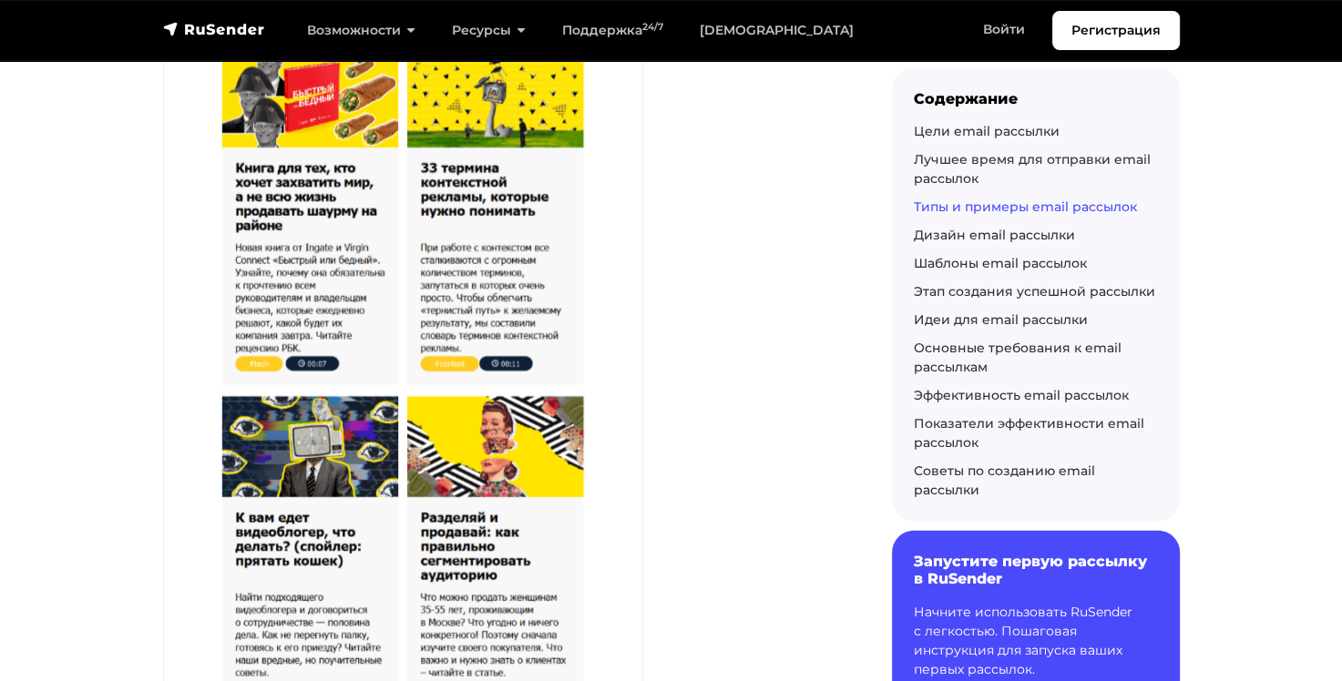
scroll to position [3917, 0]
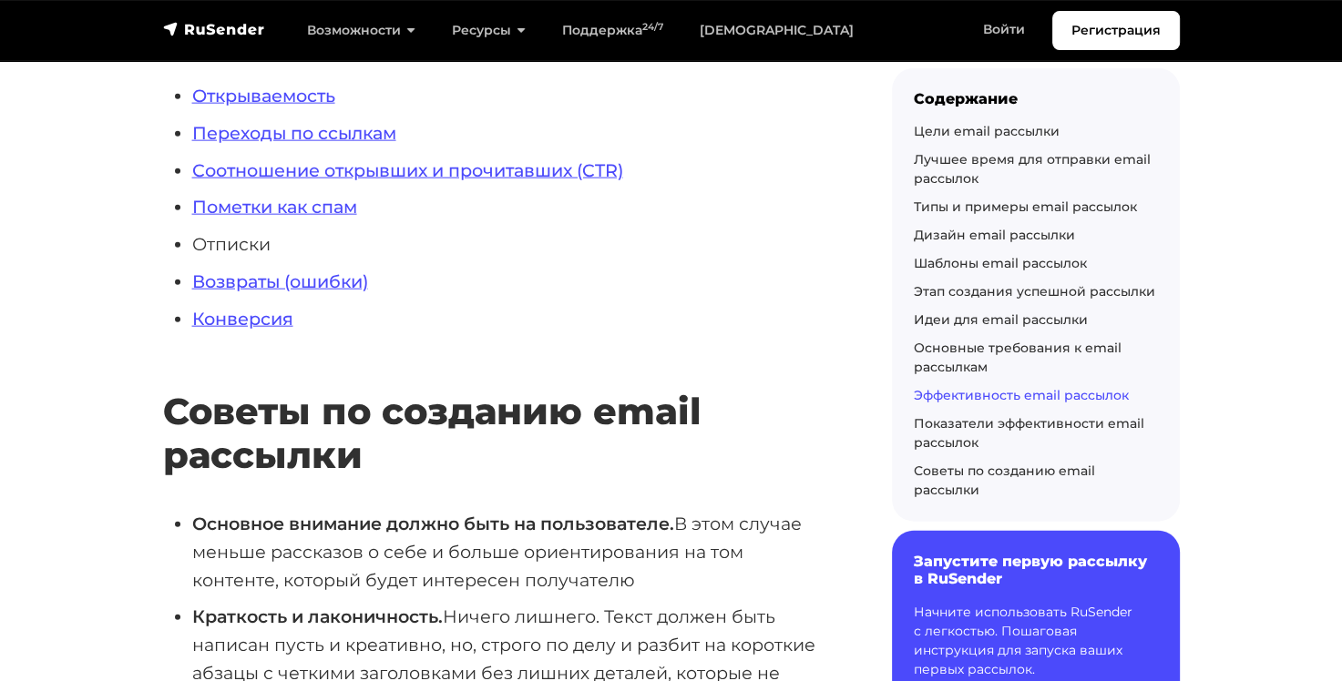
scroll to position [10292, 0]
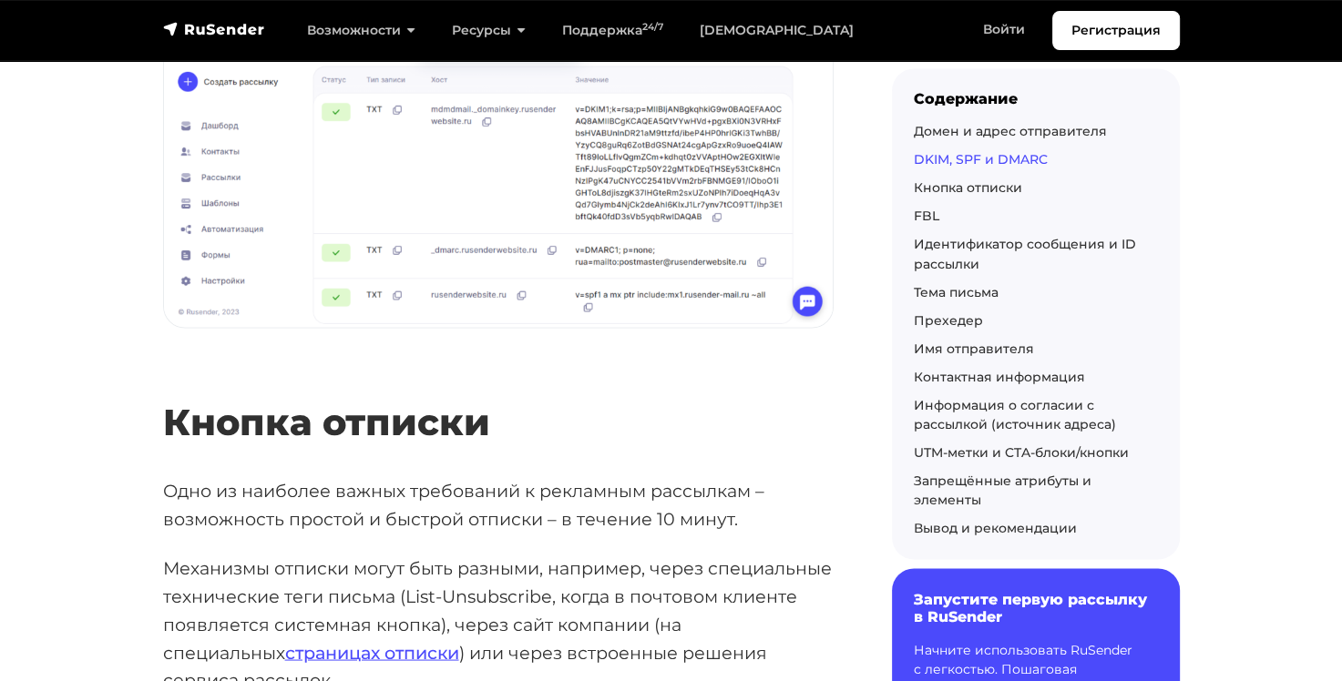
scroll to position [3370, 0]
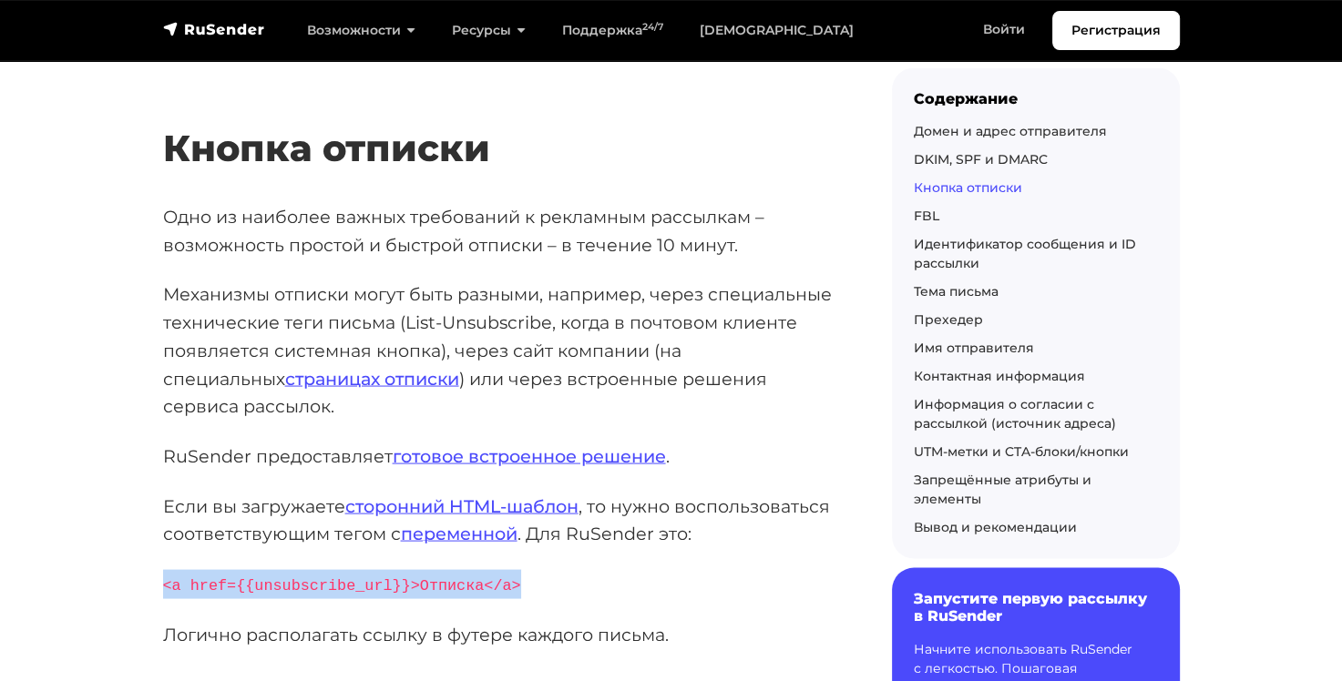
drag, startPoint x: 502, startPoint y: 530, endPoint x: 158, endPoint y: 528, distance: 343.4
copy code "<a href={{unsubscribe_url}}>Отписка</a>"
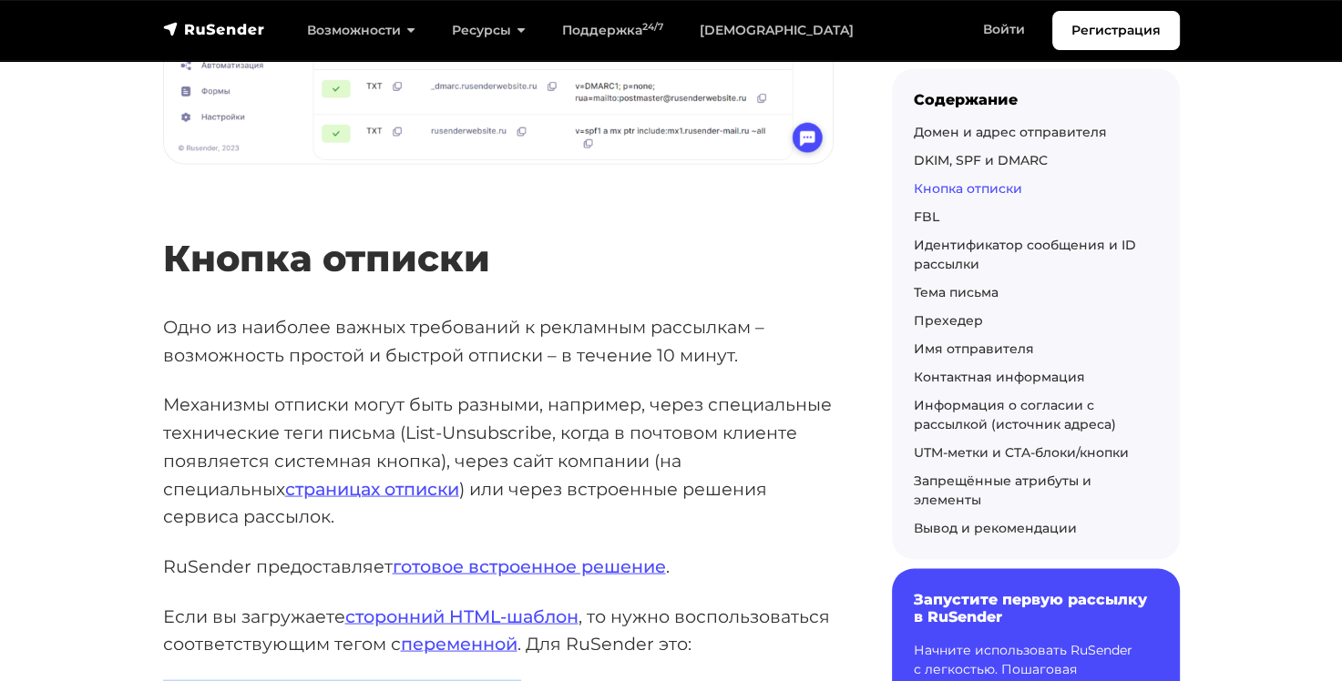
scroll to position [2915, 0]
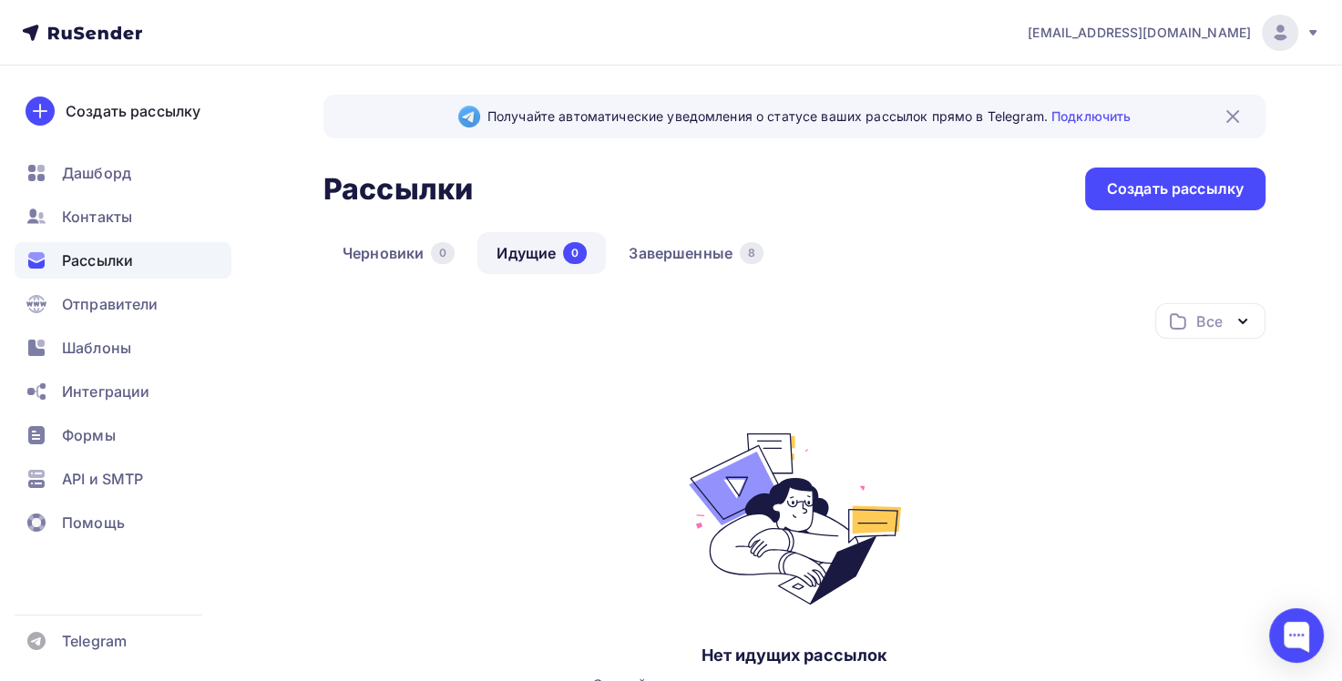
click at [124, 263] on span "Рассылки" at bounding box center [97, 261] width 71 height 22
click at [112, 343] on span "Шаблоны" at bounding box center [96, 348] width 69 height 22
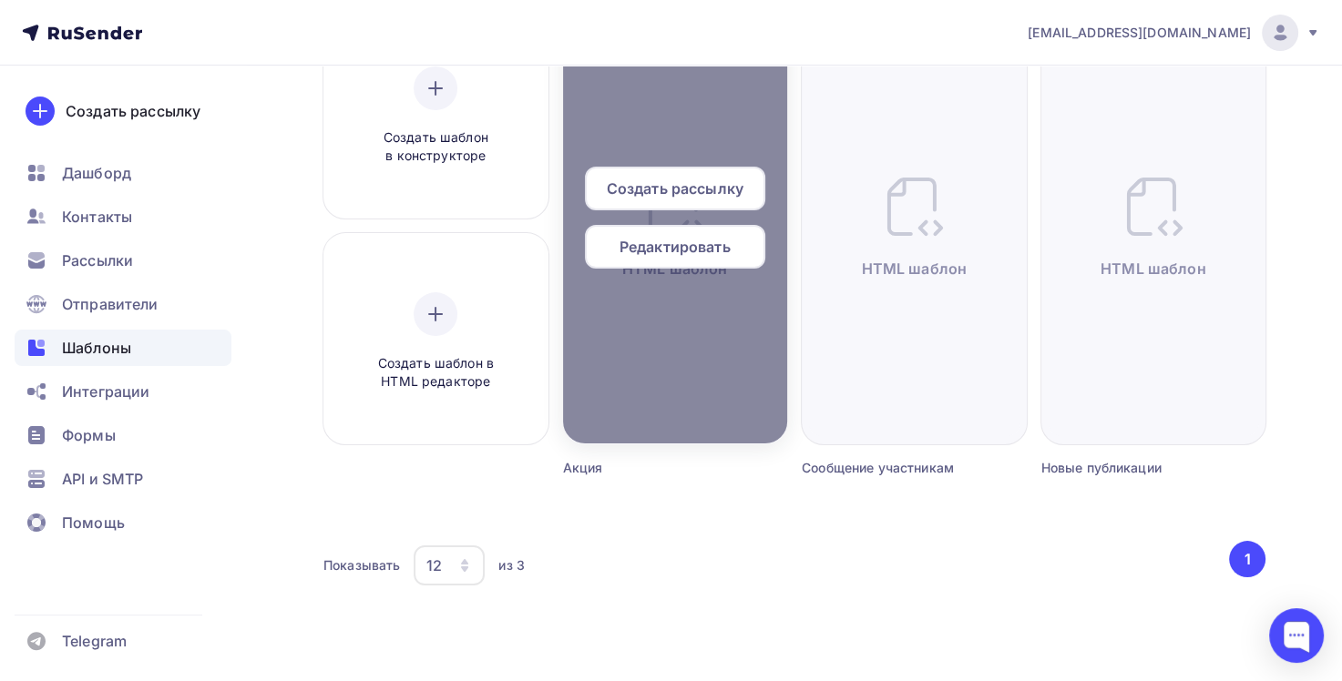
scroll to position [225, 0]
click at [689, 248] on span "Редактировать" at bounding box center [674, 246] width 111 height 22
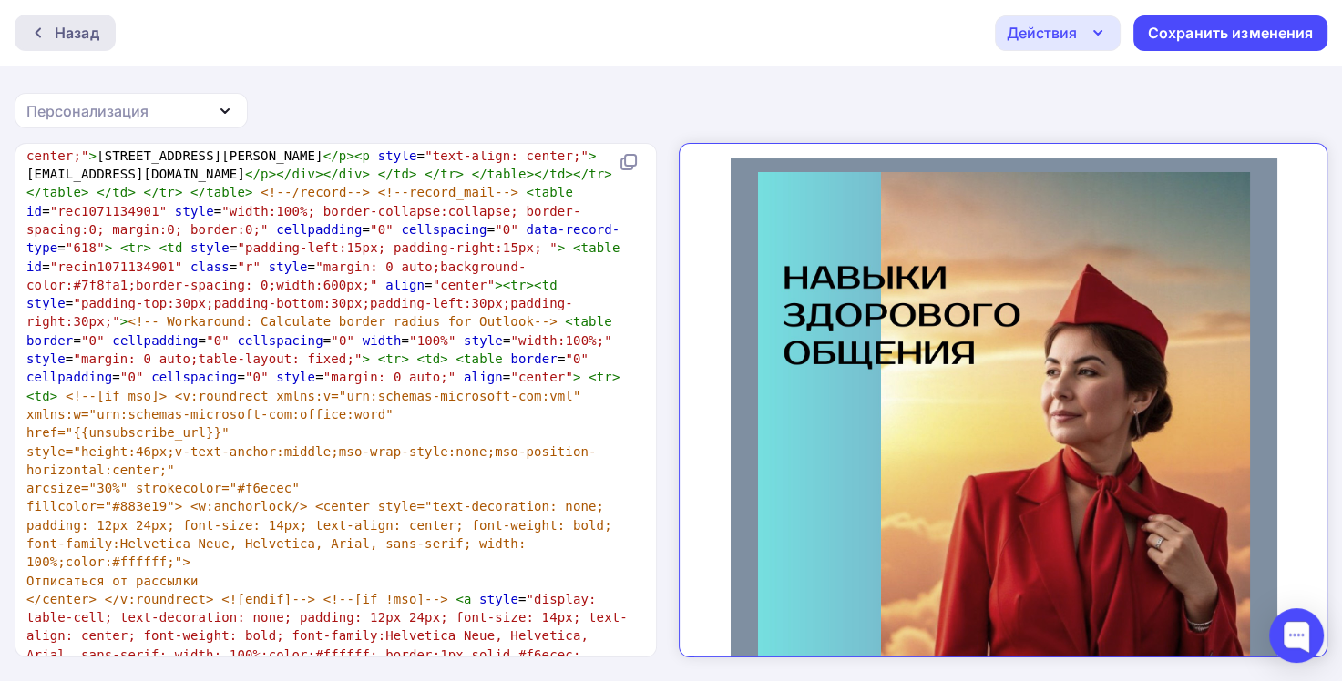
click at [41, 47] on div "Назад" at bounding box center [65, 33] width 101 height 36
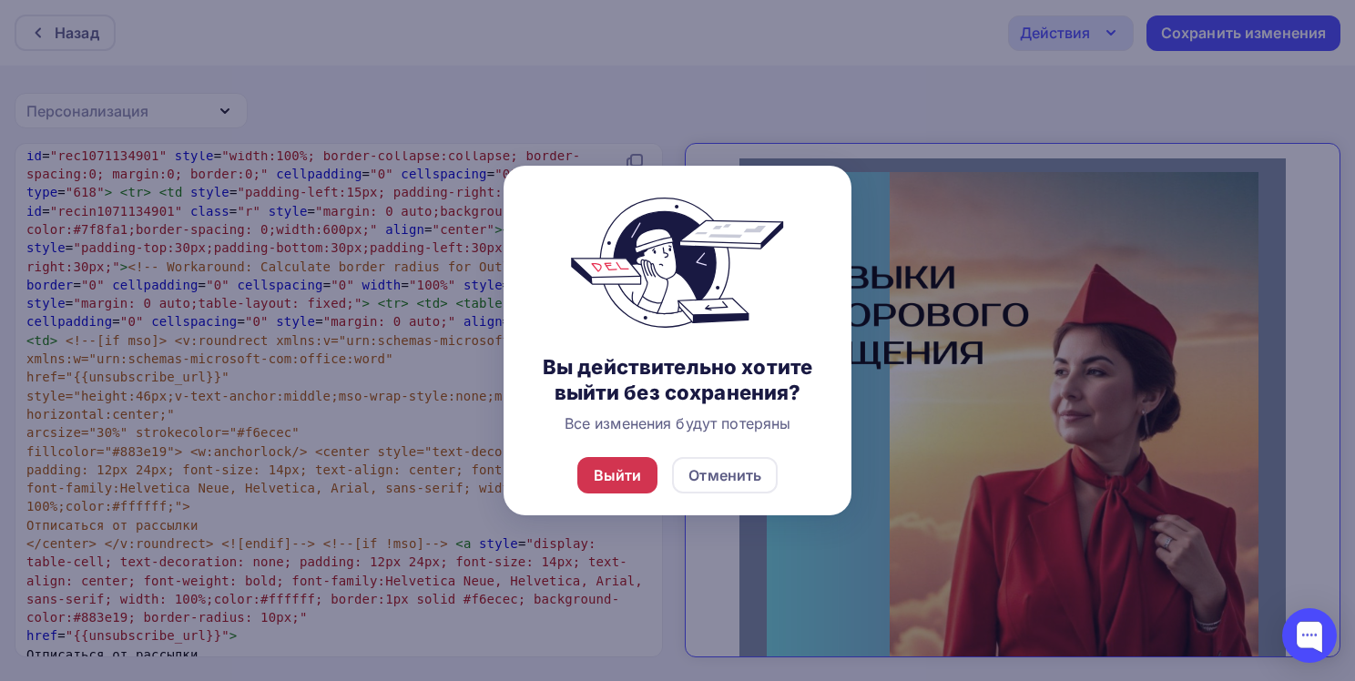
click at [608, 477] on div "Выйти" at bounding box center [618, 476] width 48 height 22
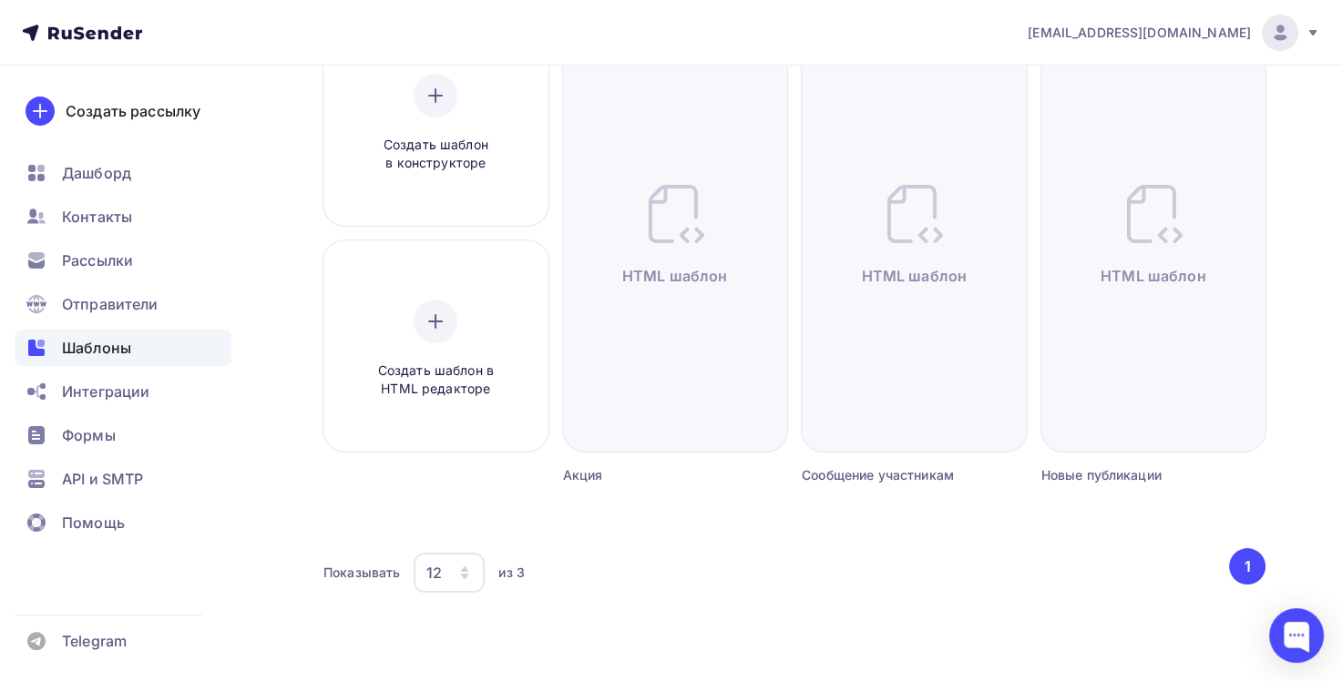
scroll to position [225, 0]
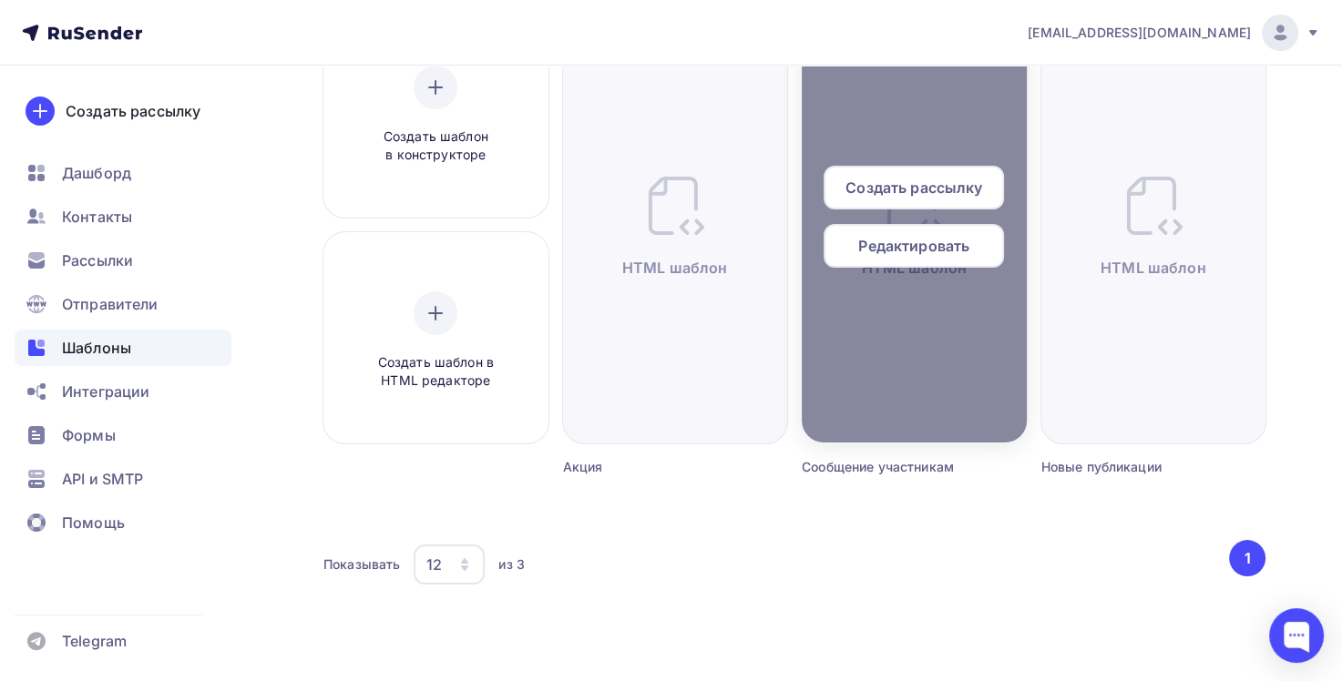
click at [913, 248] on span "Редактировать" at bounding box center [913, 246] width 111 height 22
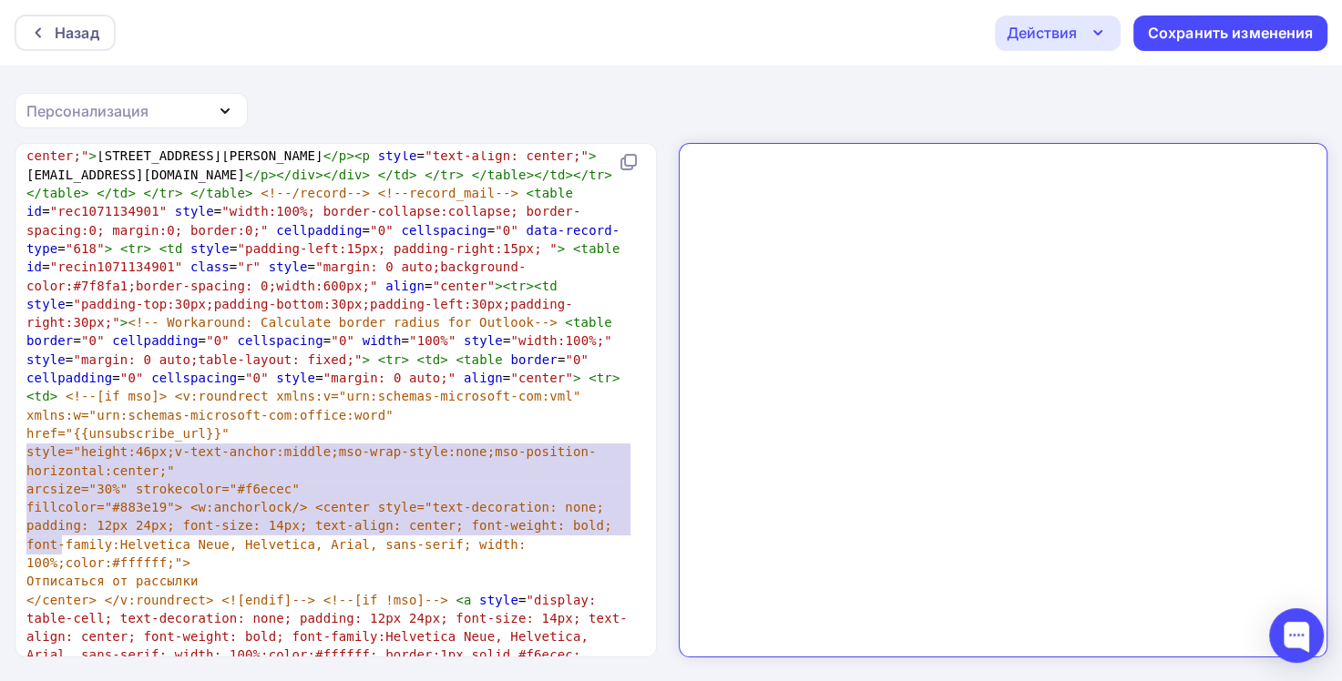
type textarea "Отписаться от рассылки </center> </v:roundrect> <![endif]--> <!--[if !mso]--> <…"
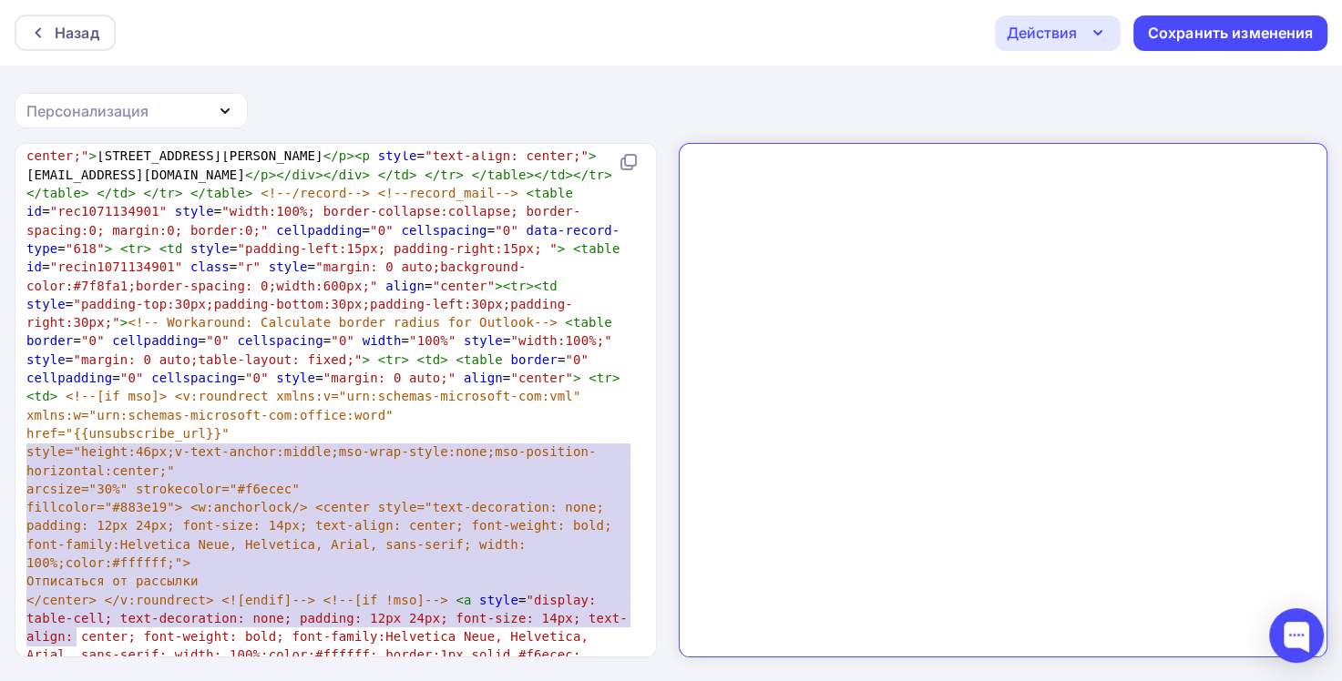
drag, startPoint x: 25, startPoint y: 452, endPoint x: 111, endPoint y: 636, distance: 203.3
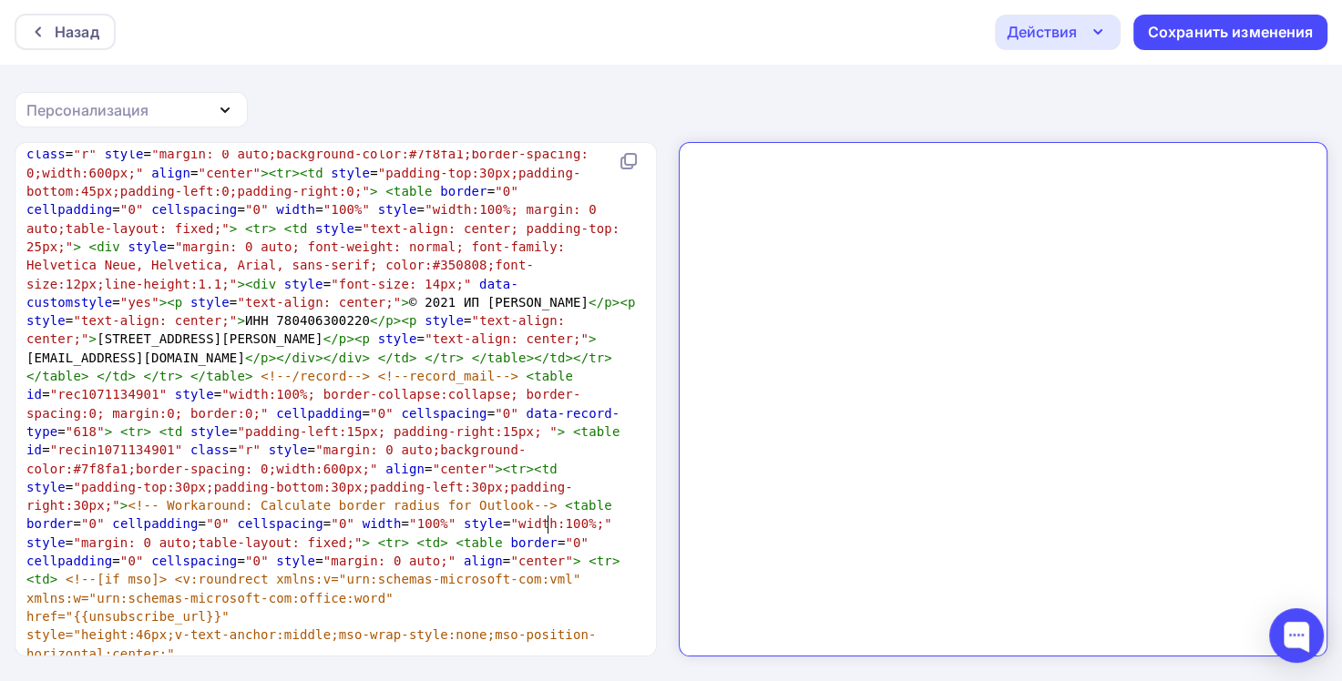
click at [33, 36] on icon at bounding box center [38, 32] width 15 height 15
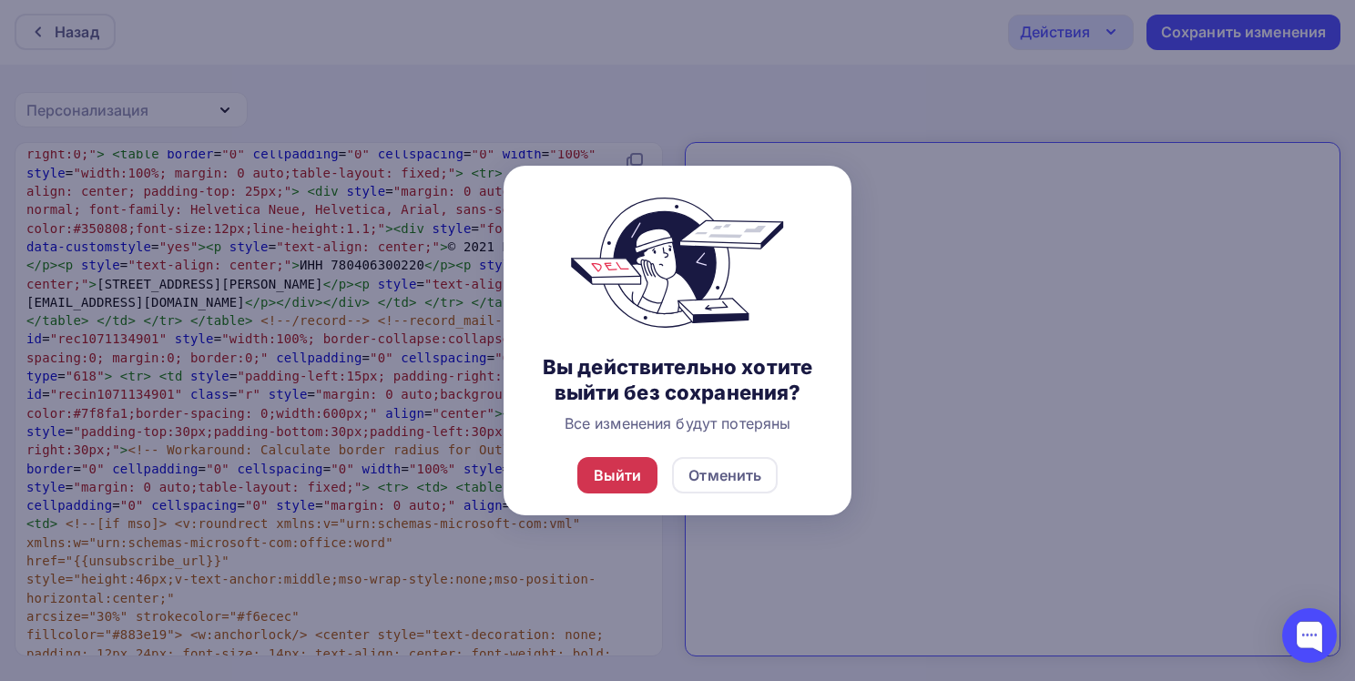
click at [624, 473] on div "Выйти" at bounding box center [618, 476] width 48 height 22
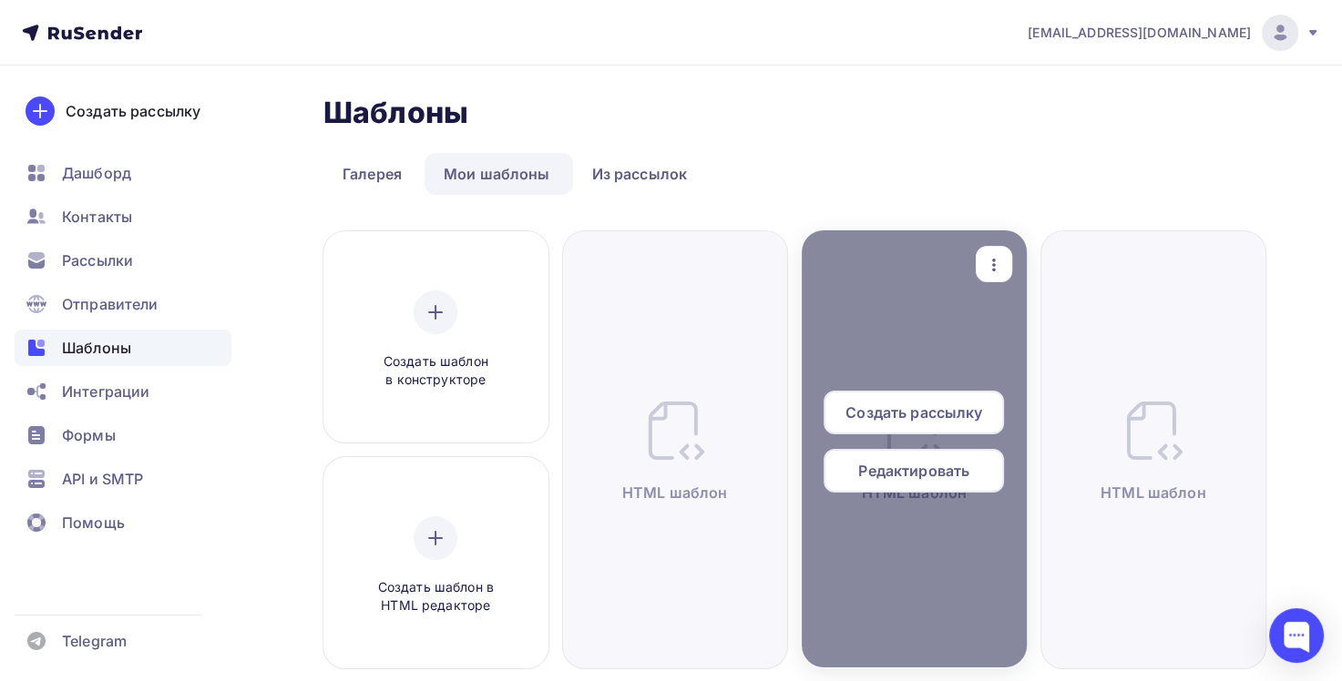
drag, startPoint x: 907, startPoint y: 468, endPoint x: 917, endPoint y: 467, distance: 10.1
click at [912, 467] on span "Редактировать" at bounding box center [913, 471] width 111 height 22
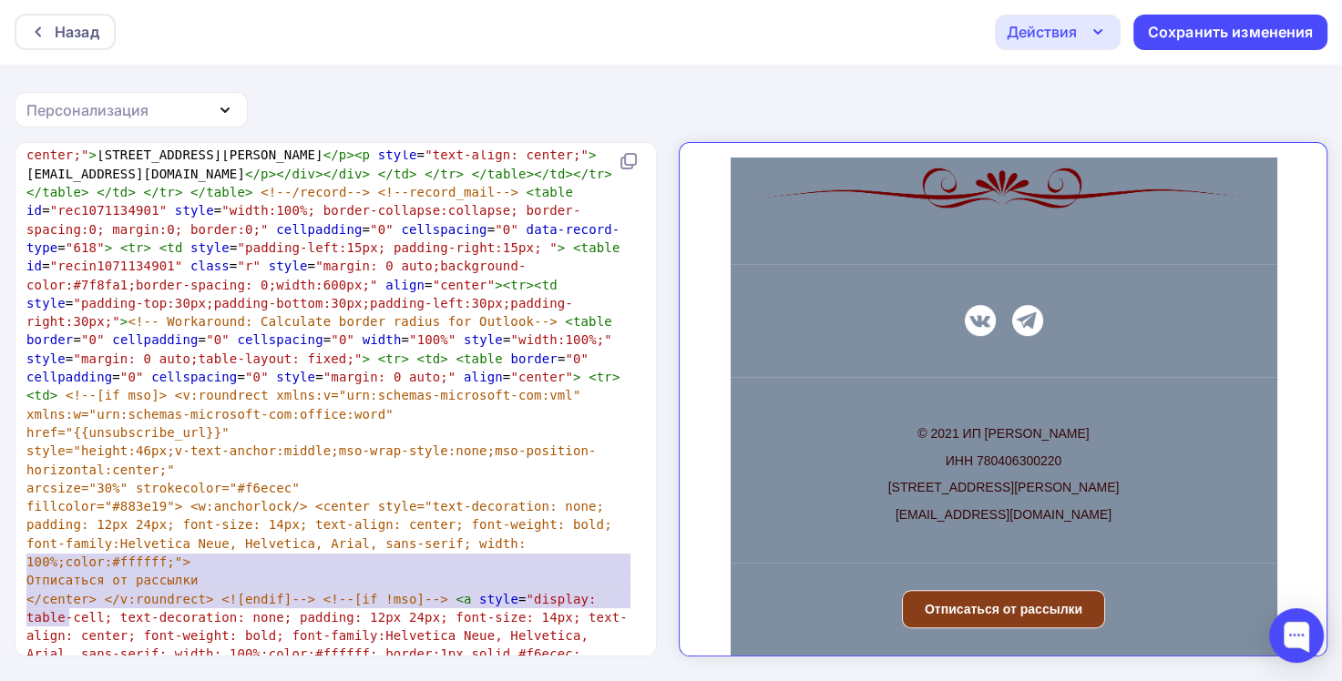
type textarea "href="{{unsubscribe_url}}"> Отписаться от рассылки </a> <!--[endif]--> </td> </…"
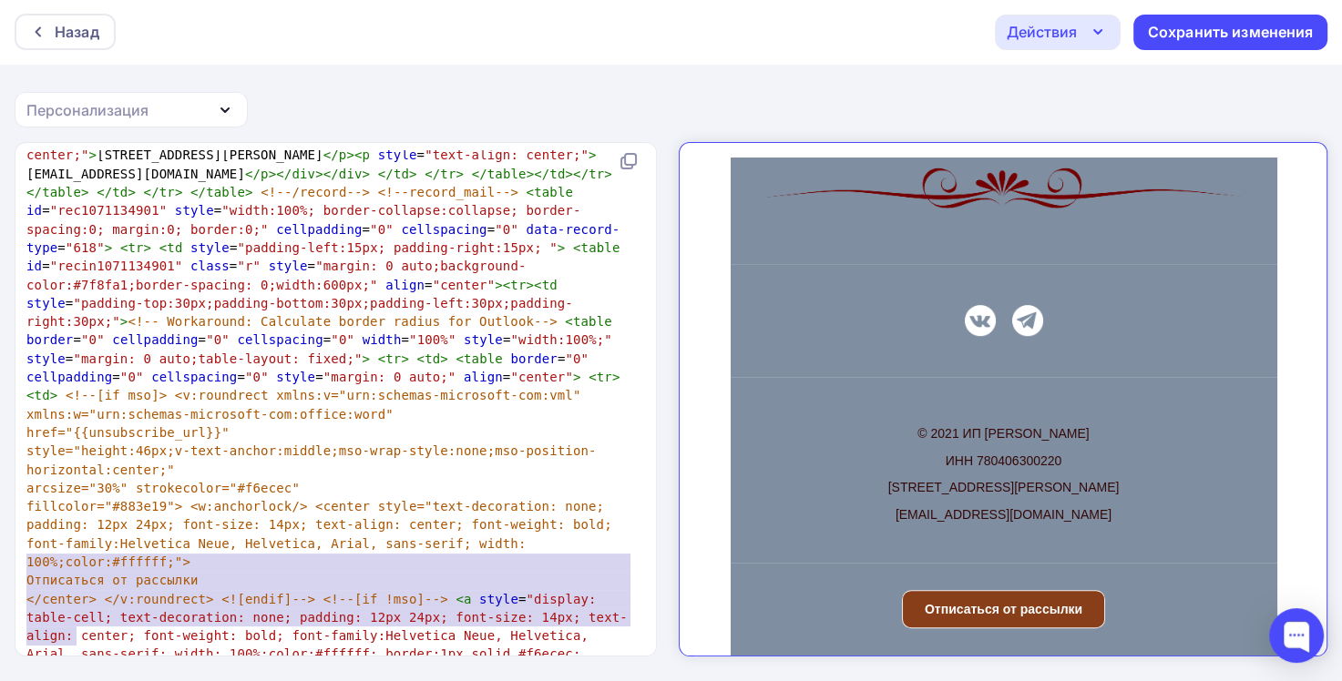
drag, startPoint x: 25, startPoint y: 562, endPoint x: 86, endPoint y: 636, distance: 95.7
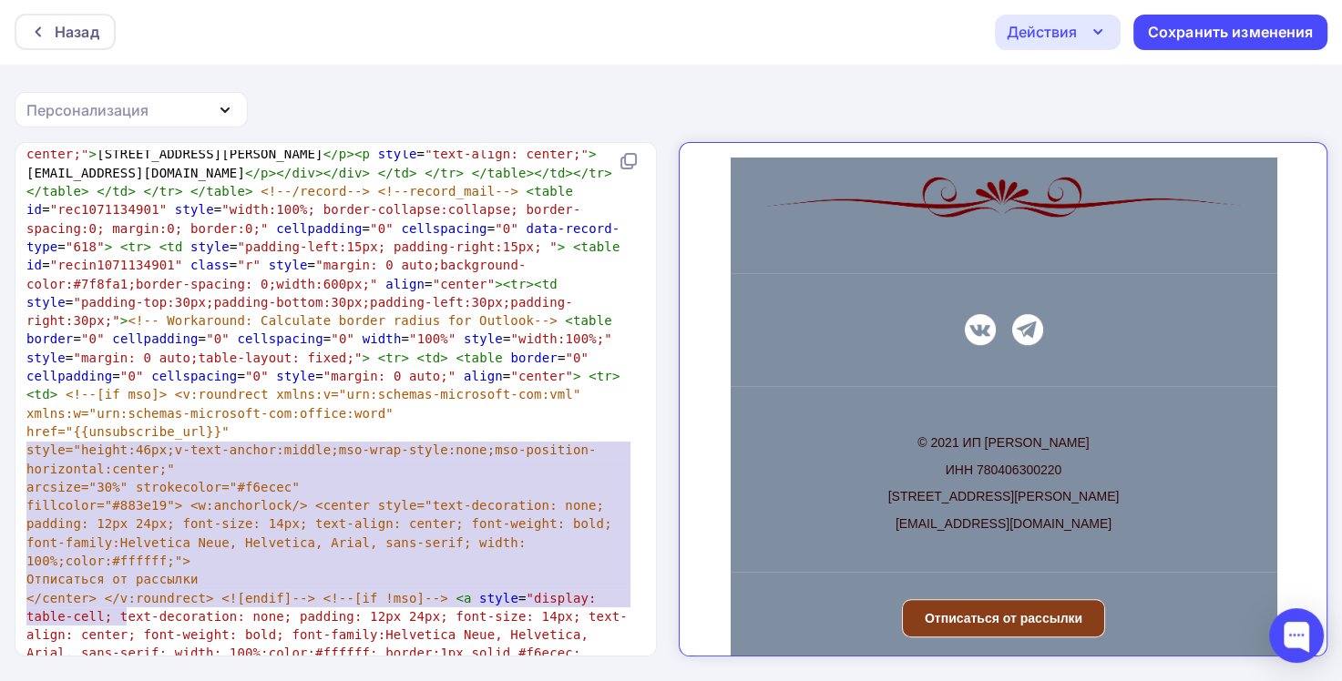
type textarea "Отписаться от рассылки </center> </v:roundrect> <![endif]--> <!--[if !mso]--> <…"
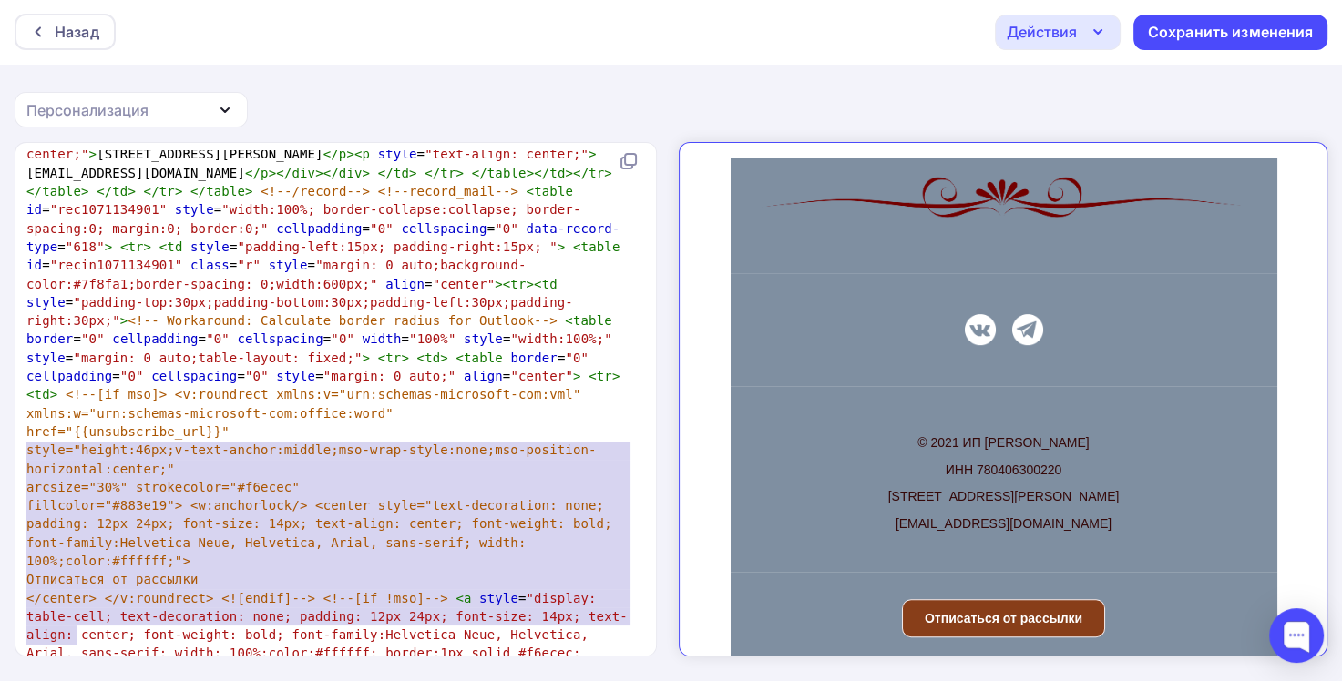
drag, startPoint x: 26, startPoint y: 446, endPoint x: 117, endPoint y: 631, distance: 206.1
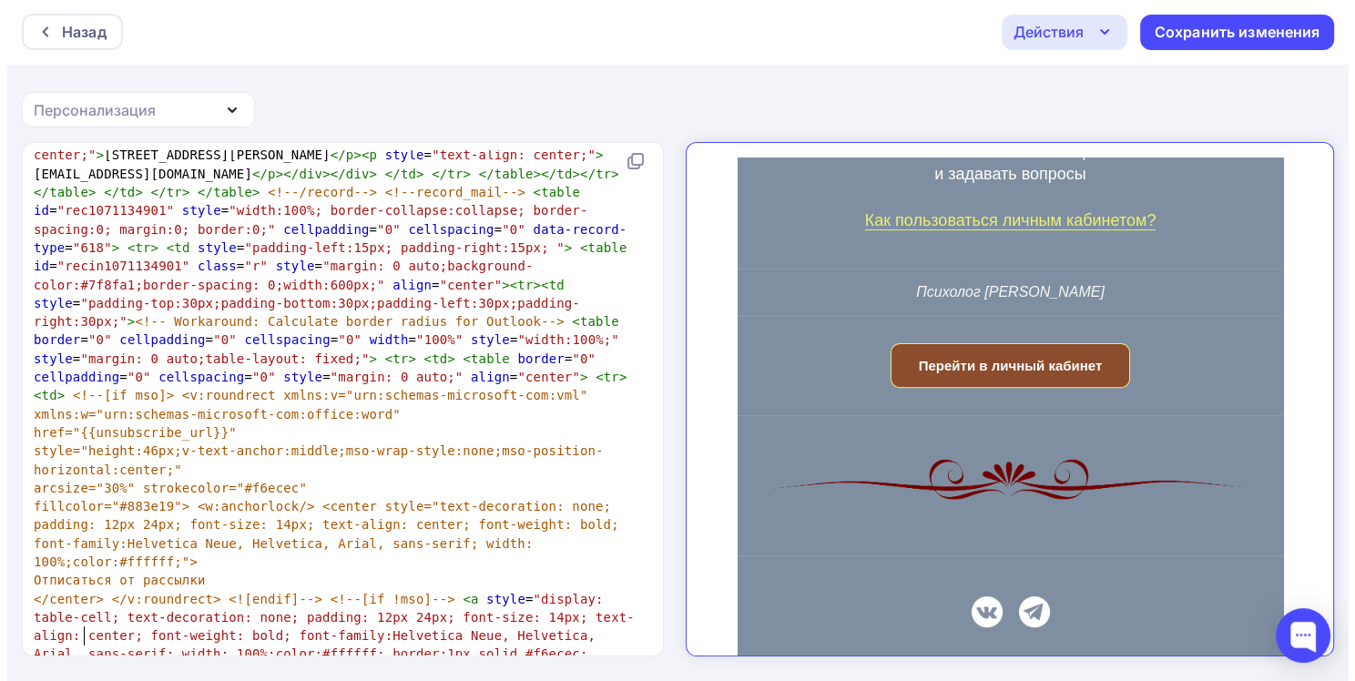
scroll to position [364, 0]
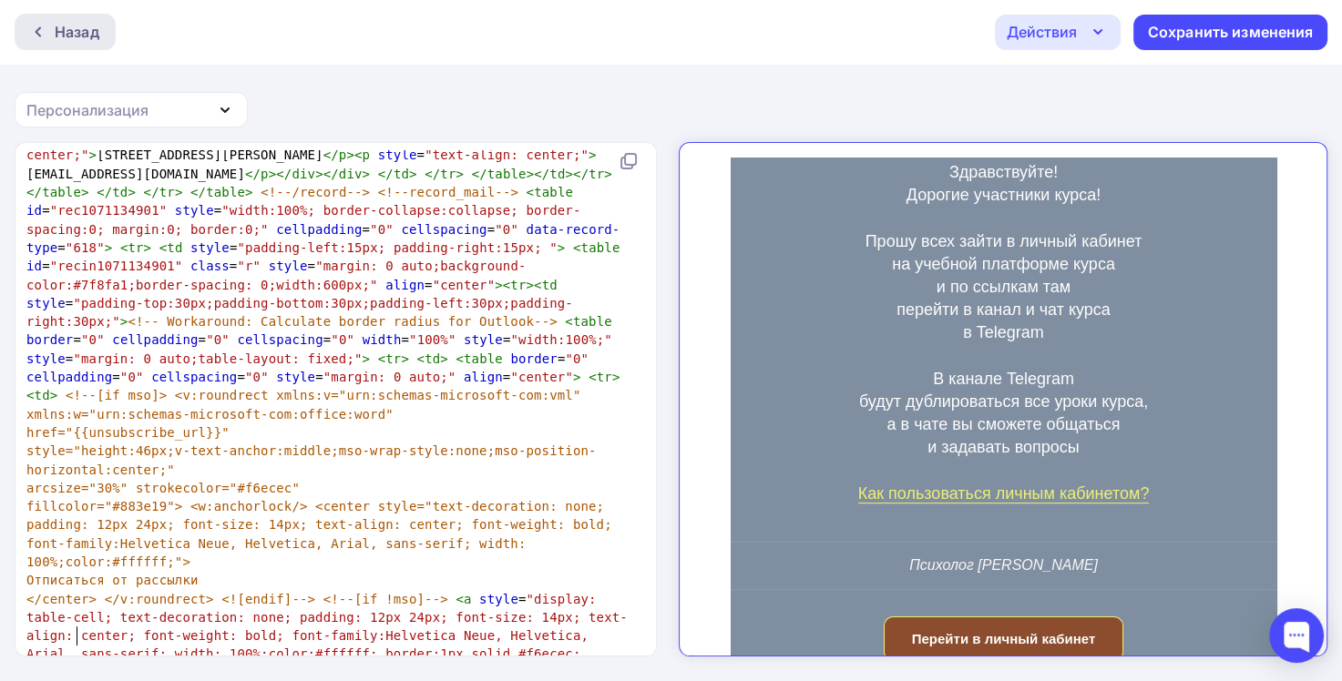
click at [65, 36] on div "Назад" at bounding box center [77, 32] width 45 height 22
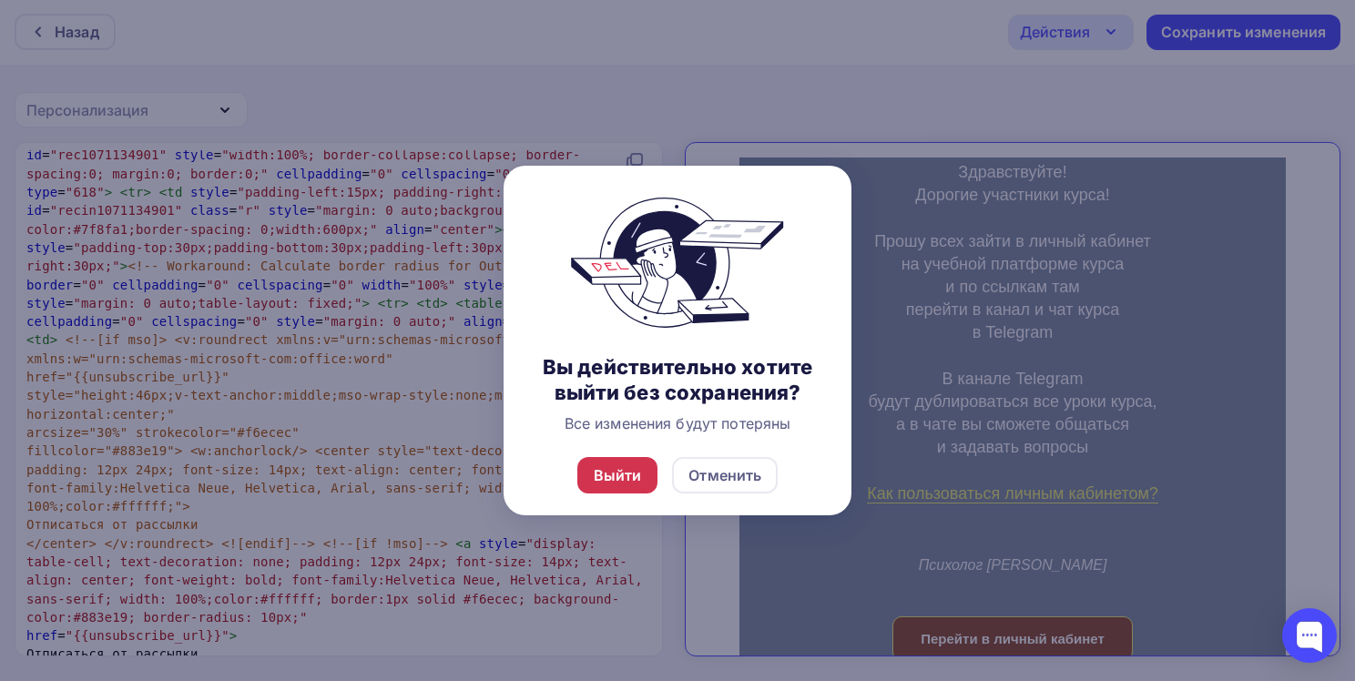
click at [623, 489] on div "Выйти" at bounding box center [617, 475] width 81 height 36
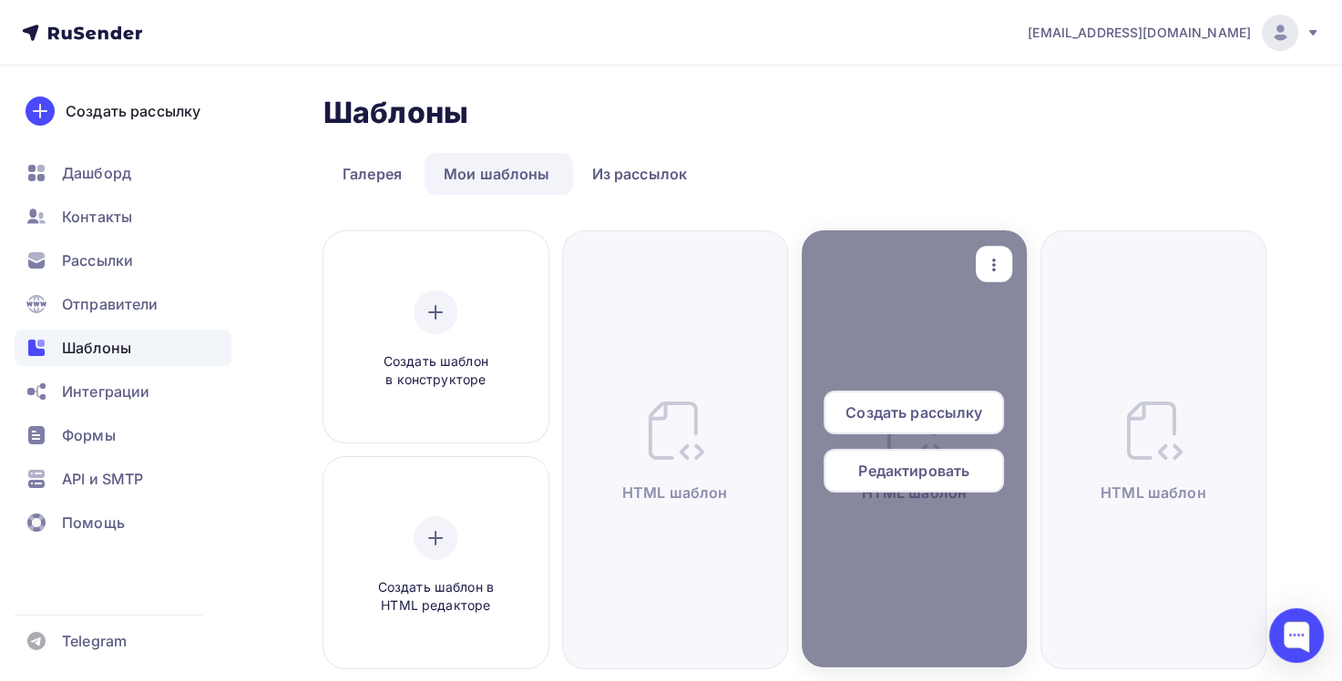
scroll to position [225, 0]
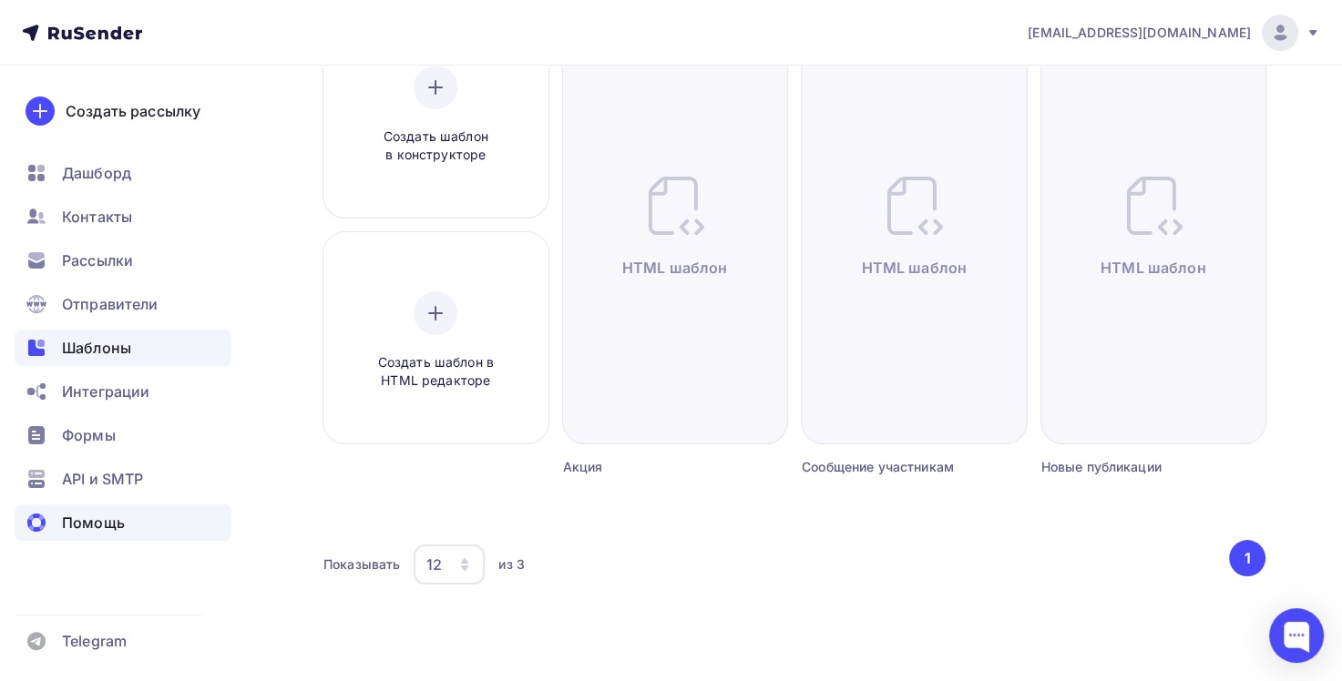
click at [113, 519] on span "Помощь" at bounding box center [93, 523] width 63 height 22
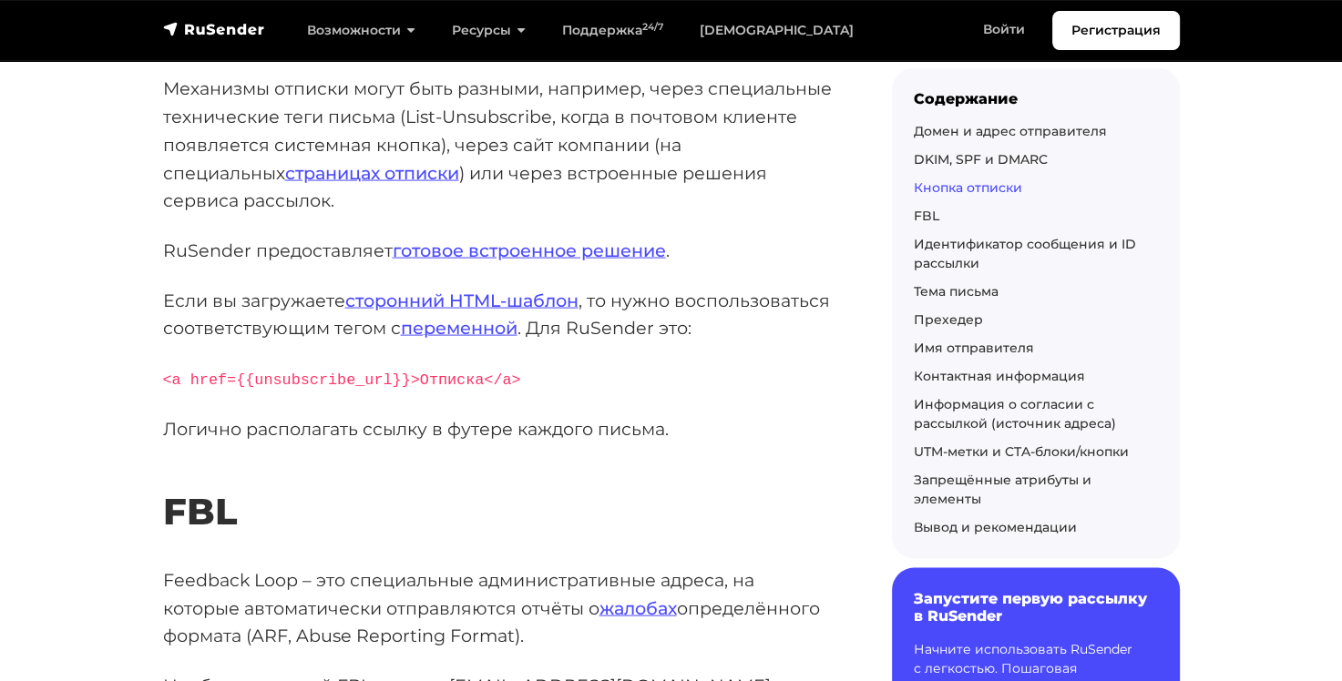
scroll to position [3370, 0]
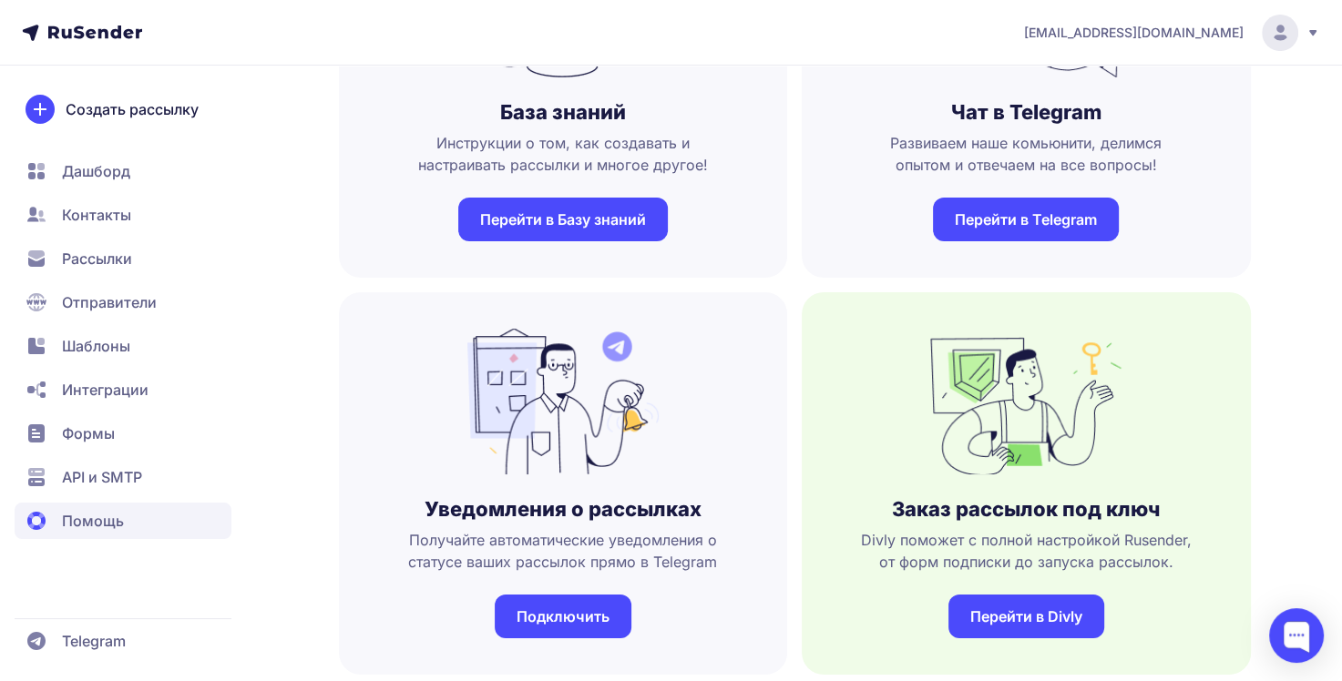
scroll to position [273, 0]
click at [611, 227] on link "Перейти в Базу знаний" at bounding box center [562, 219] width 209 height 44
click at [116, 215] on span "Контакты" at bounding box center [96, 215] width 69 height 22
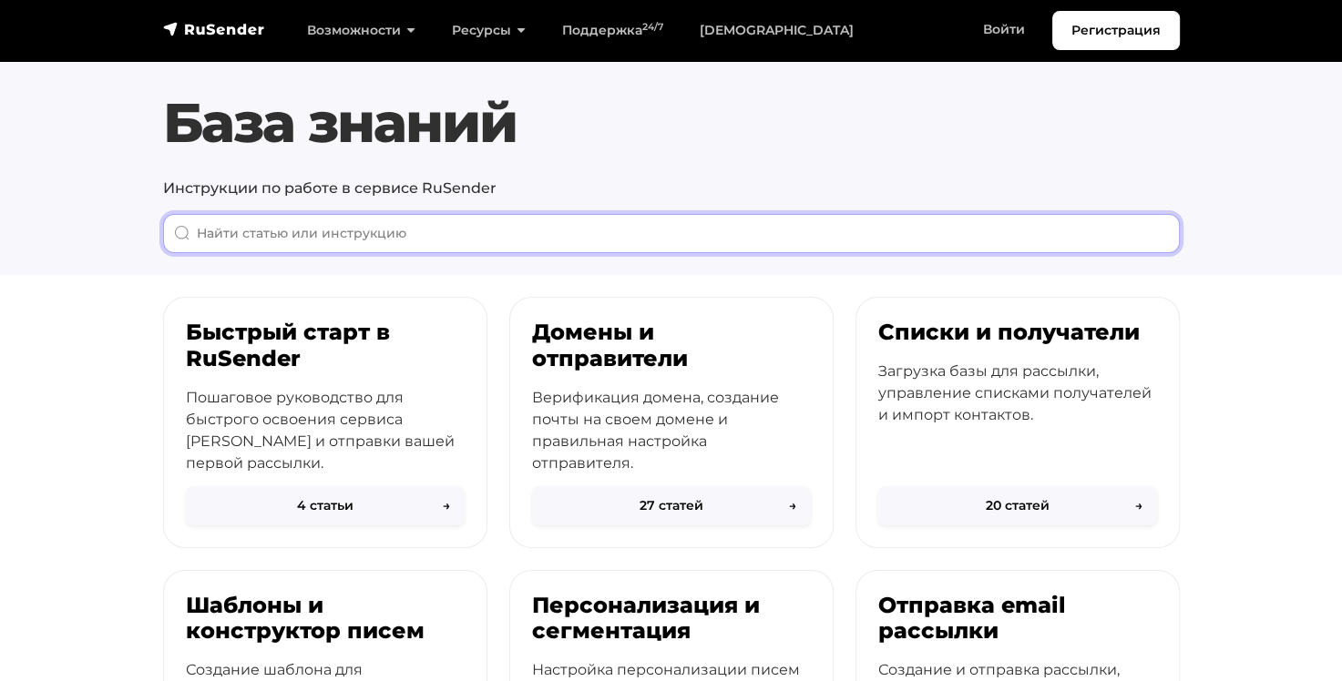
click at [461, 235] on input "When autocomplete results are available use up and down arrows to review and en…" at bounding box center [671, 233] width 1016 height 39
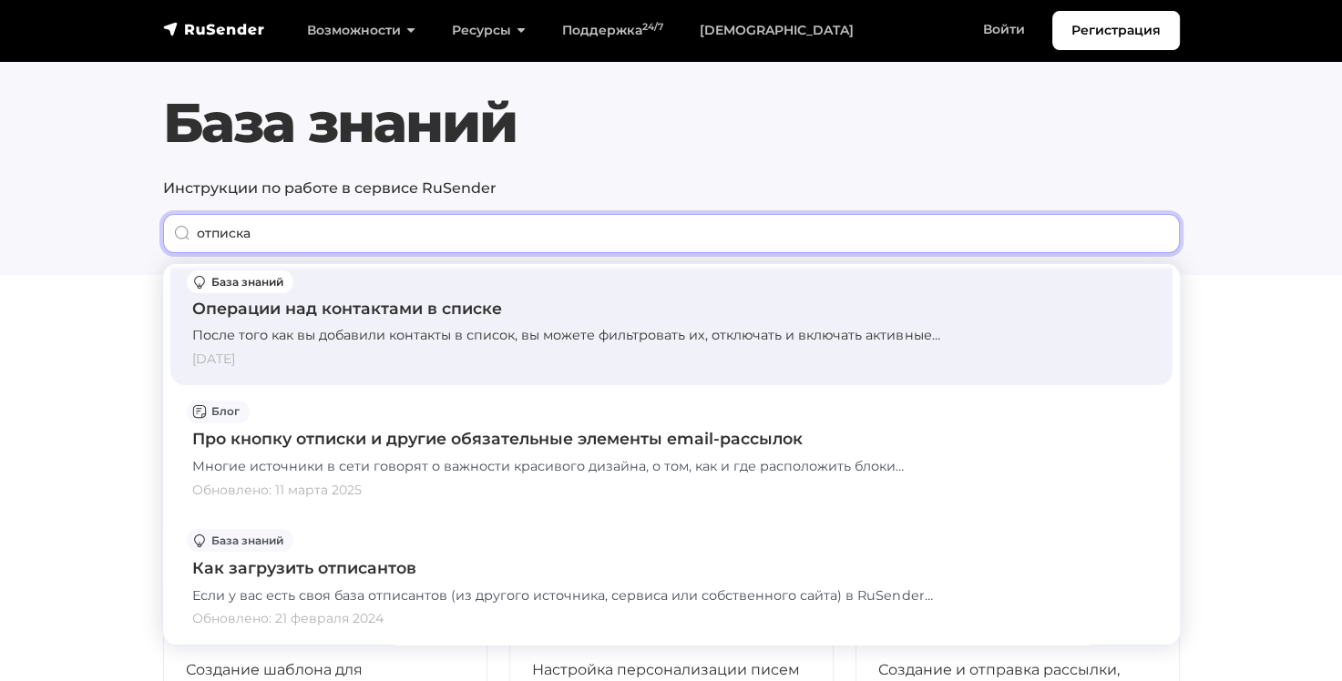
scroll to position [364, 0]
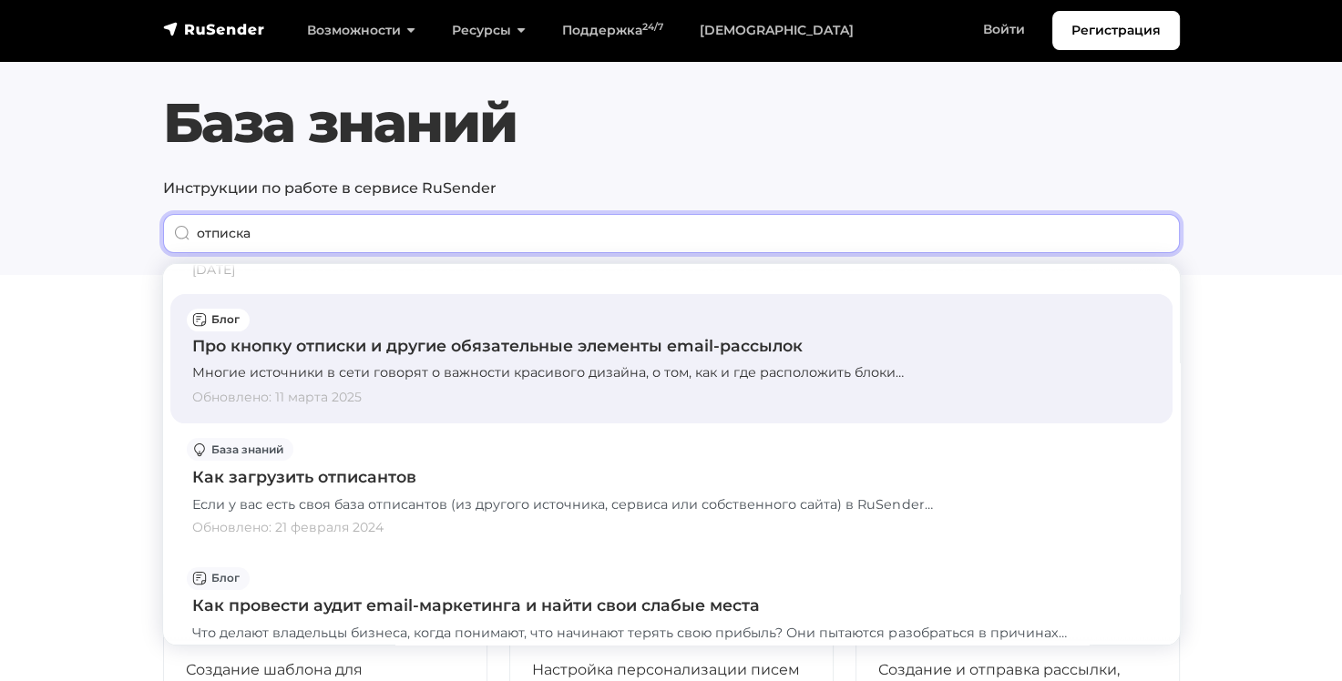
type input "отписка"
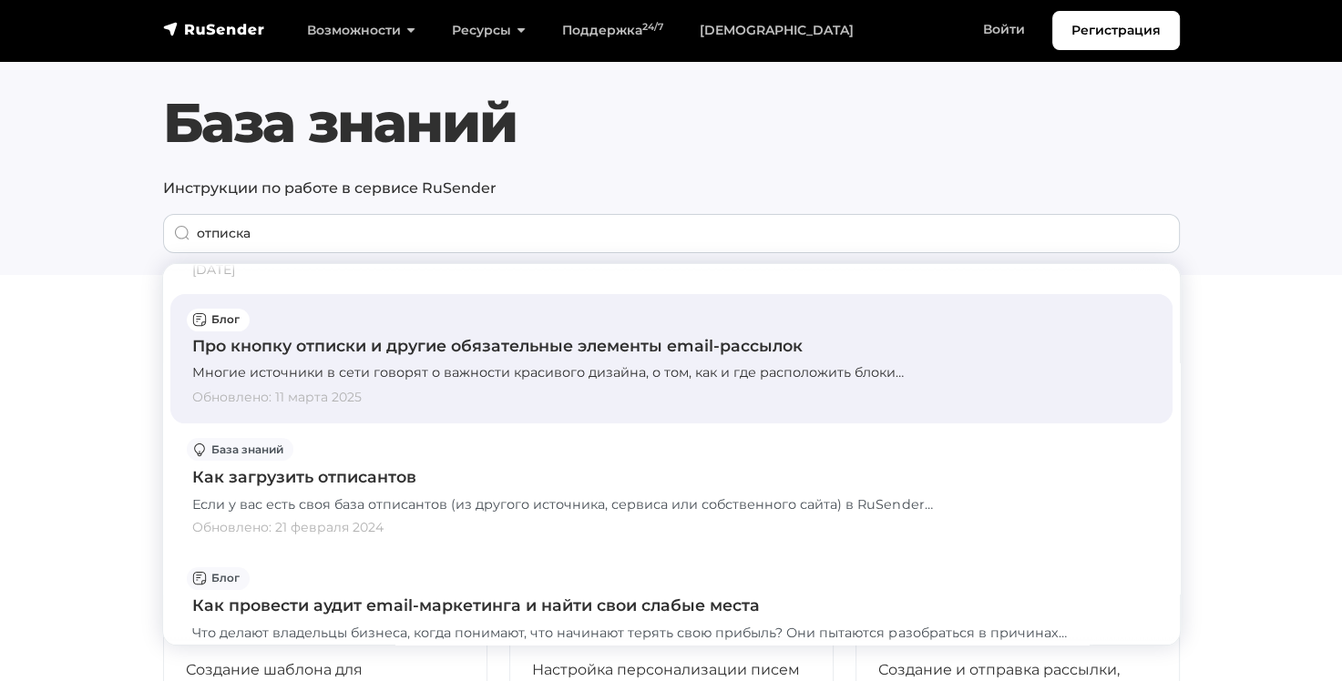
click at [536, 358] on div "Про кнопку отписки и другие обязательные элементы email-рассылок" at bounding box center [671, 346] width 958 height 24
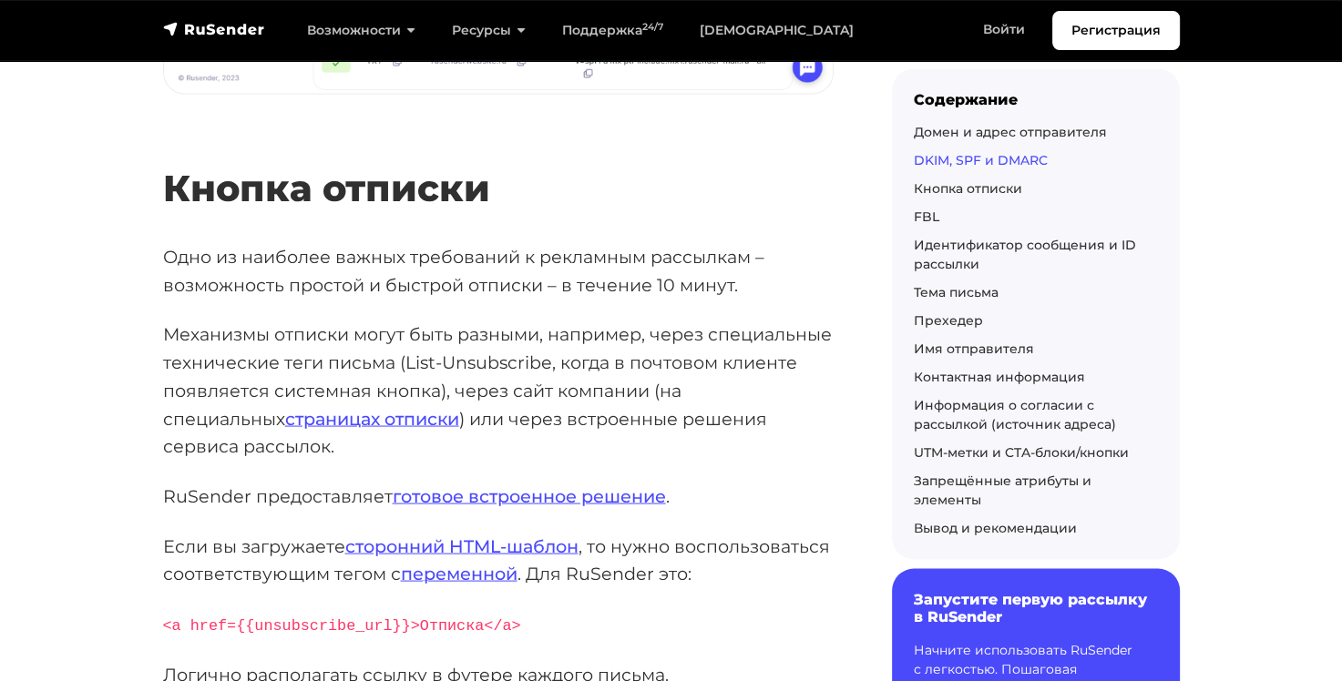
scroll to position [3552, 0]
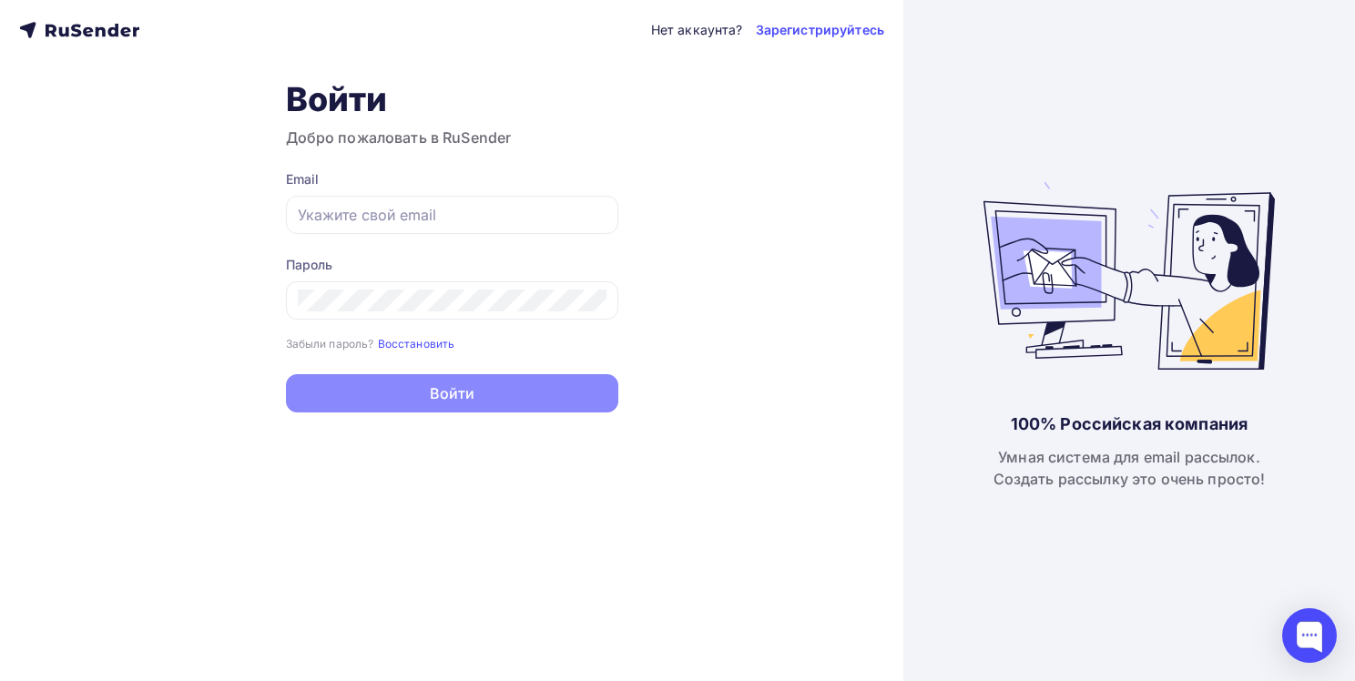
type input "[EMAIL_ADDRESS][PERSON_NAME][DOMAIN_NAME]"
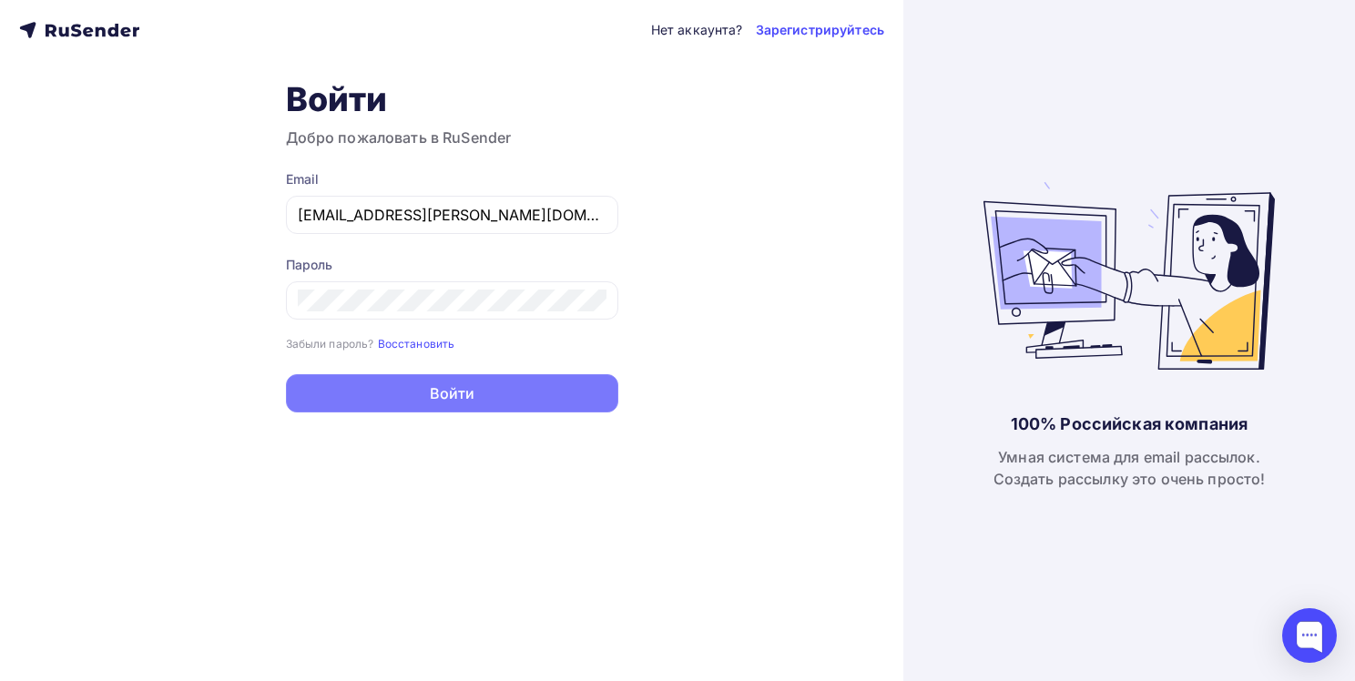
click at [481, 390] on button "Войти" at bounding box center [452, 393] width 332 height 38
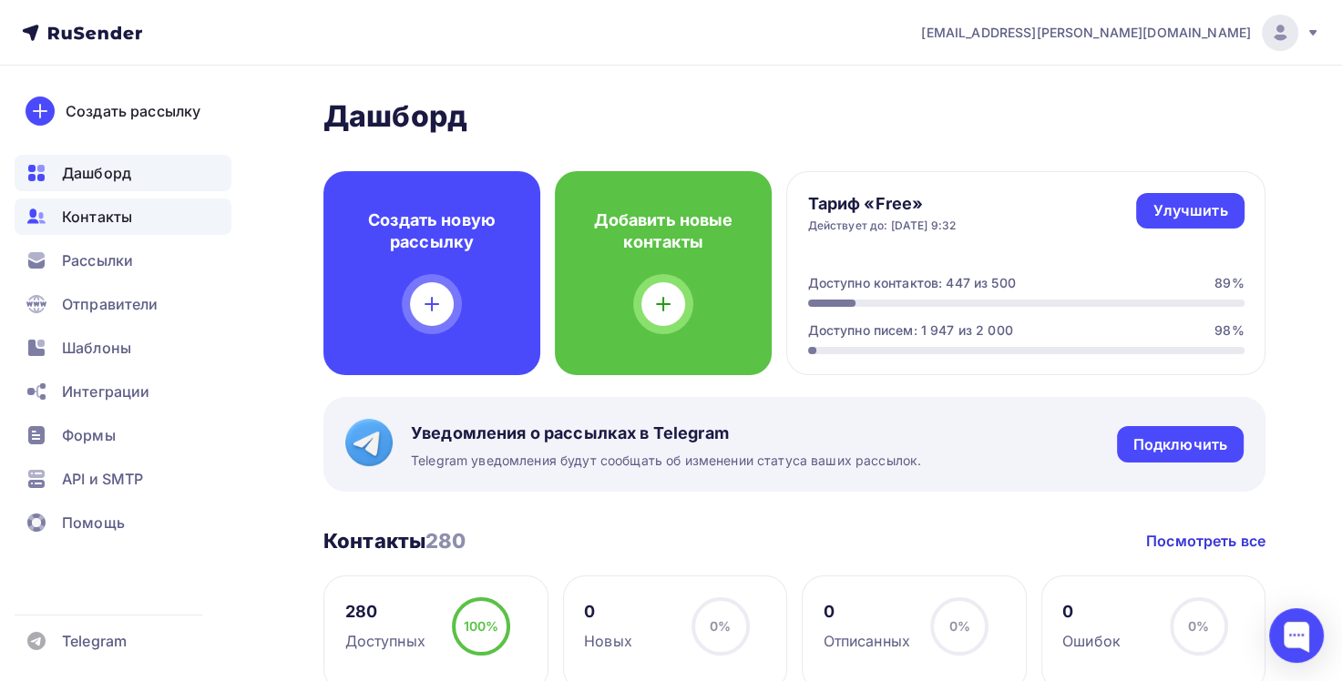
click at [101, 215] on span "Контакты" at bounding box center [97, 217] width 70 height 22
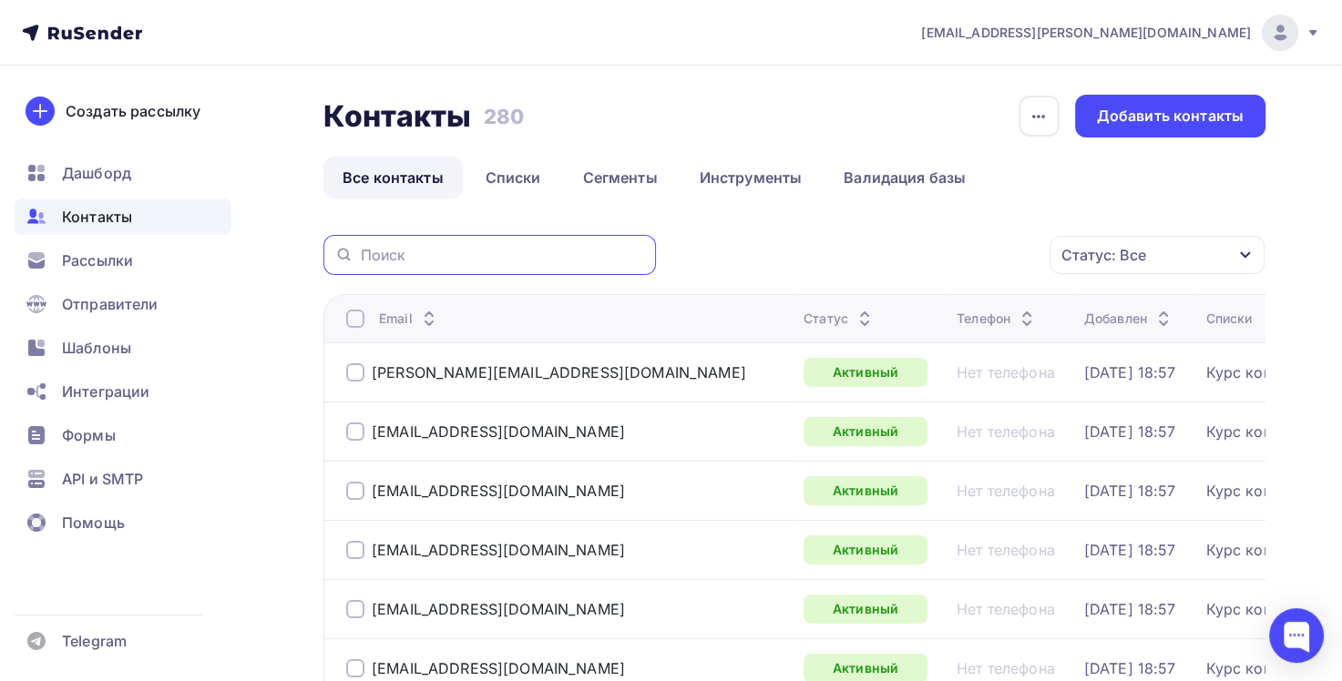
click at [423, 249] on input "text" at bounding box center [503, 255] width 284 height 20
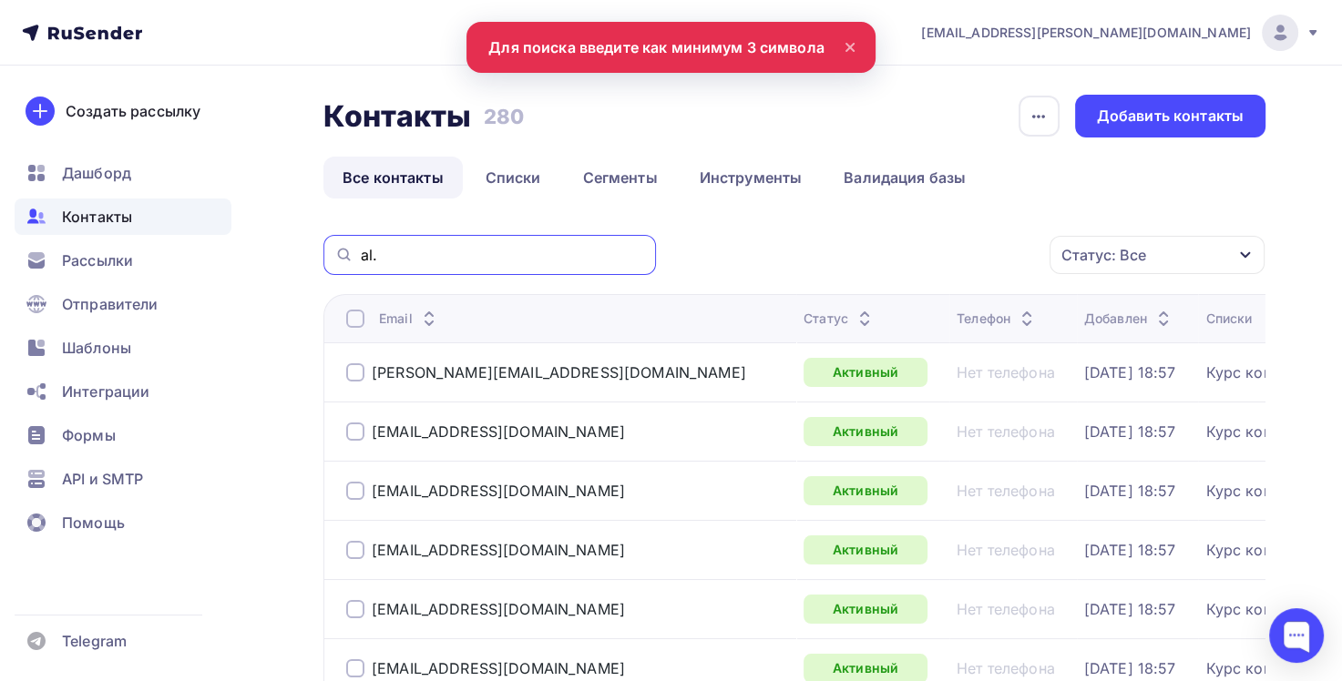
type input "al."
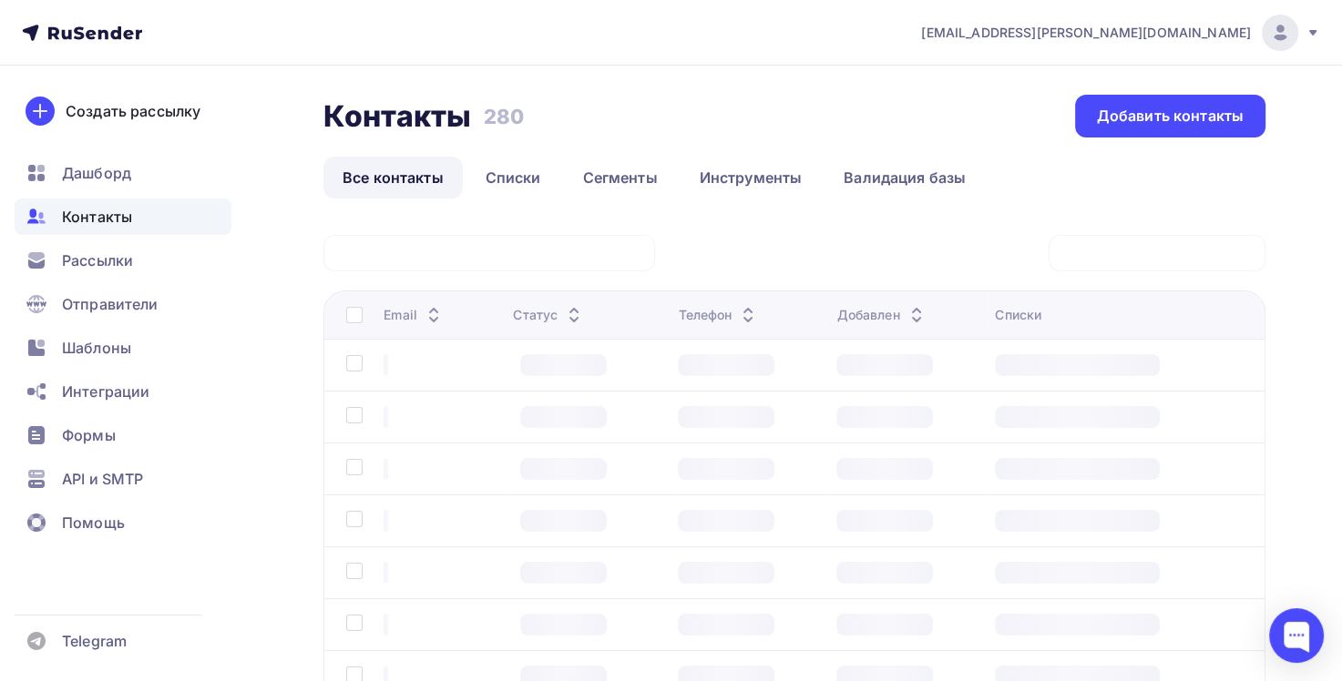
click at [531, 260] on div at bounding box center [489, 253] width 332 height 36
click at [396, 179] on link "Все контакты" at bounding box center [392, 178] width 139 height 42
click at [117, 218] on span "Контакты" at bounding box center [97, 217] width 70 height 22
click at [106, 258] on span "Рассылки" at bounding box center [97, 261] width 71 height 22
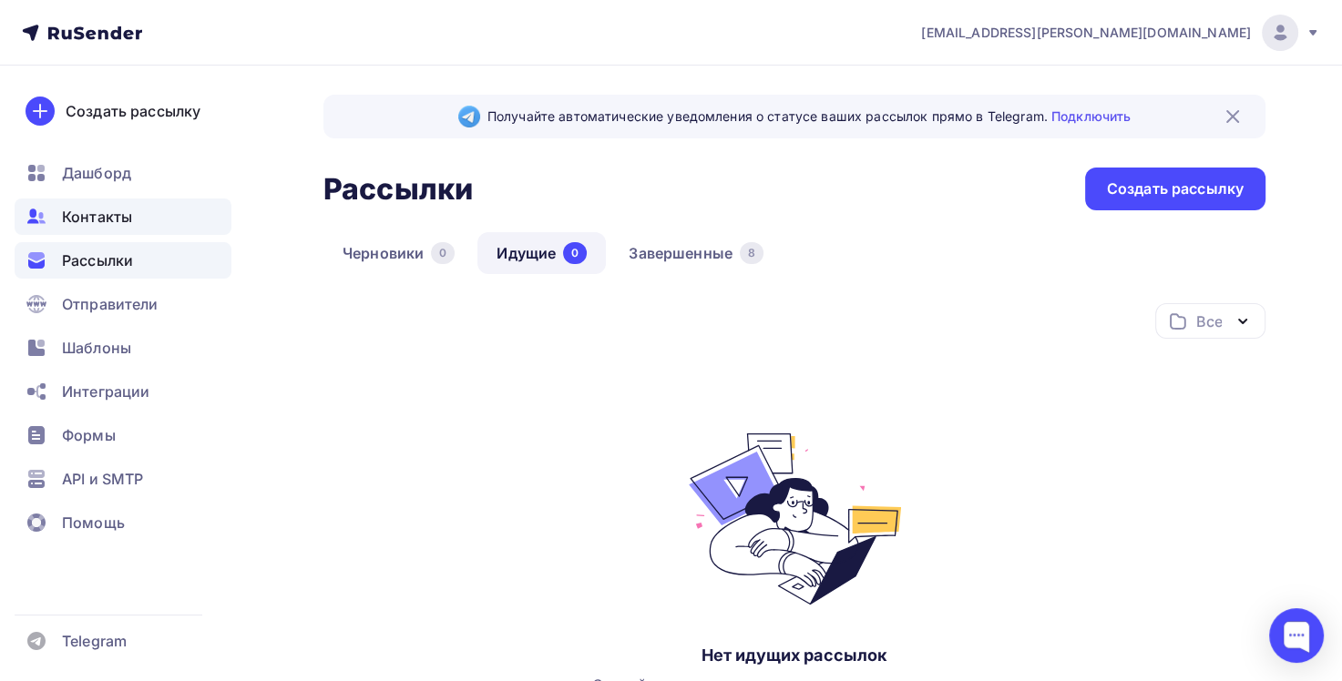
click at [109, 220] on span "Контакты" at bounding box center [97, 217] width 70 height 22
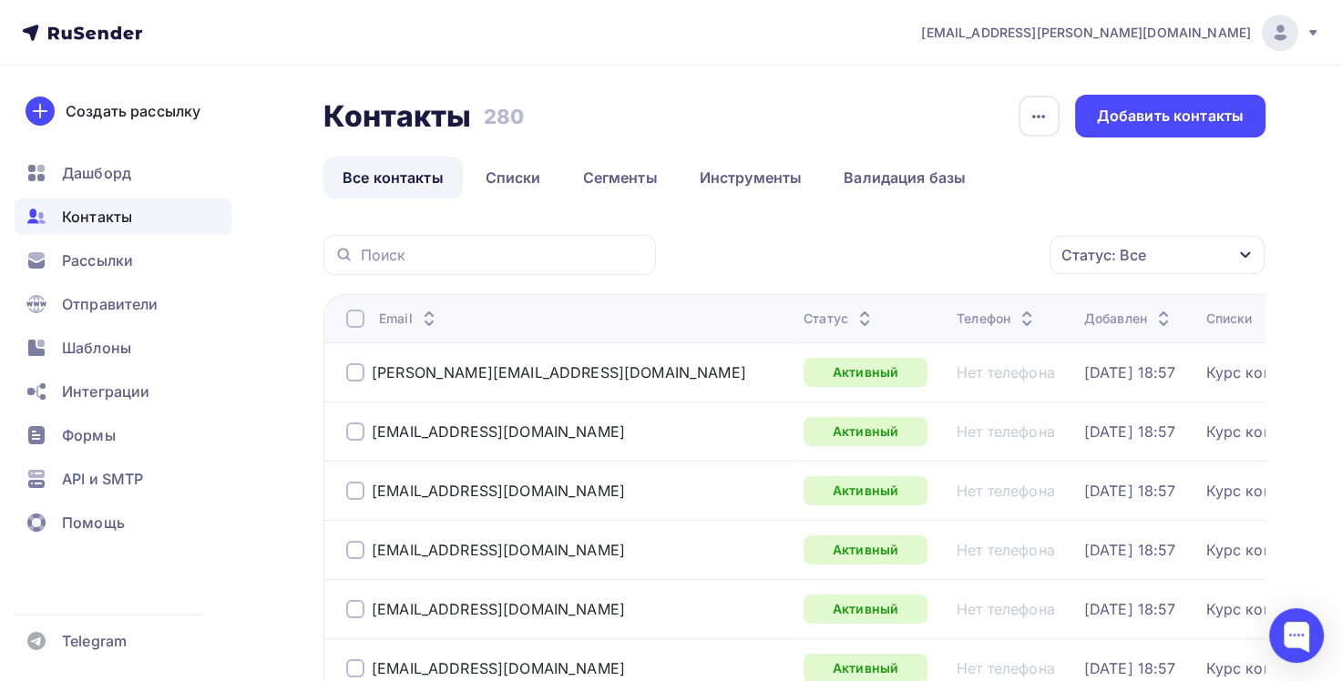
click at [424, 319] on icon at bounding box center [429, 323] width 22 height 22
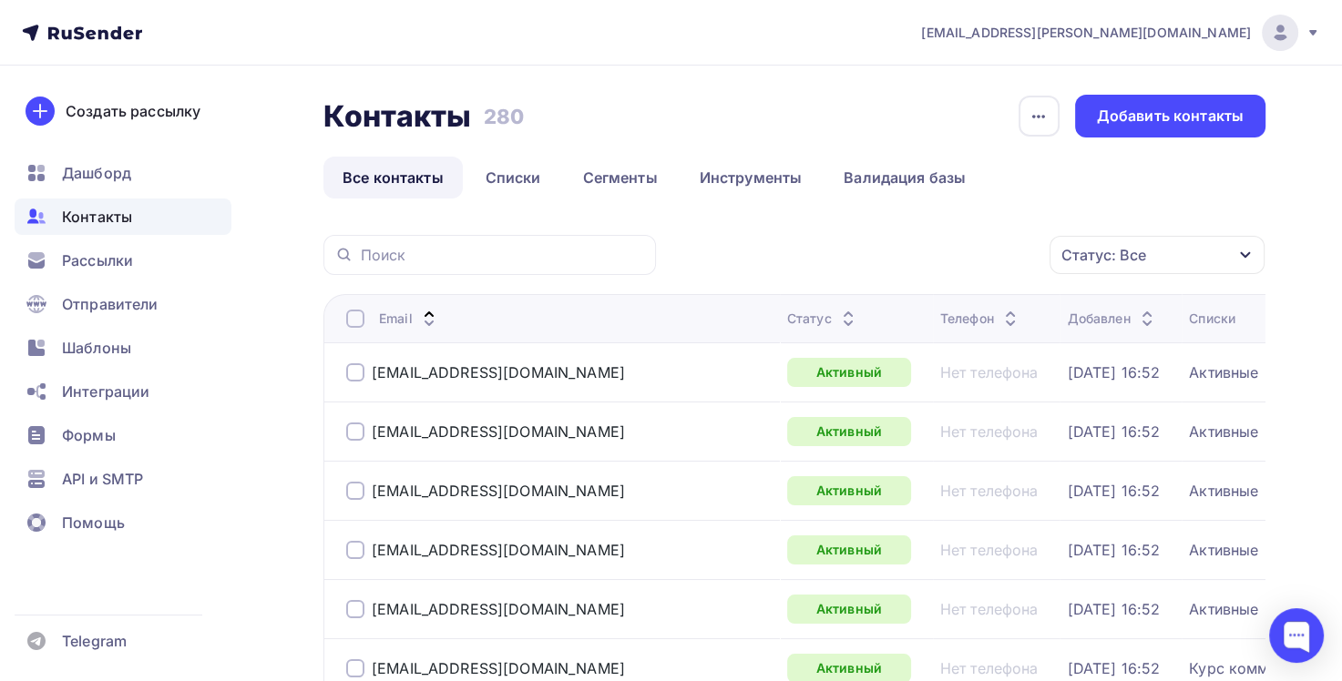
click at [430, 317] on icon at bounding box center [429, 323] width 22 height 22
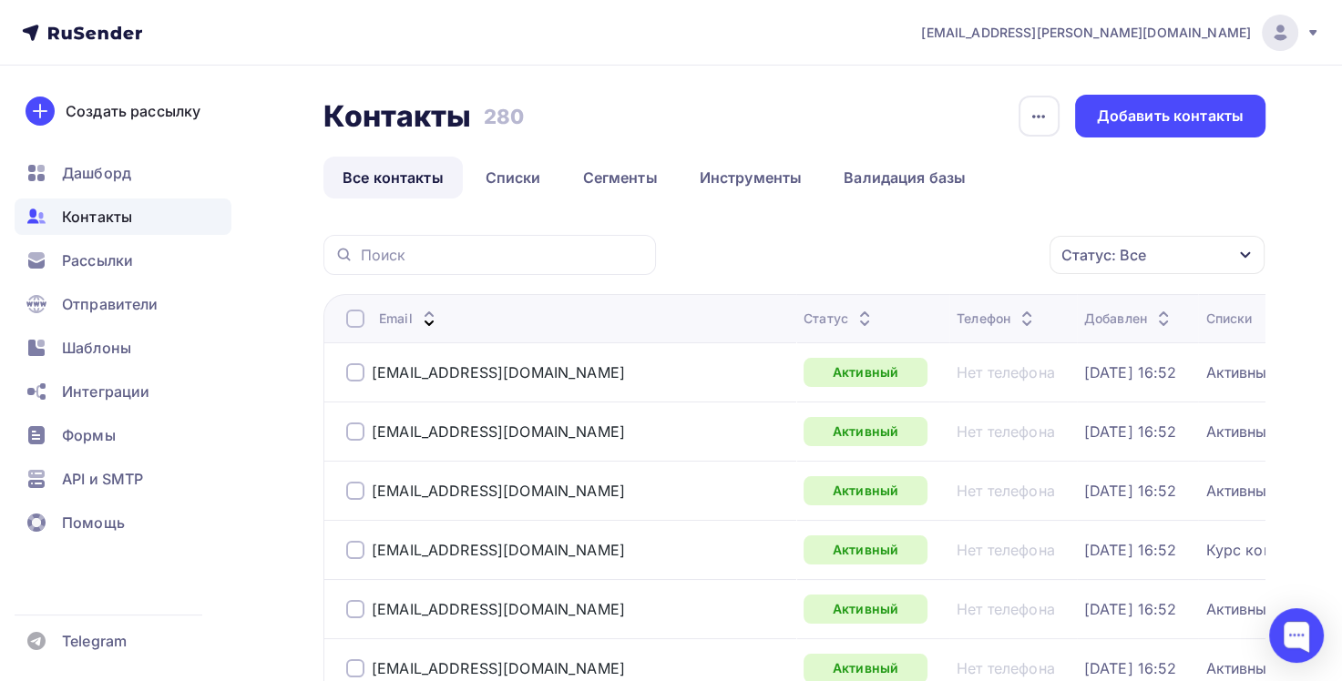
click at [430, 317] on icon at bounding box center [429, 323] width 22 height 22
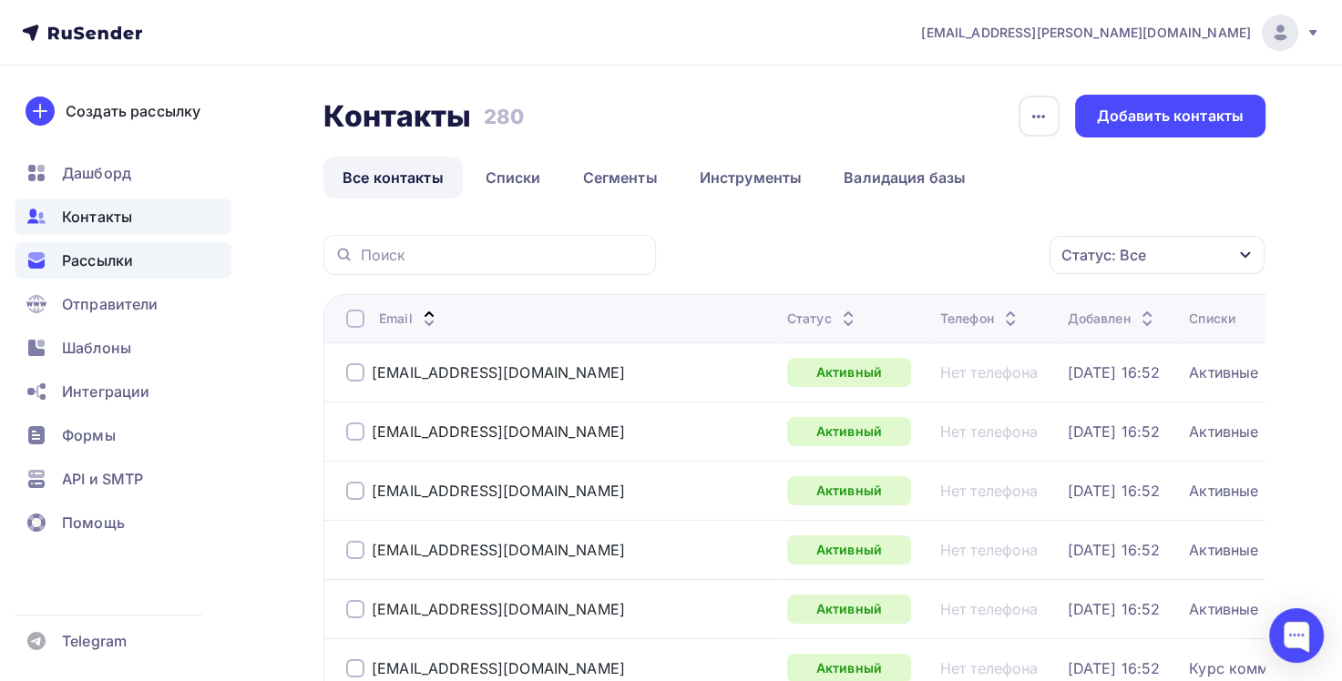
click at [111, 260] on span "Рассылки" at bounding box center [97, 261] width 71 height 22
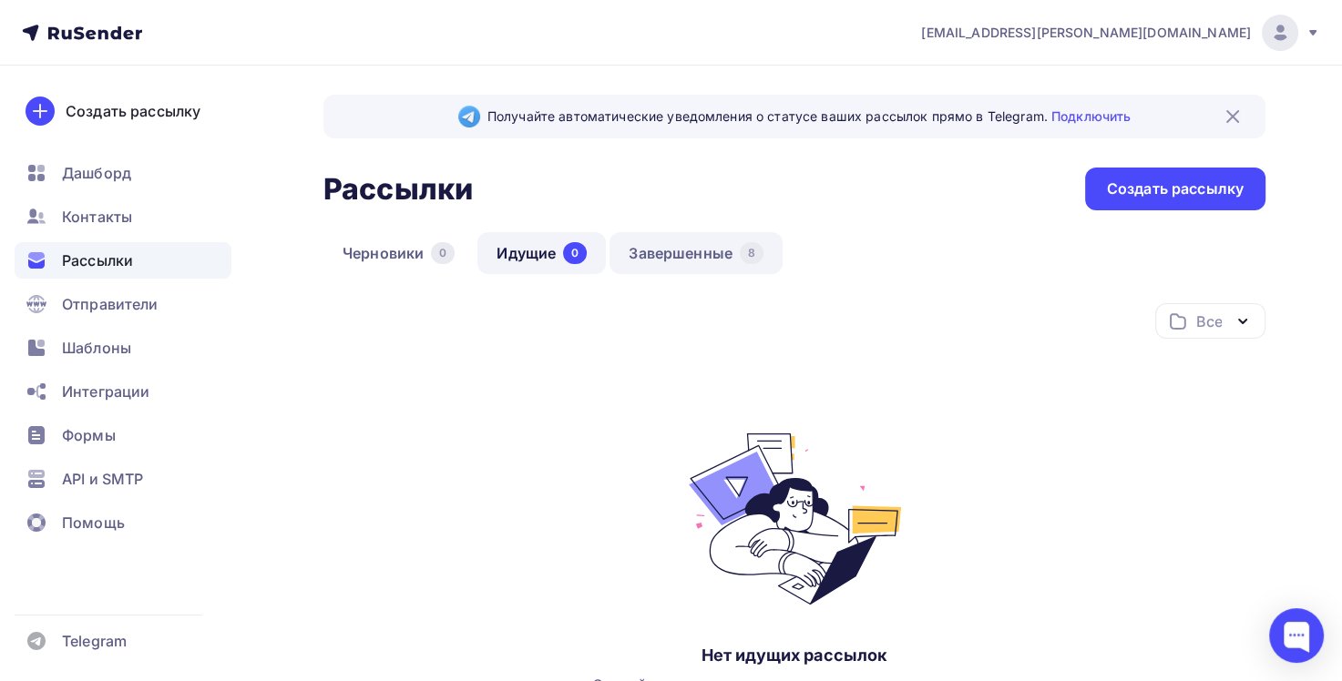
click at [681, 259] on link "Завершенные 8" at bounding box center [695, 253] width 173 height 42
